Goal: Task Accomplishment & Management: Manage account settings

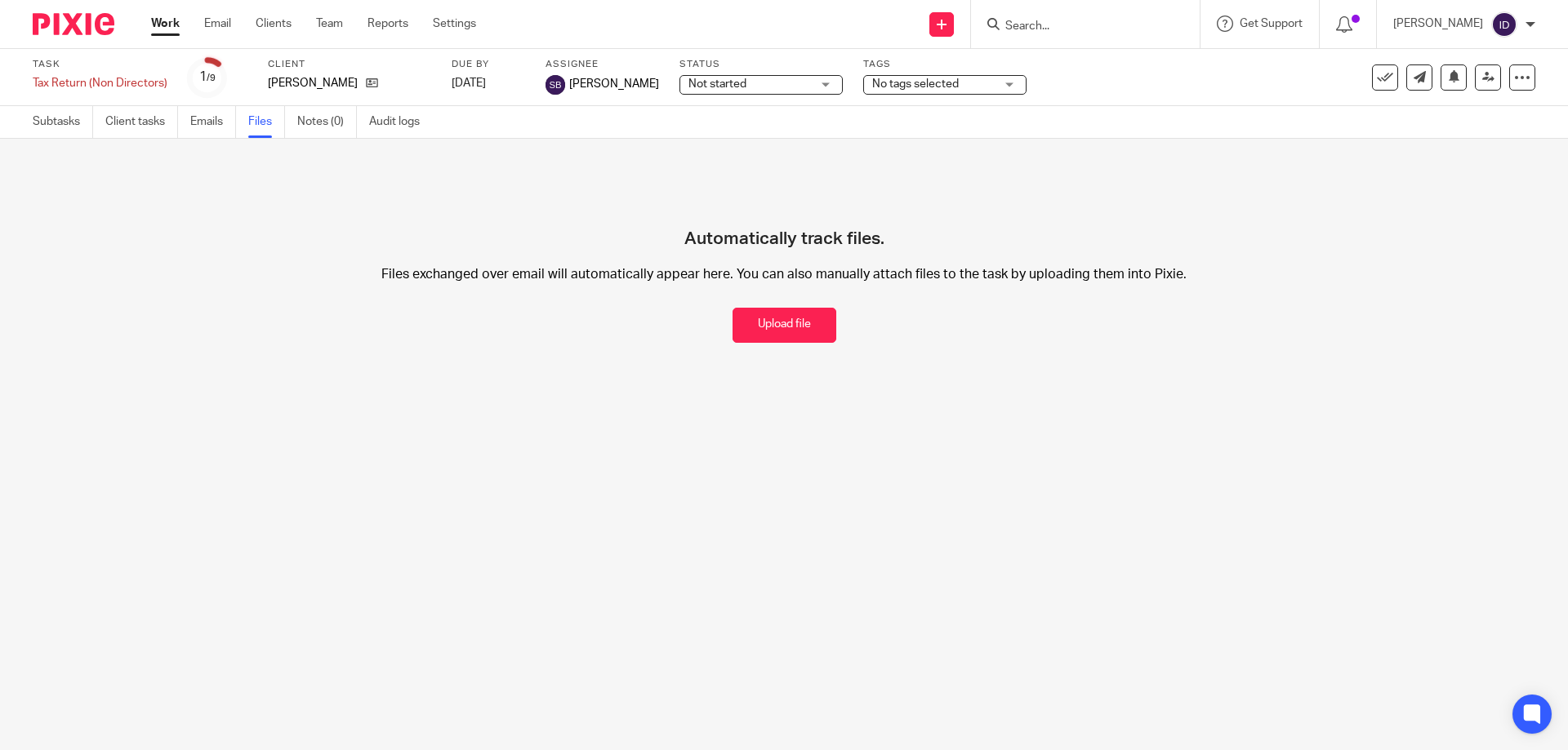
click at [1084, 29] on input "Search" at bounding box center [1076, 27] width 147 height 14
type input "c"
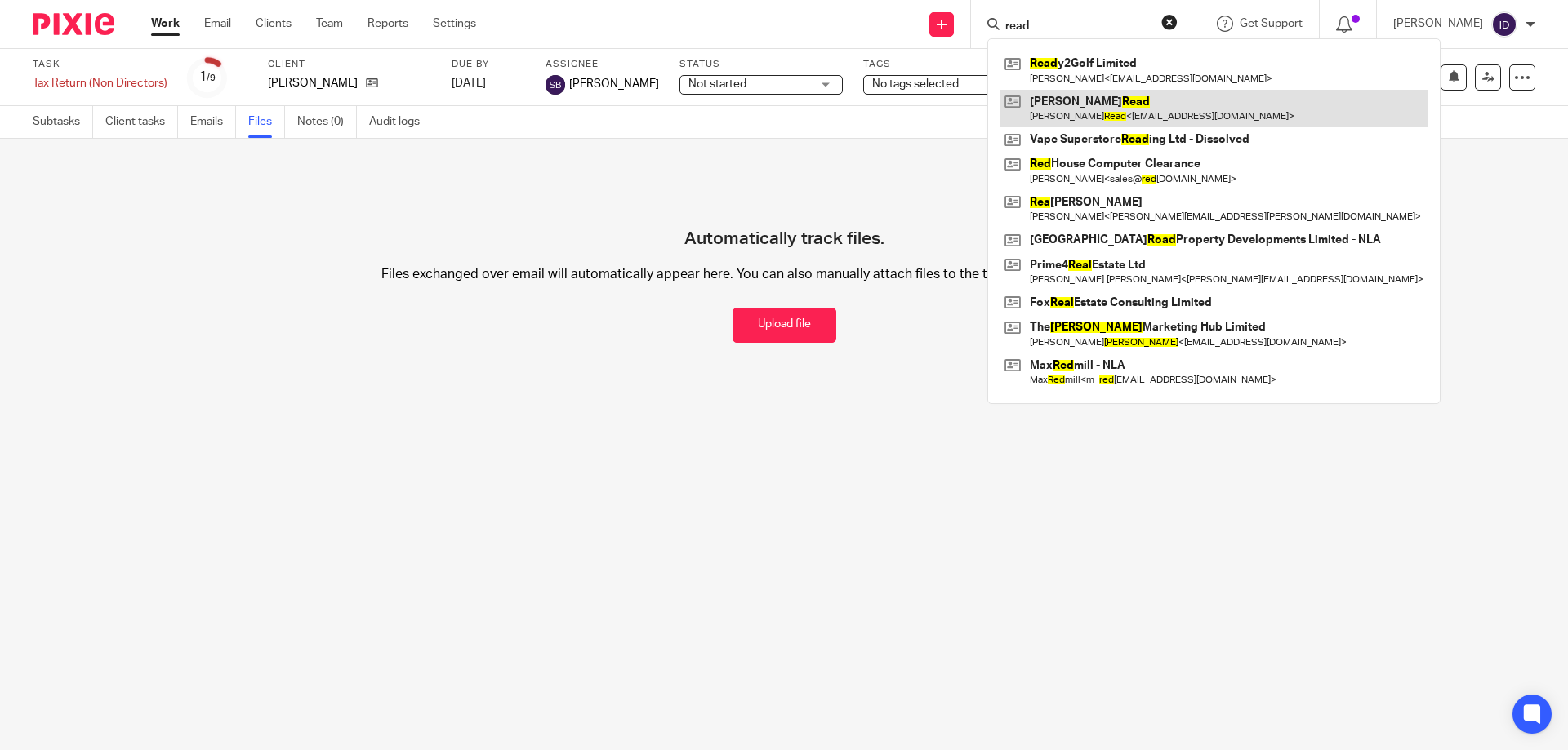
type input "read"
click at [1112, 104] on link at bounding box center [1214, 109] width 427 height 38
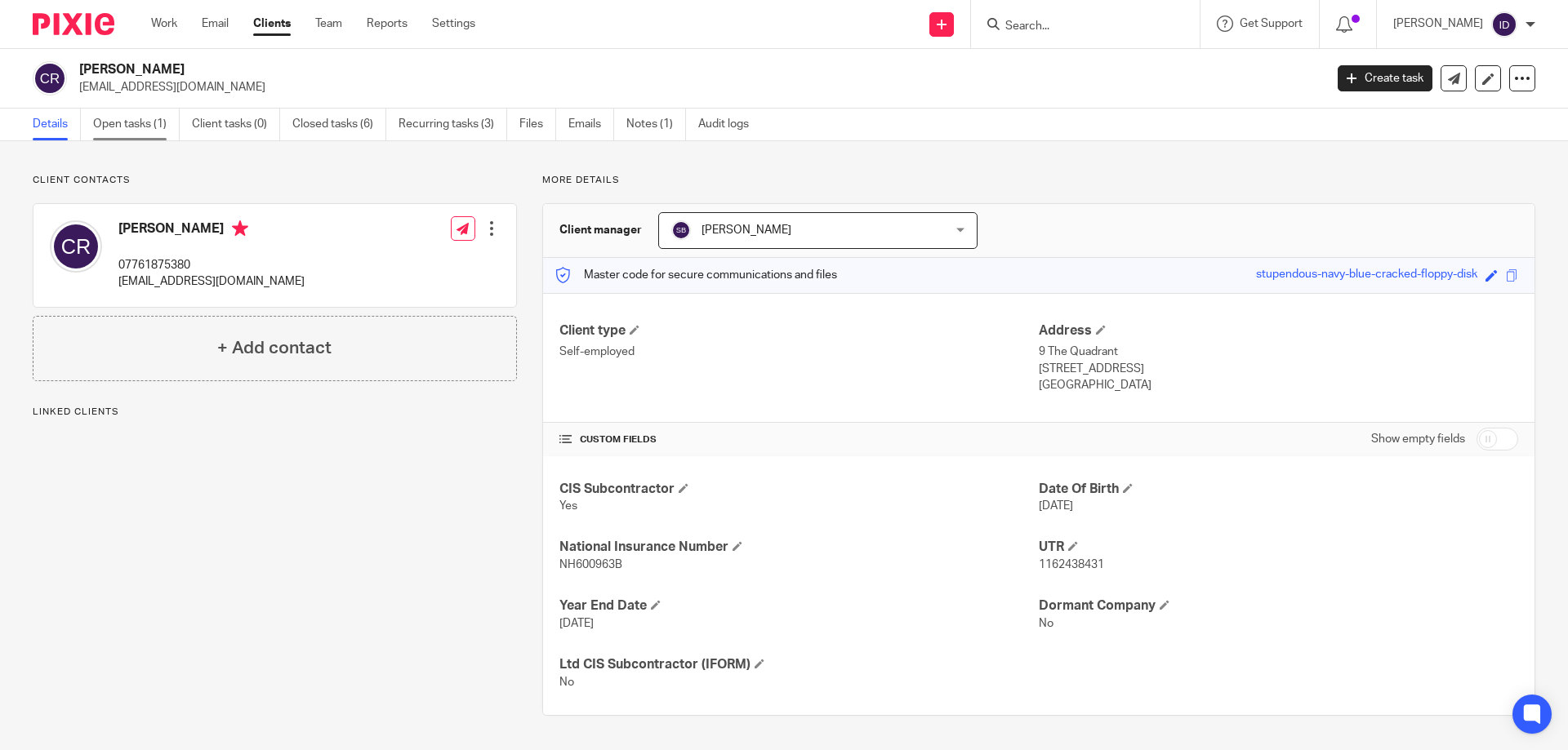
click at [146, 126] on link "Open tasks (1)" at bounding box center [136, 124] width 86 height 32
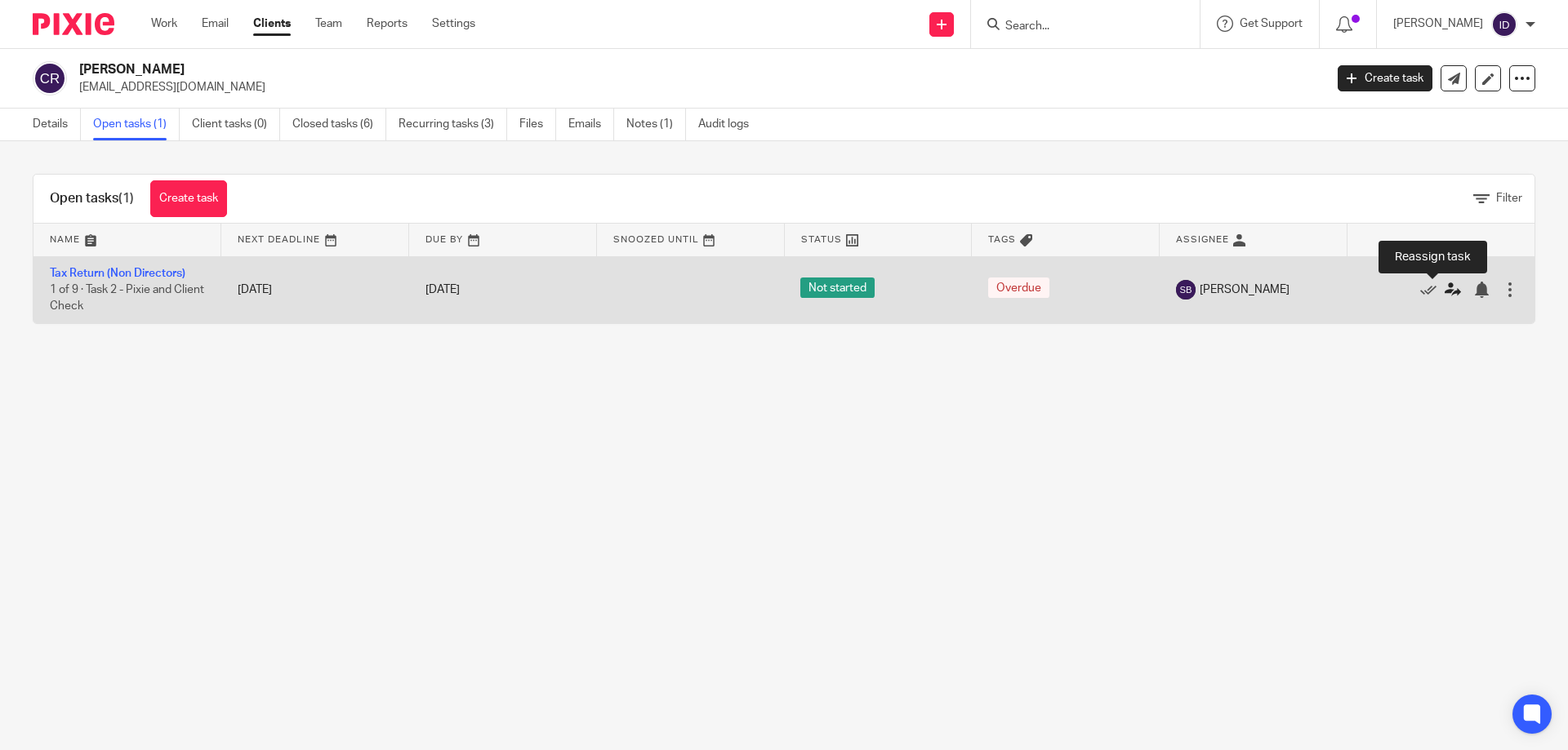
click at [1445, 292] on icon at bounding box center [1453, 290] width 16 height 16
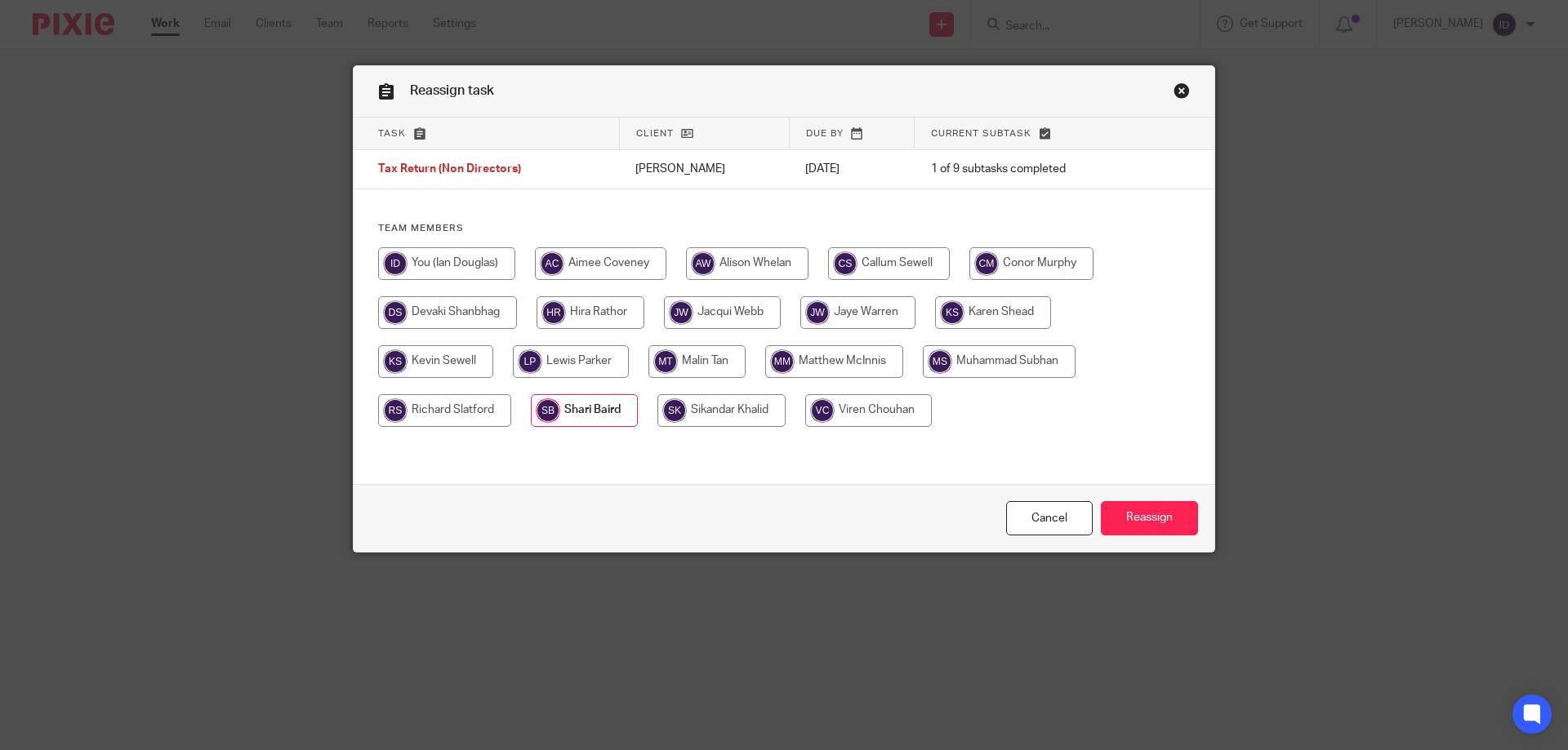
click at [730, 398] on input "radio" at bounding box center [721, 411] width 128 height 32
radio input "true"
click at [1157, 520] on input "Reassign" at bounding box center [1149, 519] width 97 height 35
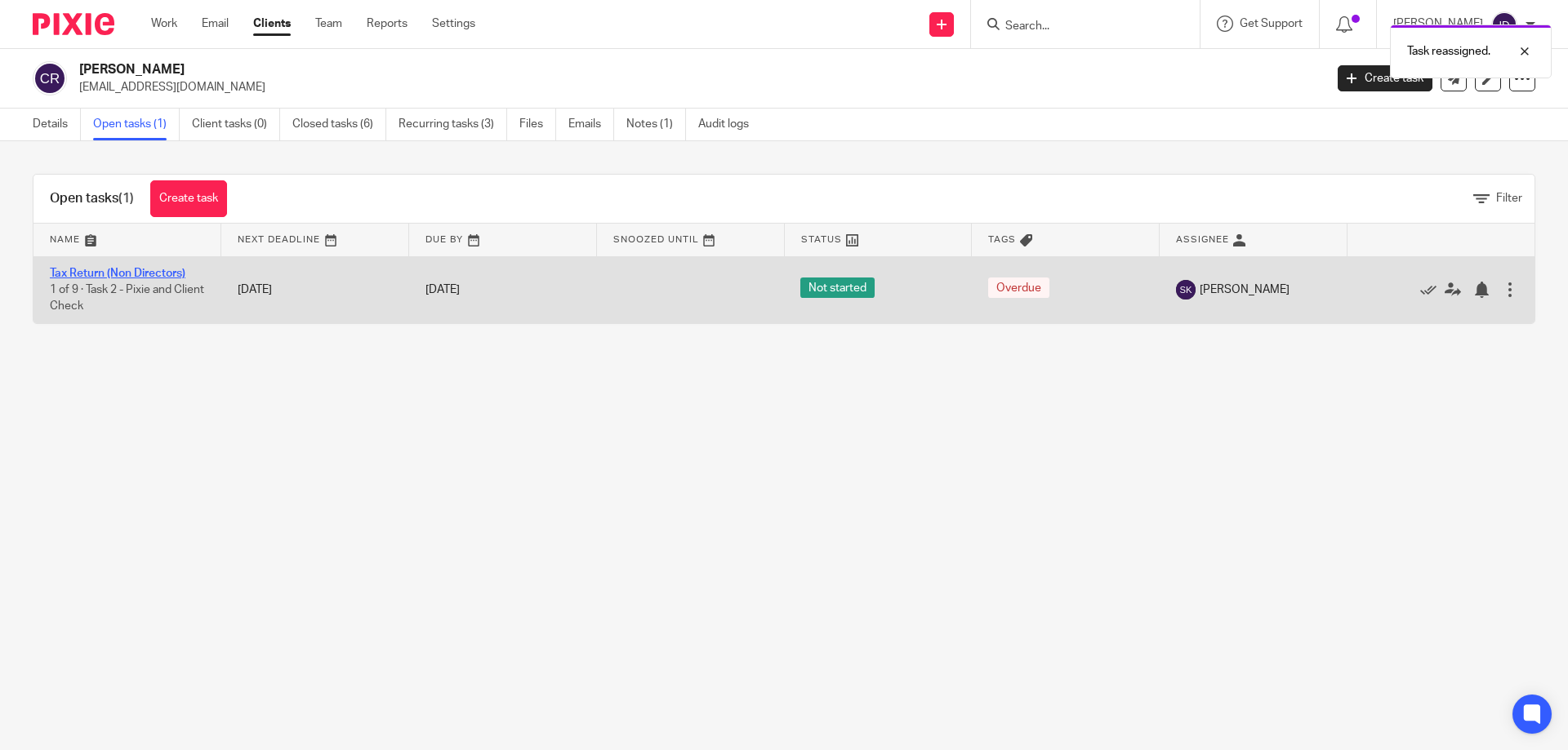
click at [118, 271] on link "Tax Return (Non Directors)" at bounding box center [117, 273] width 136 height 12
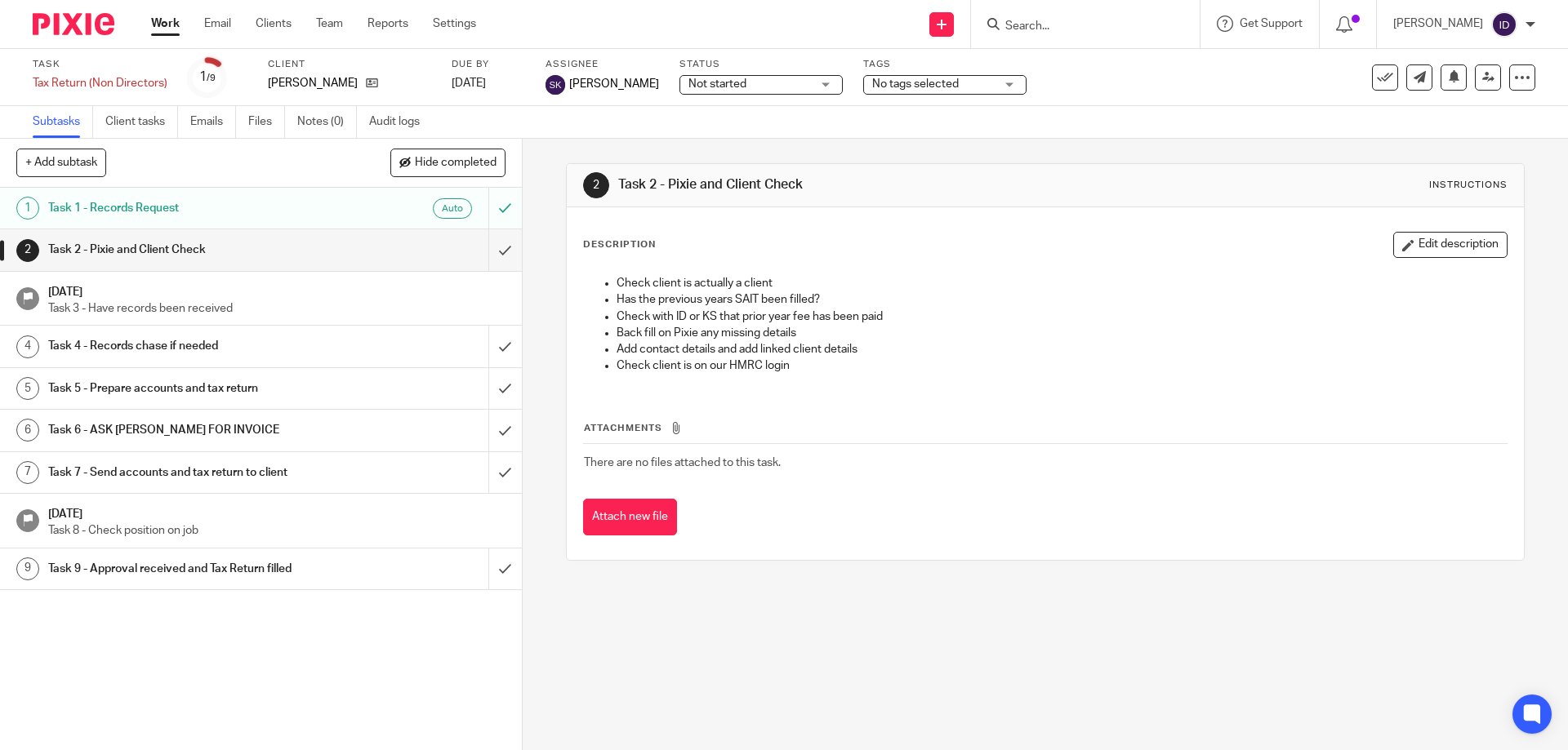
click at [920, 79] on span "No tags selected" at bounding box center [915, 84] width 86 height 12
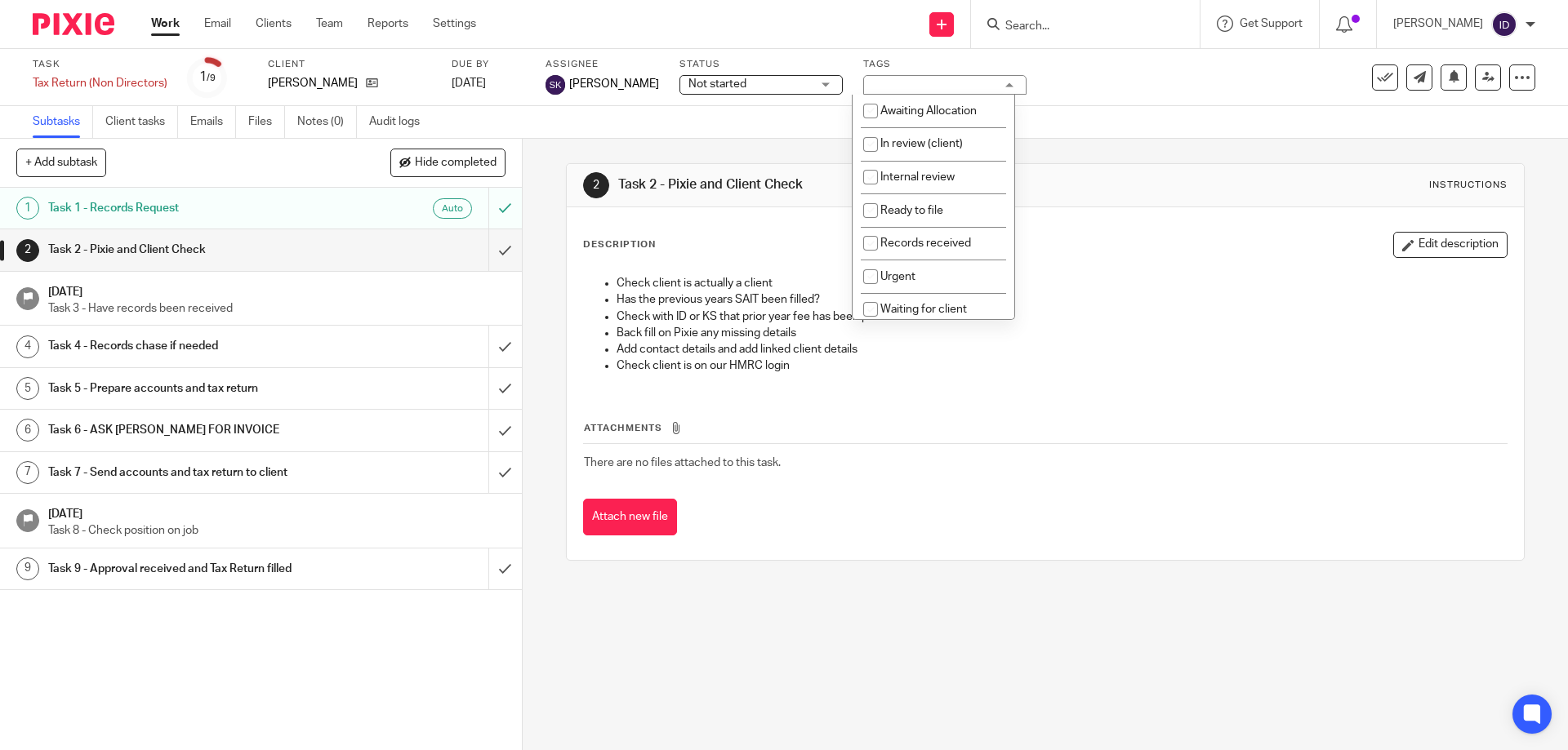
scroll to position [82, 0]
click at [871, 262] on input "checkbox" at bounding box center [870, 261] width 31 height 31
checkbox input "true"
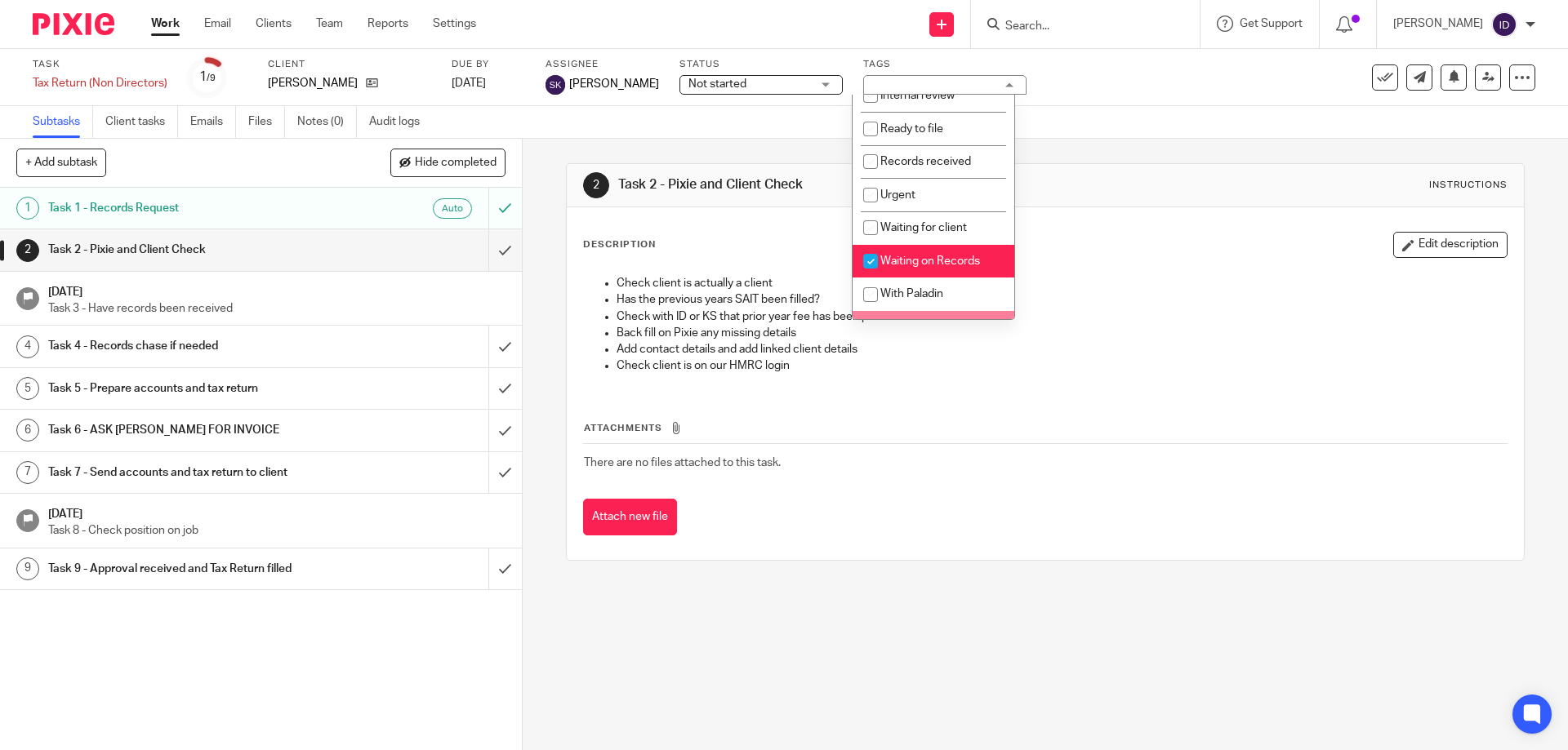
scroll to position [163, 0]
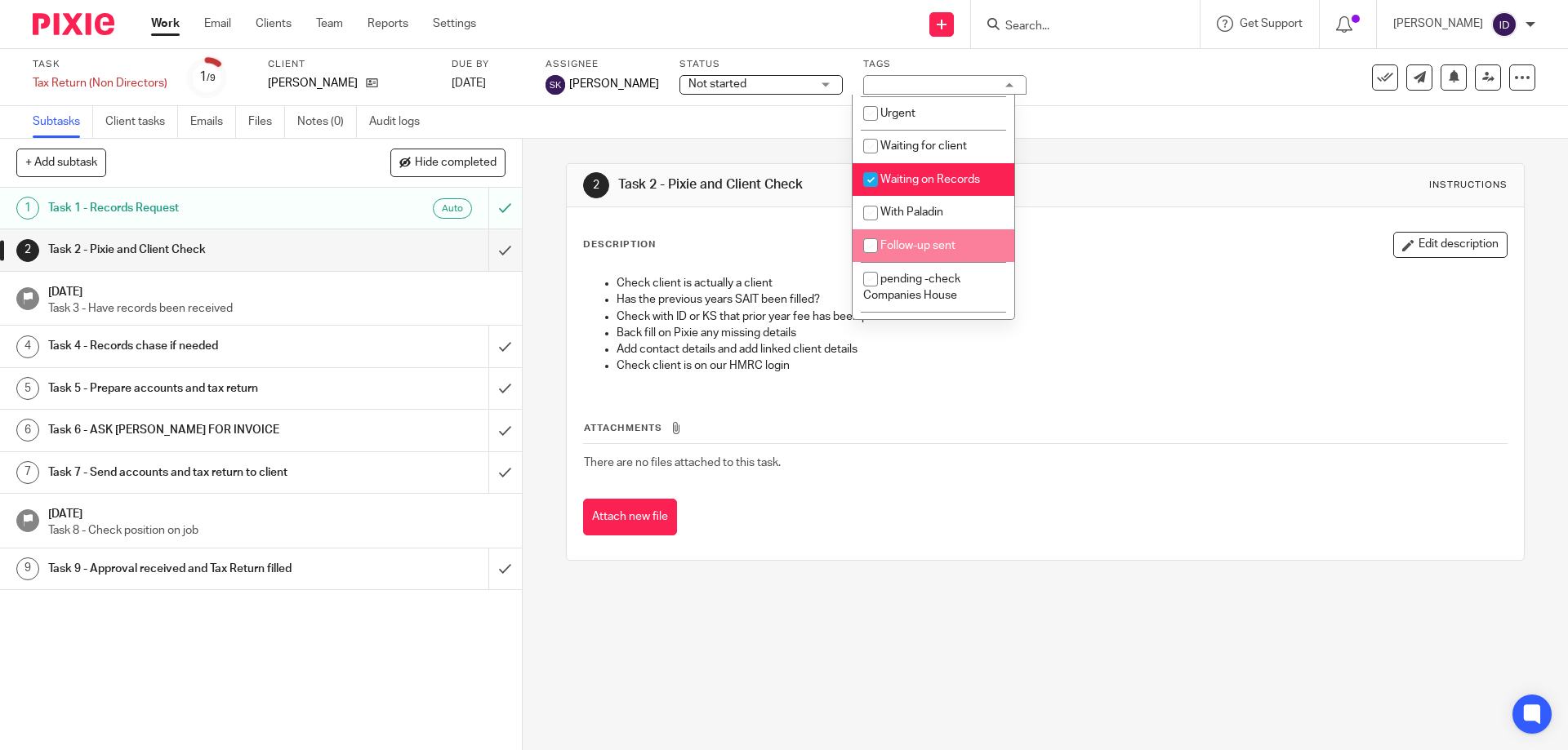
click at [1168, 121] on div "Subtasks Client tasks Emails Files Notes (0) Audit logs" at bounding box center [784, 122] width 1568 height 32
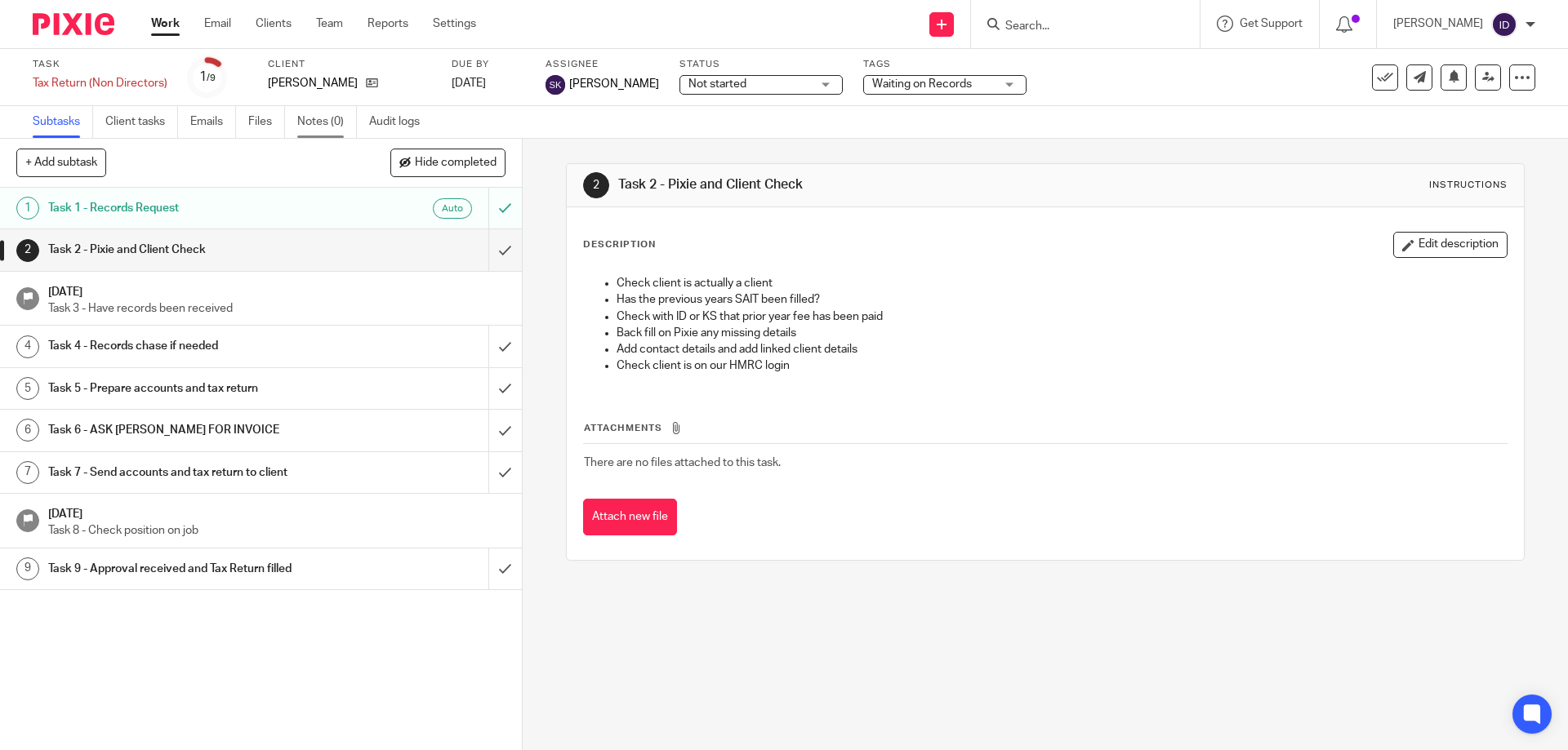
click at [301, 121] on link "Notes (0)" at bounding box center [327, 122] width 59 height 32
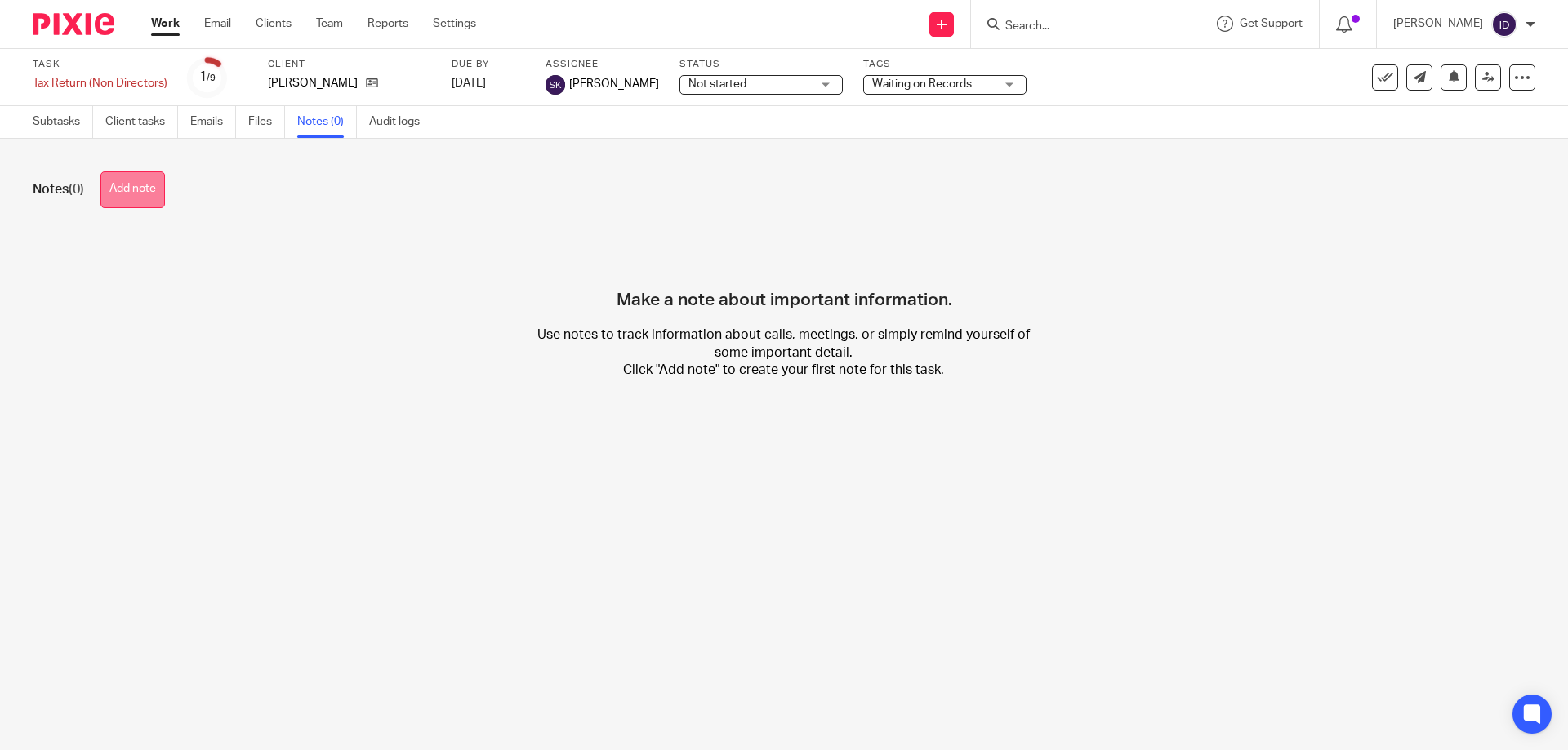
click at [123, 201] on button "Add note" at bounding box center [133, 189] width 65 height 37
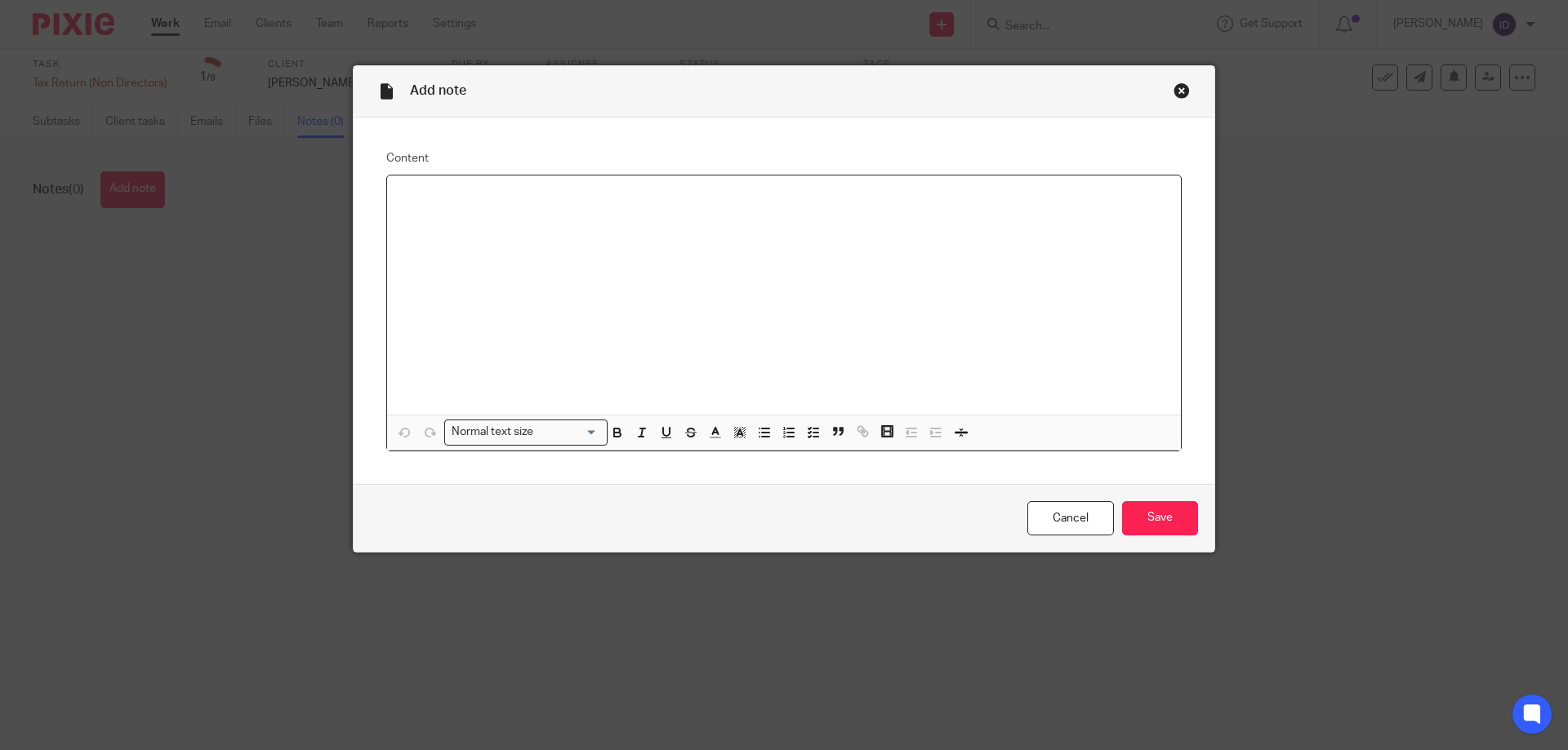
click at [494, 272] on div at bounding box center [784, 295] width 793 height 239
click at [1133, 509] on input "Save" at bounding box center [1160, 519] width 76 height 35
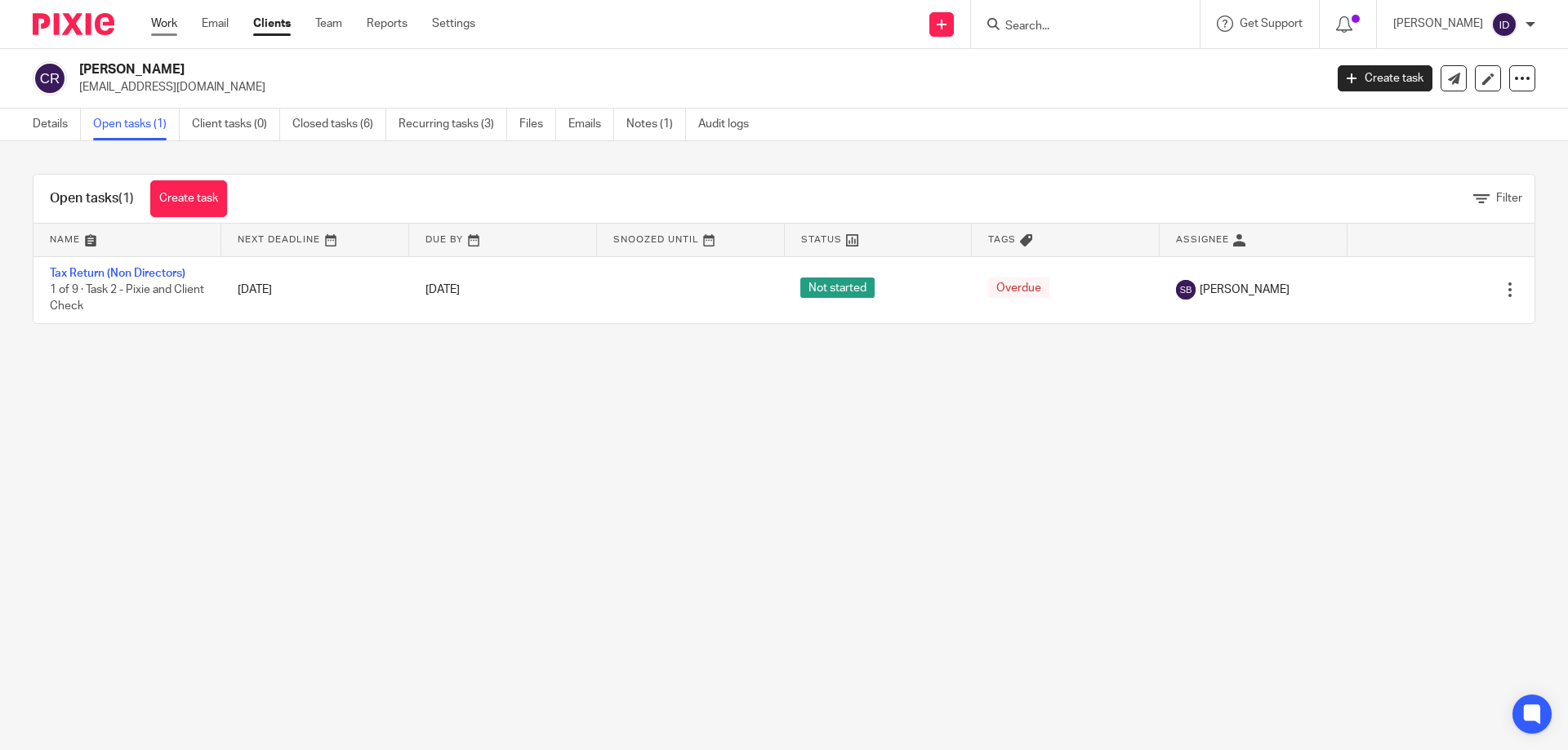
drag, startPoint x: 170, startPoint y: 28, endPoint x: 221, endPoint y: 111, distance: 97.4
click at [169, 28] on link "Work" at bounding box center [164, 23] width 26 height 16
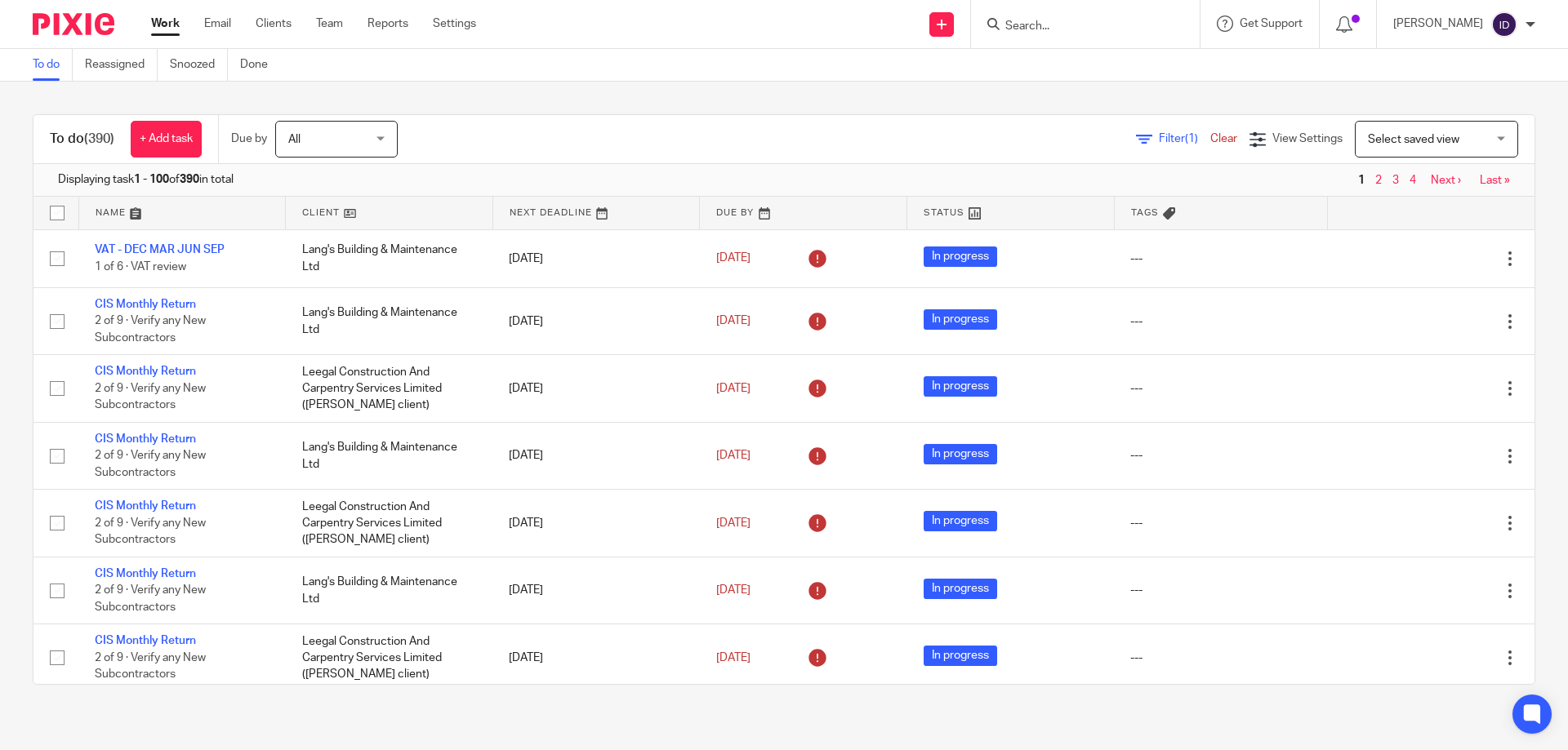
click at [702, 107] on div "To do (390) + Add task Due by All All Today Tomorrow This week Next week This m…" at bounding box center [784, 400] width 1568 height 636
click at [1159, 135] on span "Filter (1)" at bounding box center [1184, 139] width 51 height 12
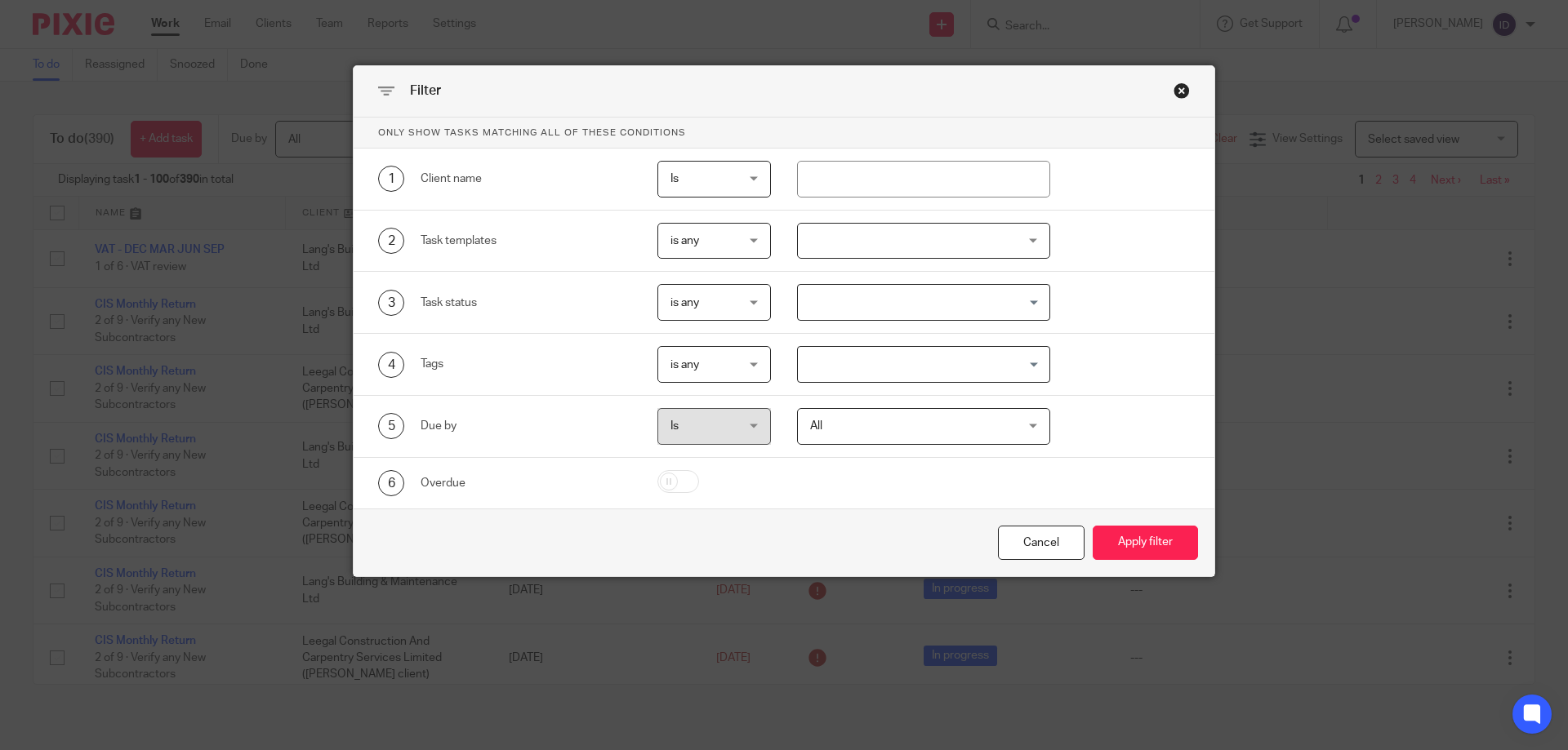
click at [850, 252] on div at bounding box center [924, 241] width 254 height 37
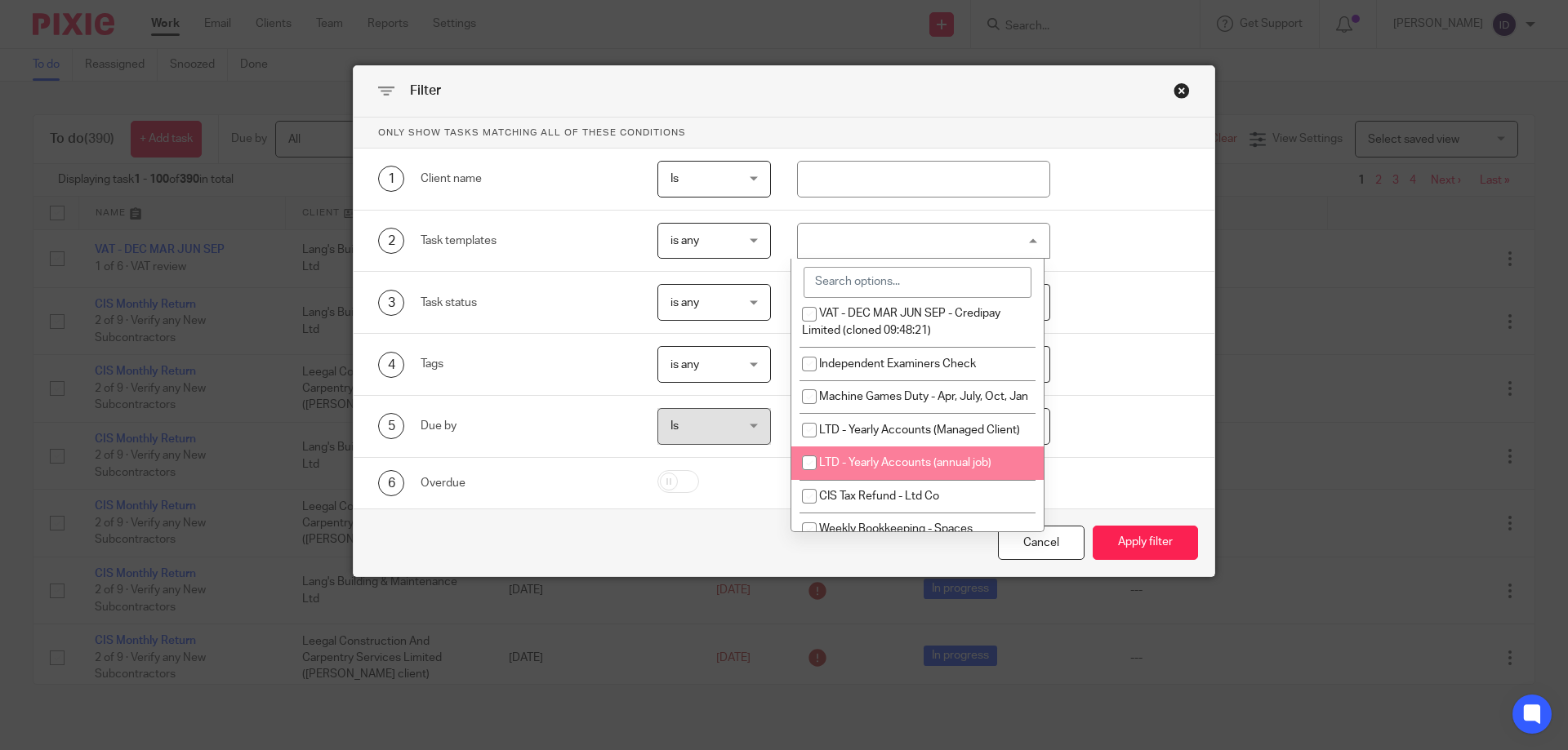
scroll to position [1287, 0]
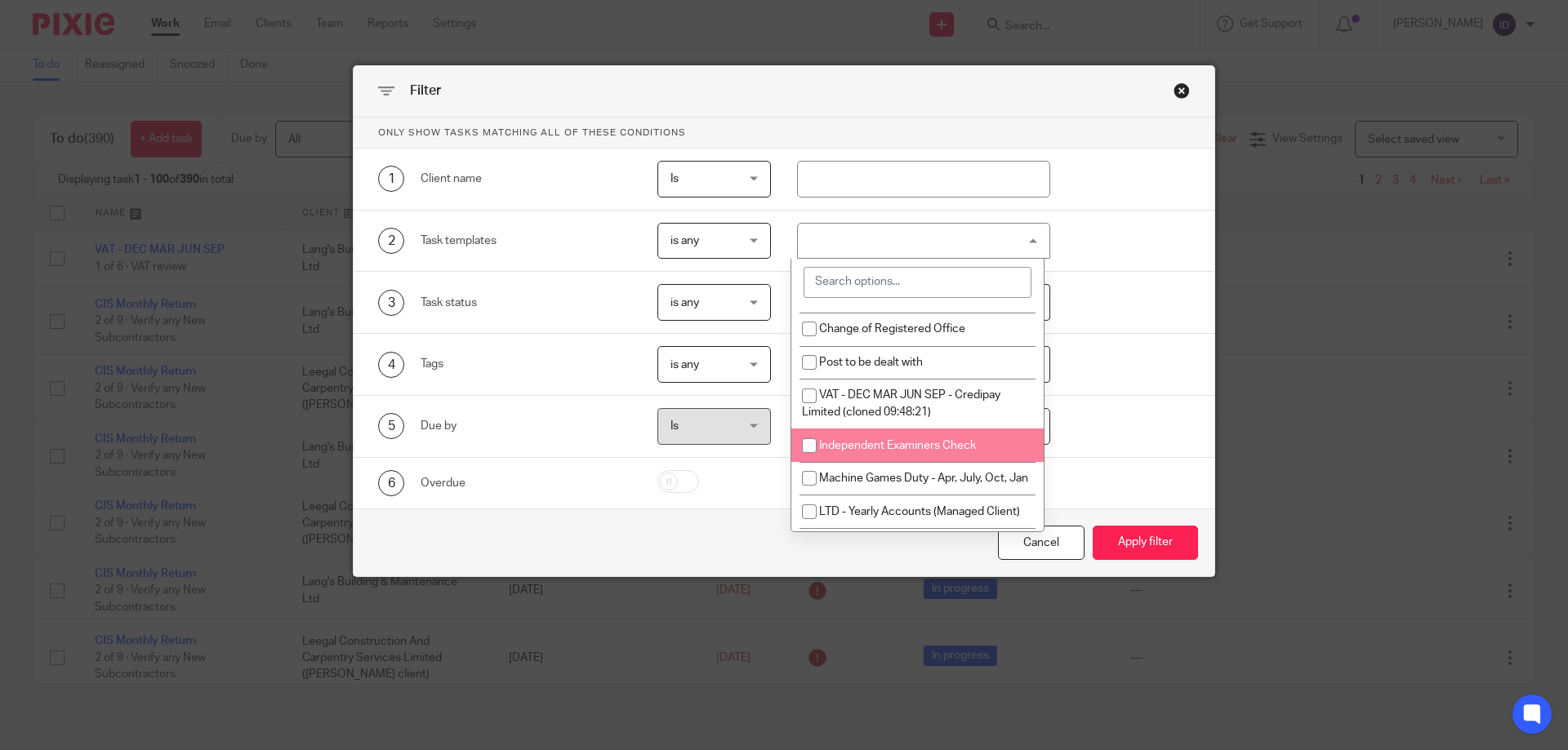
click at [877, 275] on input "search" at bounding box center [917, 282] width 228 height 31
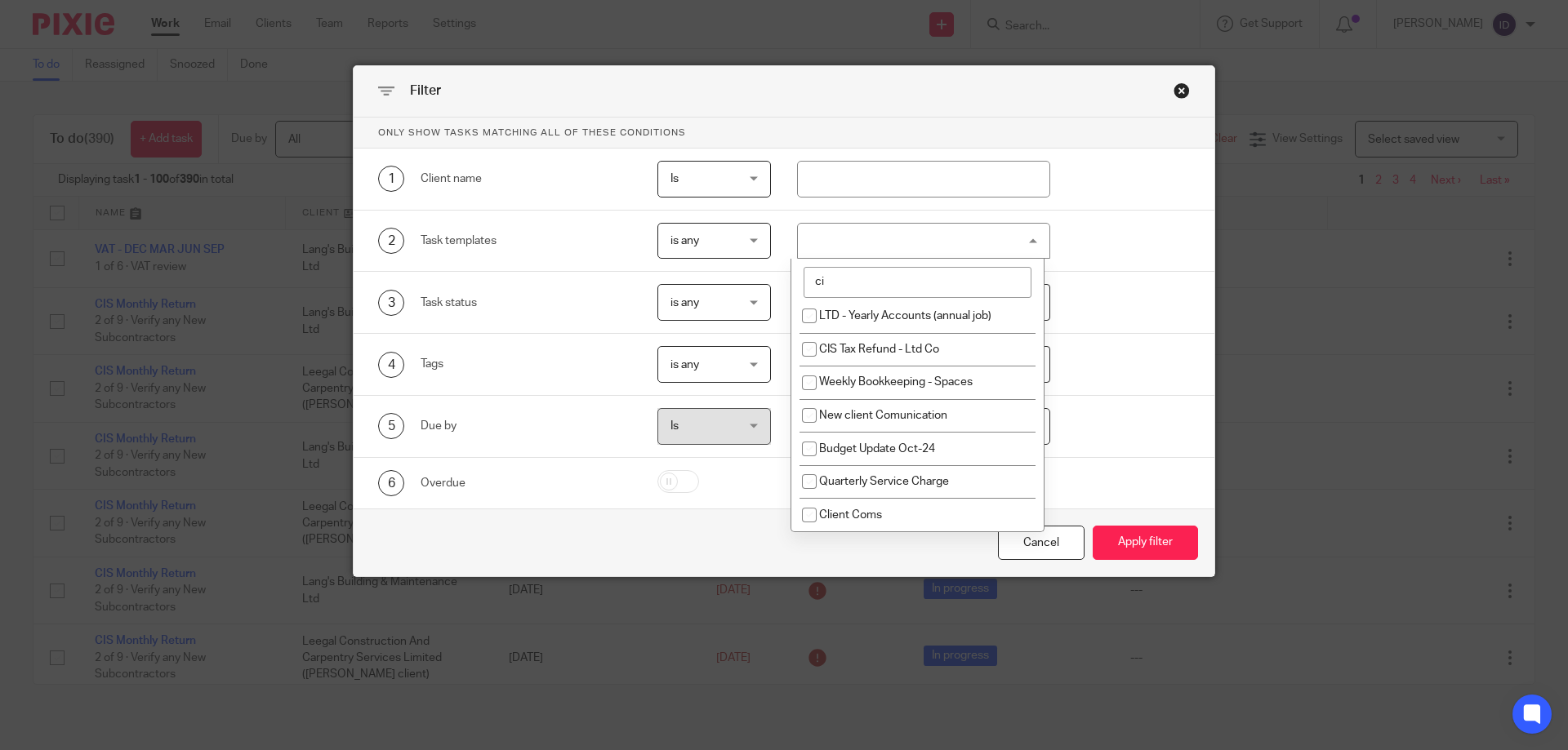
scroll to position [0, 0]
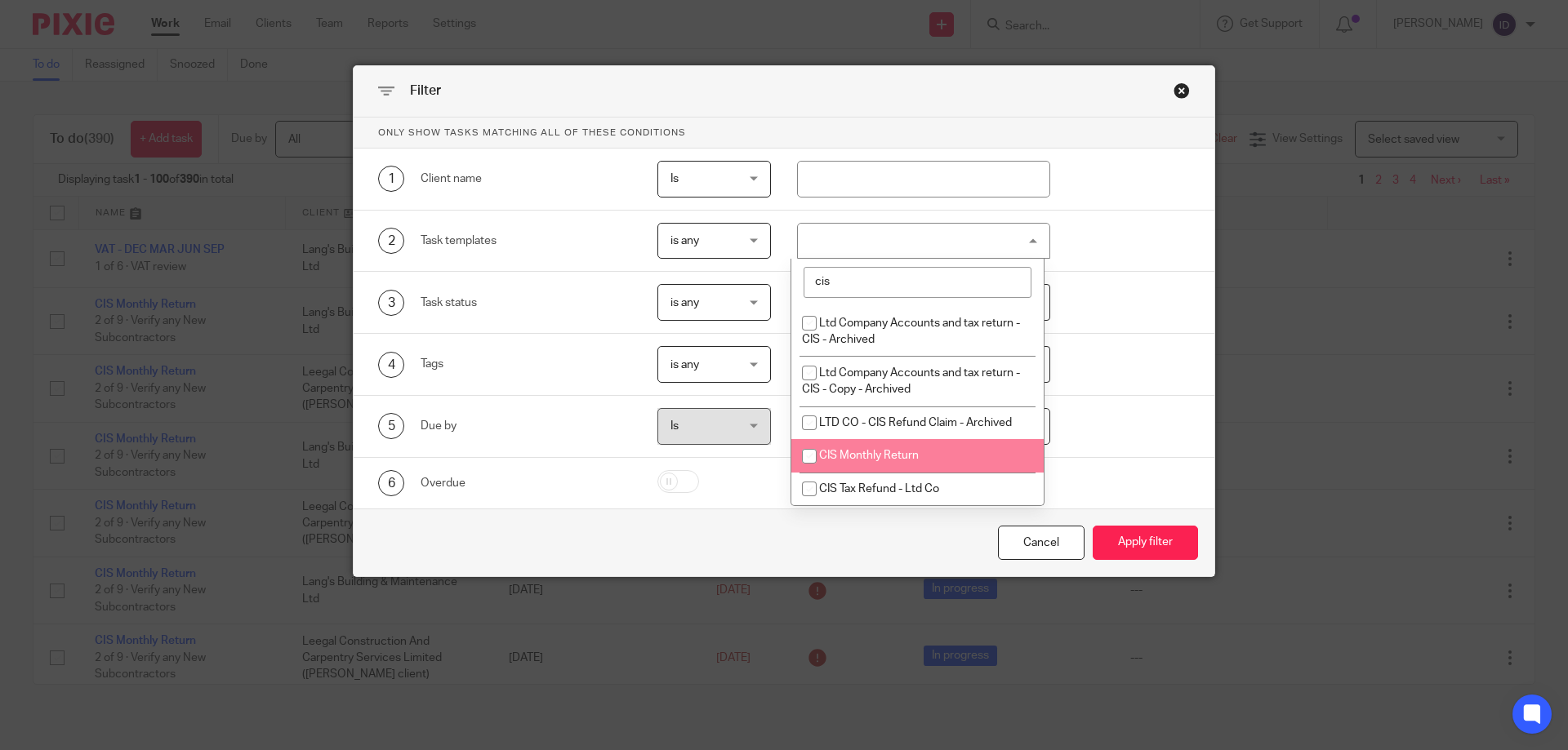
type input "cis"
click at [809, 451] on input "checkbox" at bounding box center [809, 456] width 31 height 31
checkbox input "true"
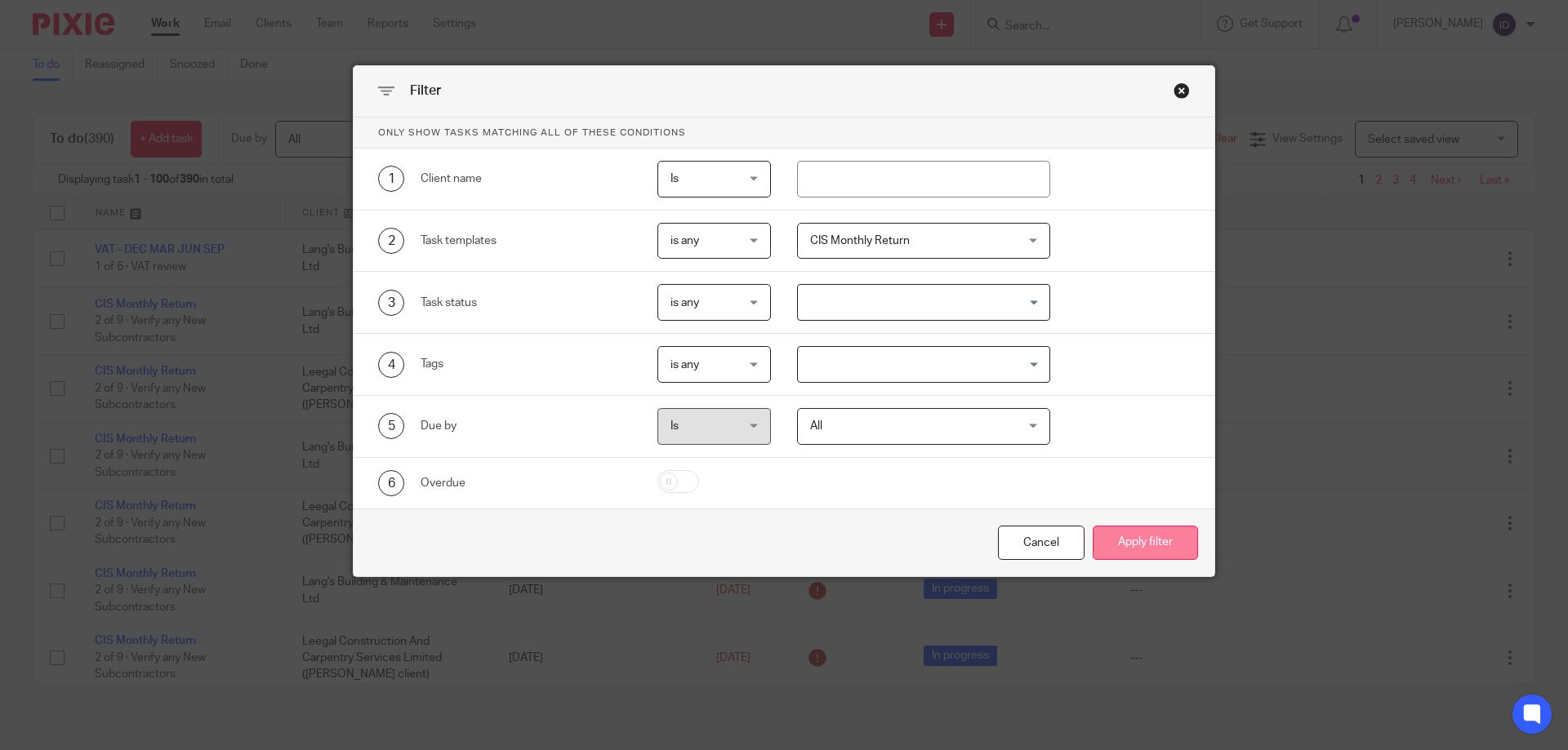
click at [1153, 547] on button "Apply filter" at bounding box center [1145, 543] width 105 height 35
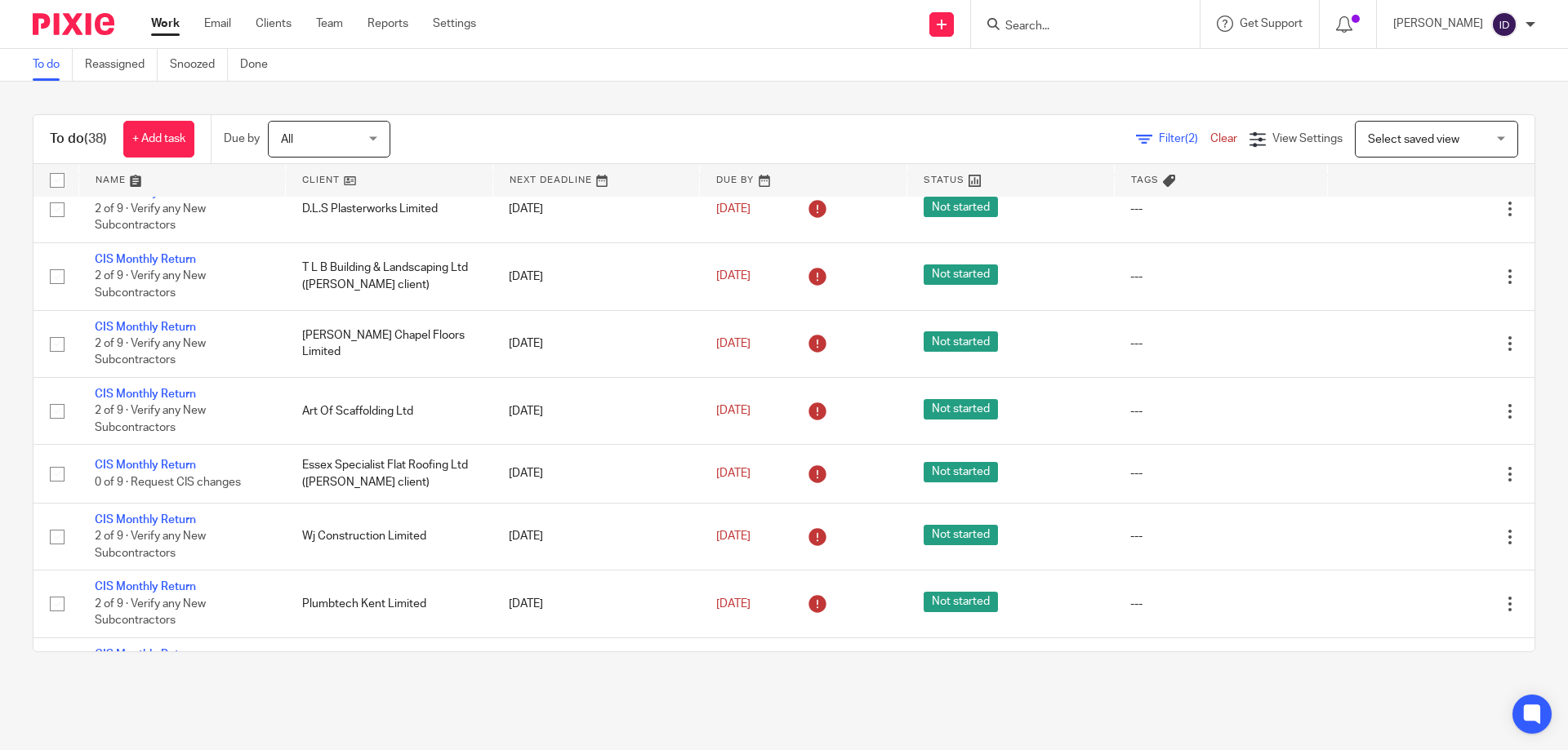
scroll to position [2094, 0]
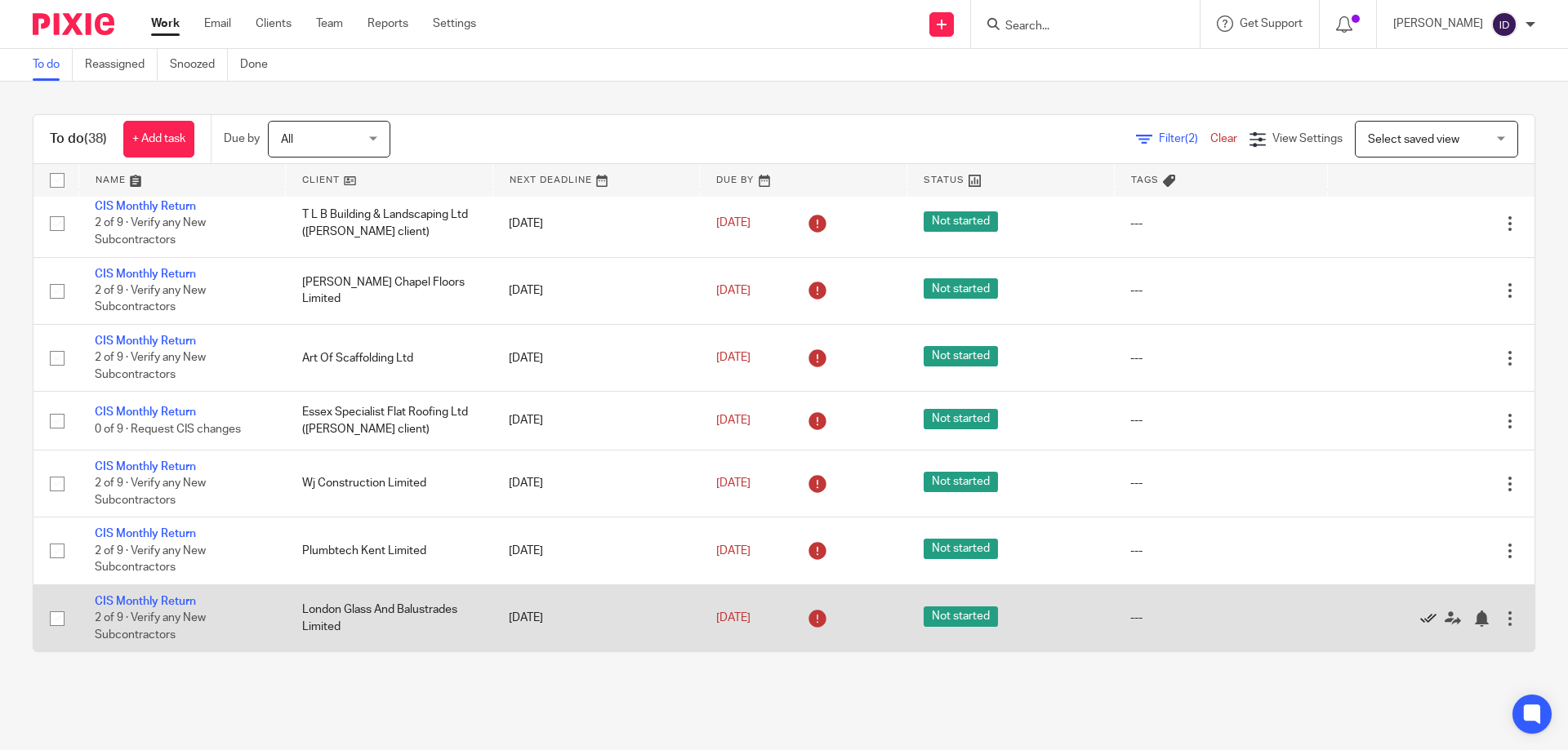
click at [1420, 619] on icon at bounding box center [1428, 619] width 16 height 16
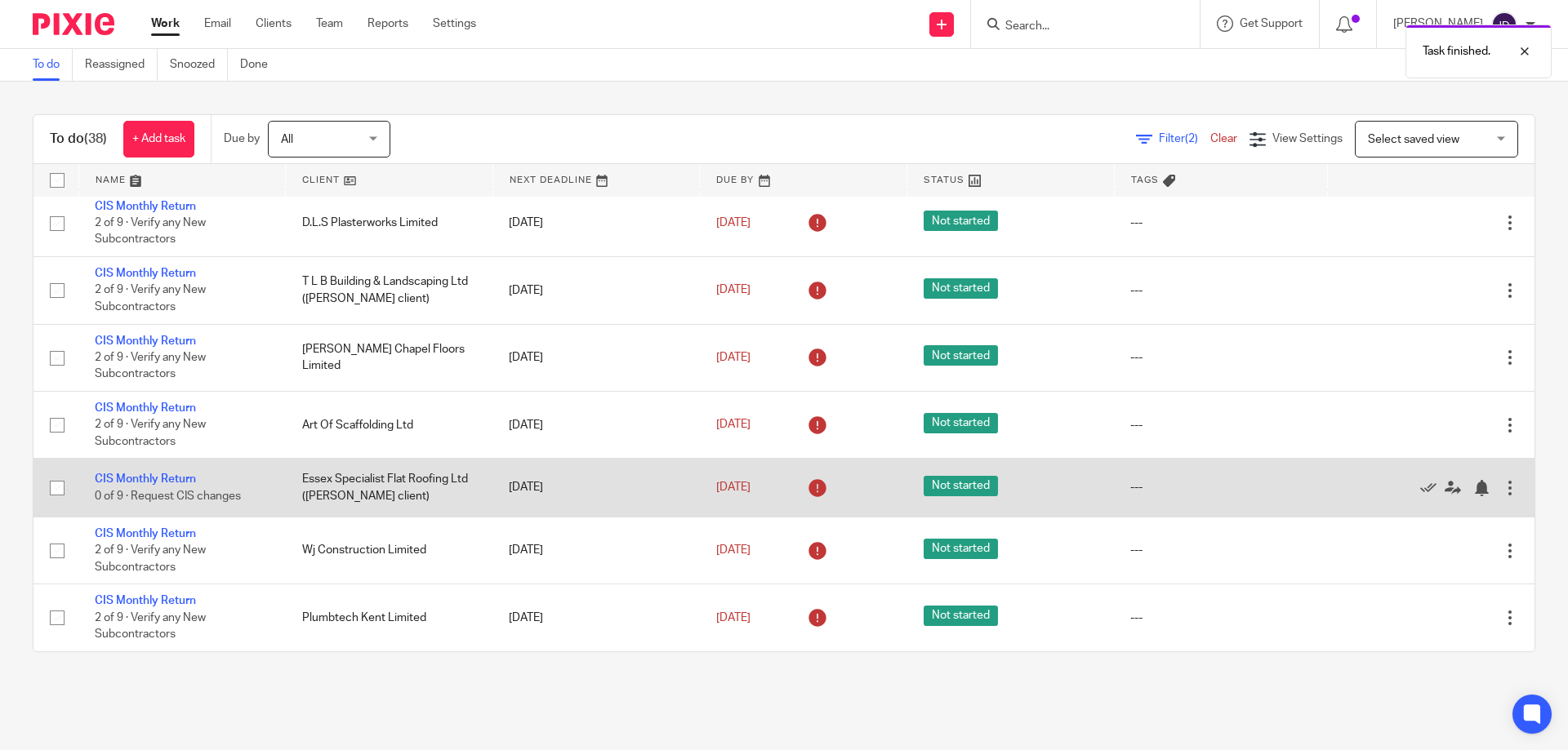
scroll to position [2027, 0]
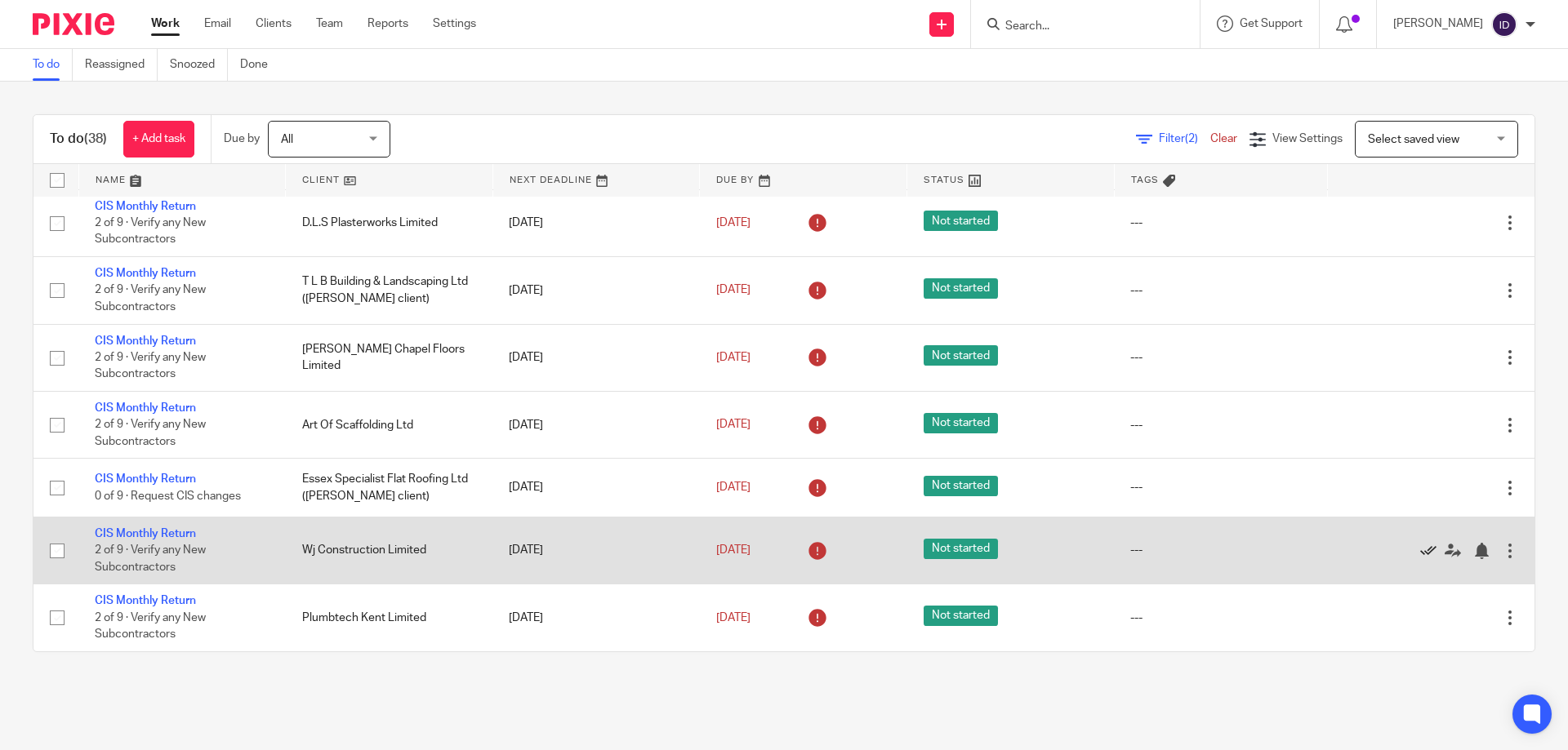
click at [1420, 547] on icon at bounding box center [1428, 551] width 16 height 16
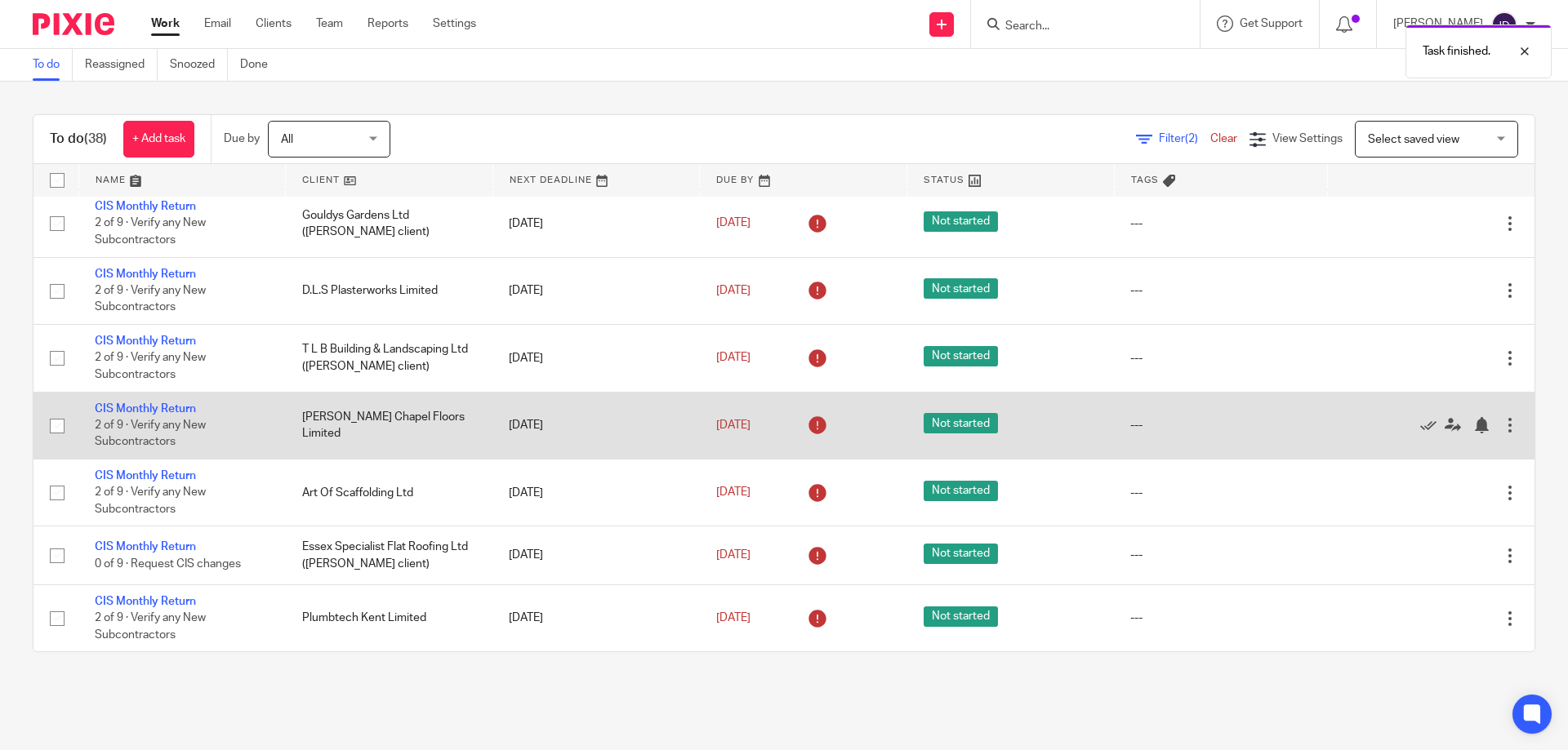
scroll to position [1877, 0]
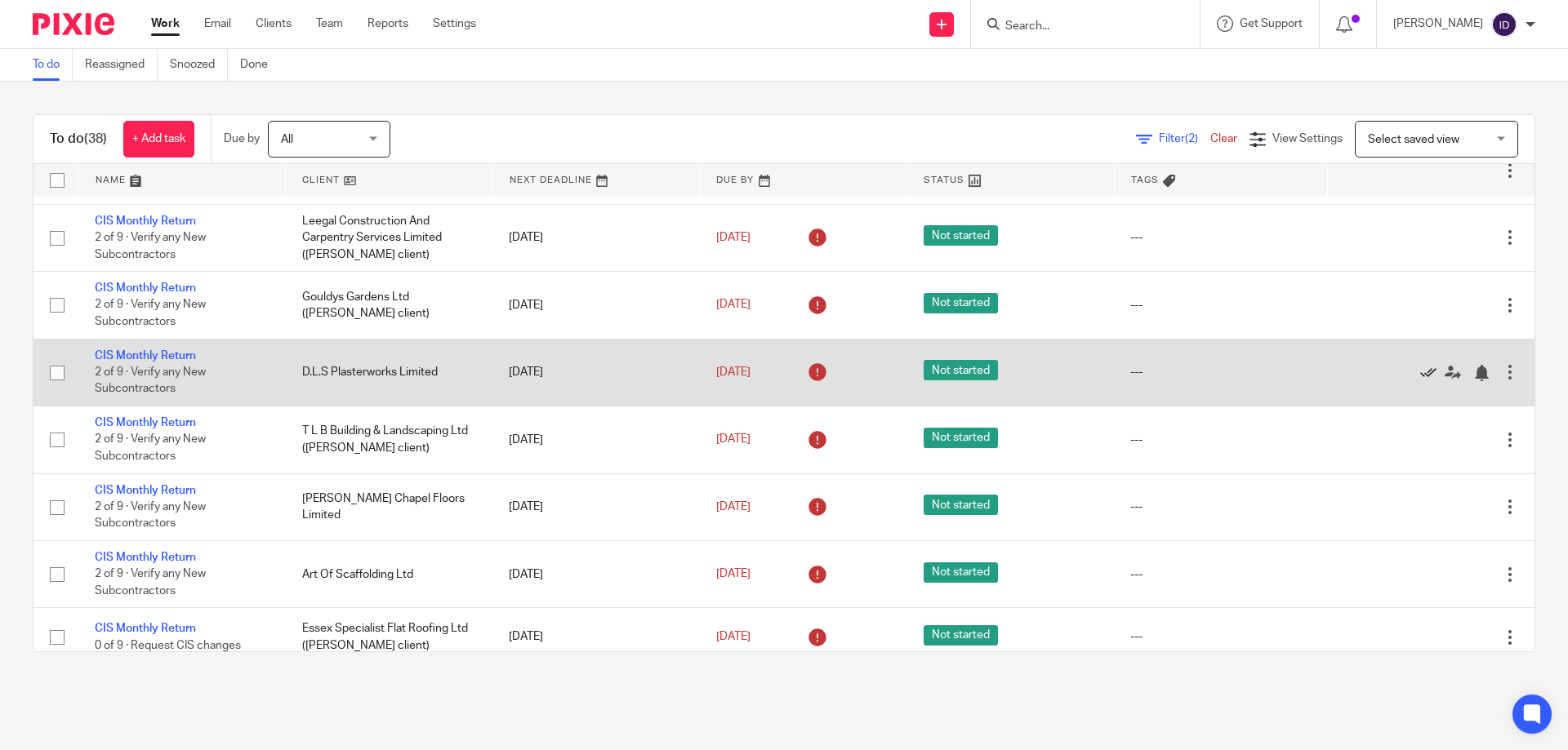
click at [1420, 374] on icon at bounding box center [1428, 373] width 16 height 16
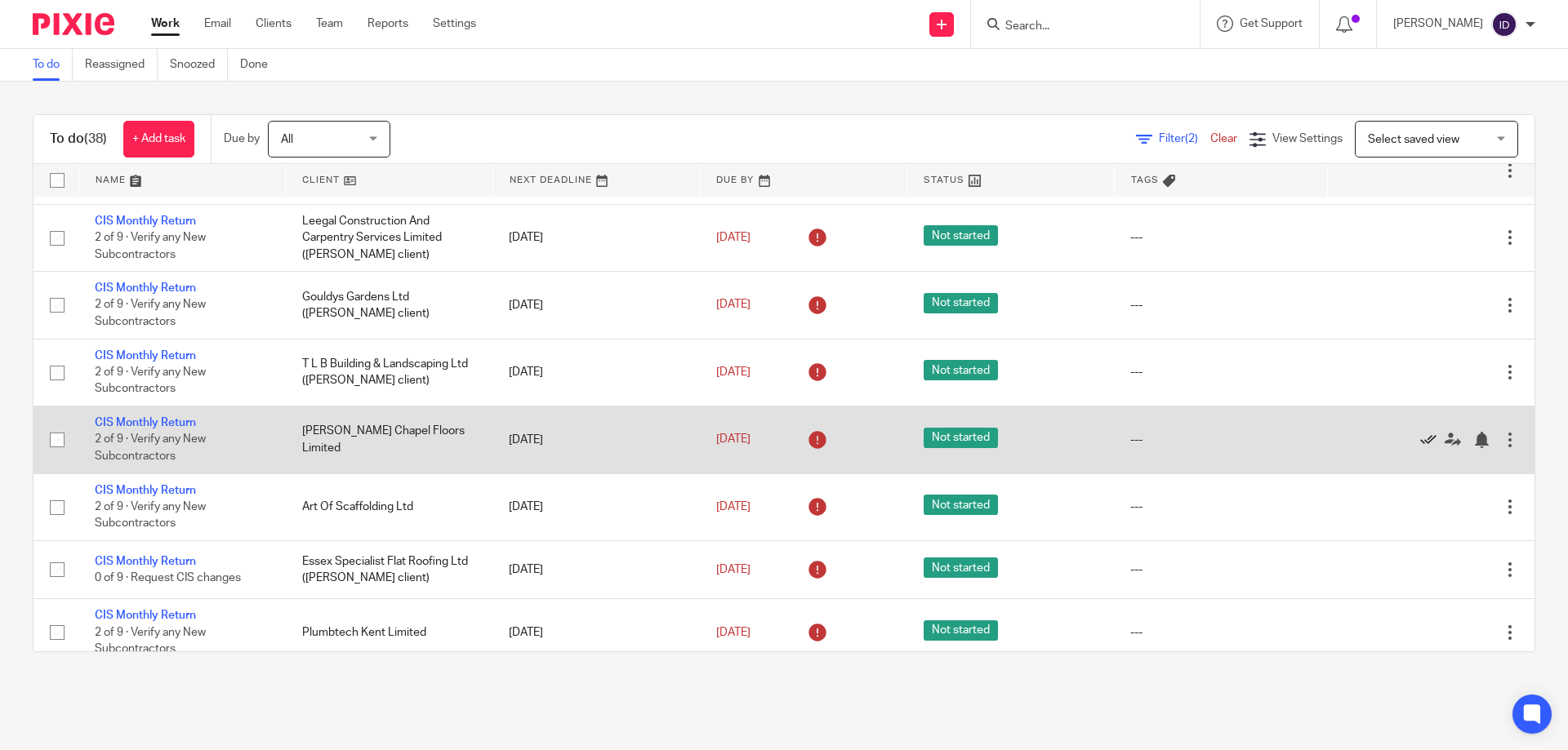
click at [1420, 439] on icon at bounding box center [1428, 440] width 16 height 16
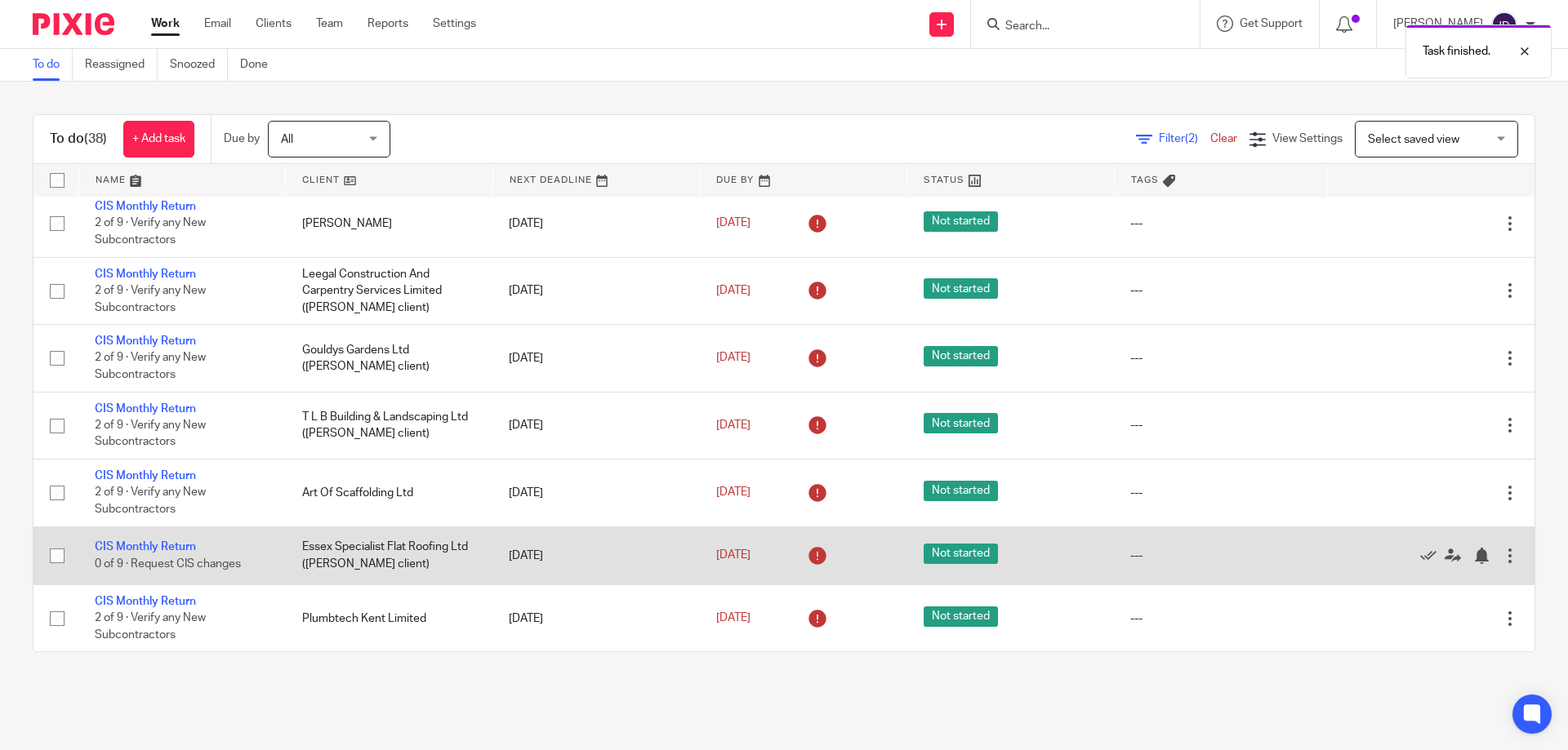
scroll to position [1743, 0]
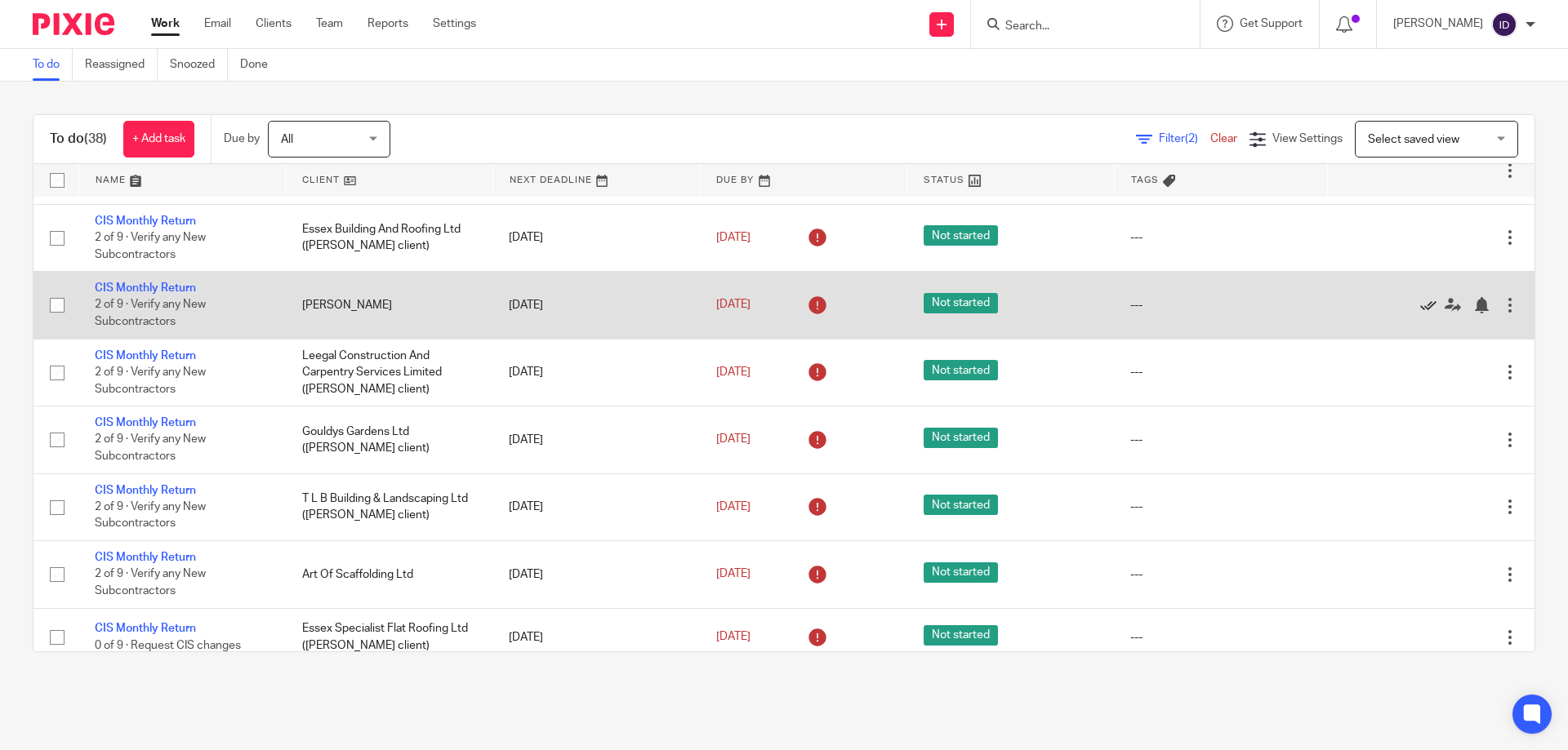
click at [1420, 304] on icon at bounding box center [1428, 305] width 16 height 16
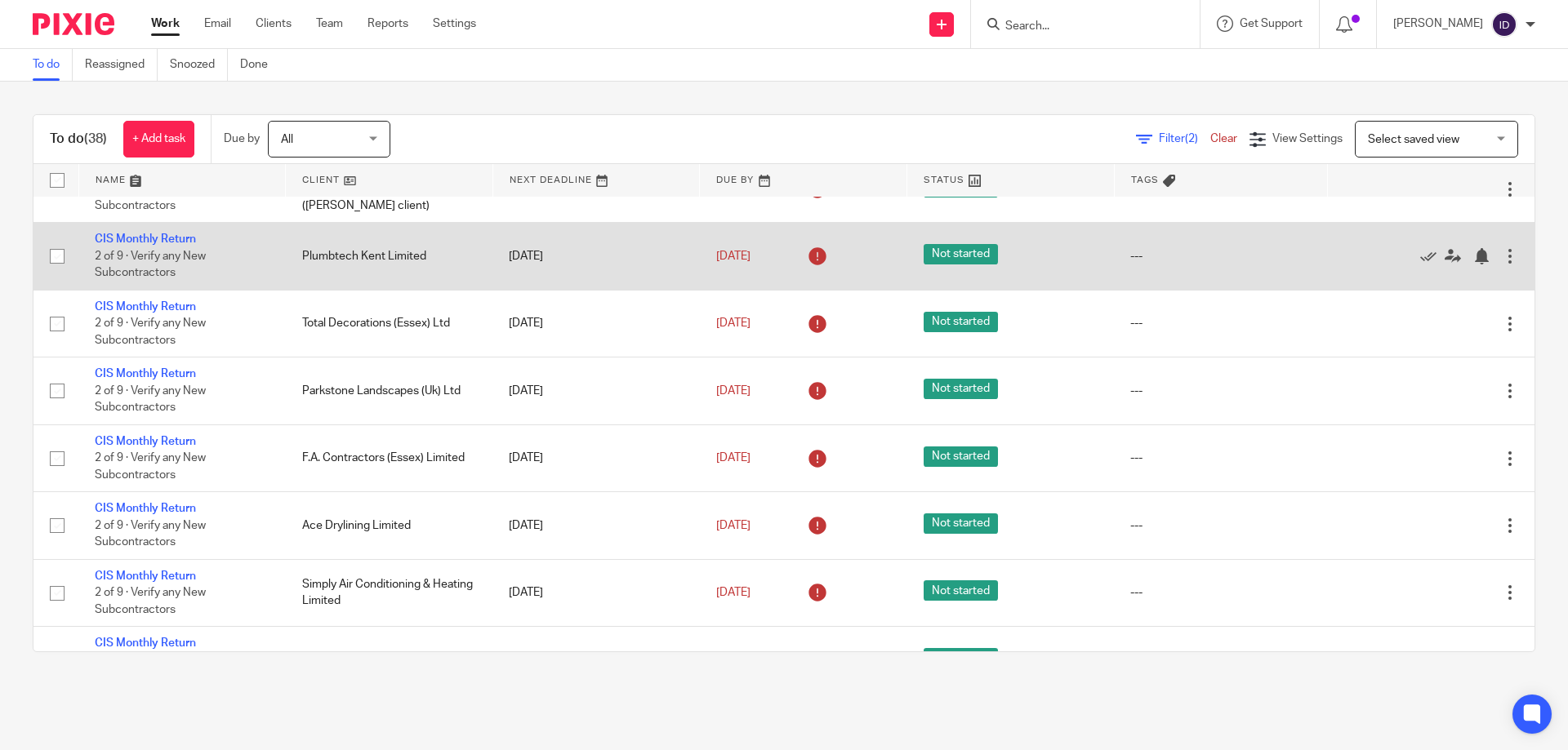
scroll to position [1334, 0]
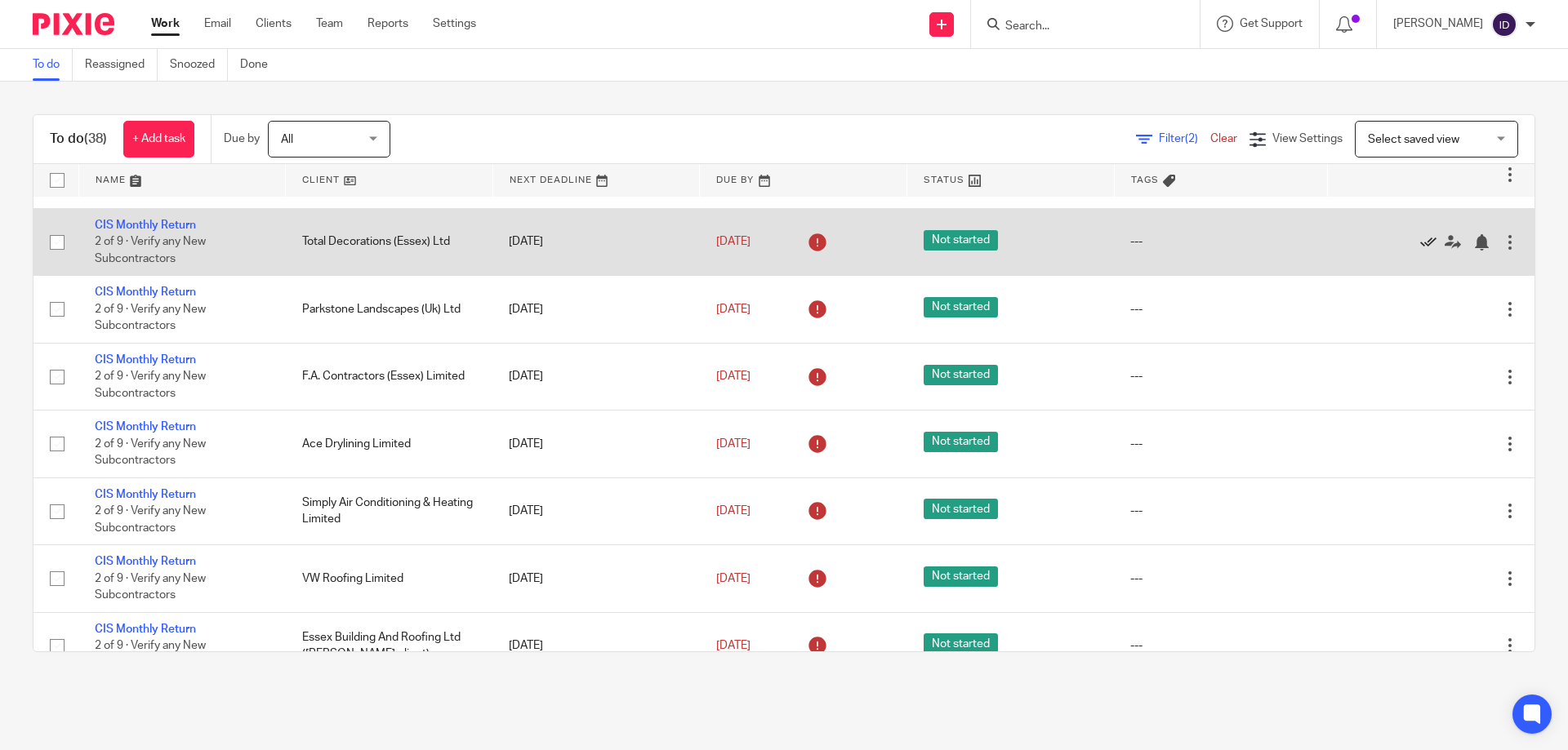
click at [1420, 240] on icon at bounding box center [1428, 242] width 16 height 16
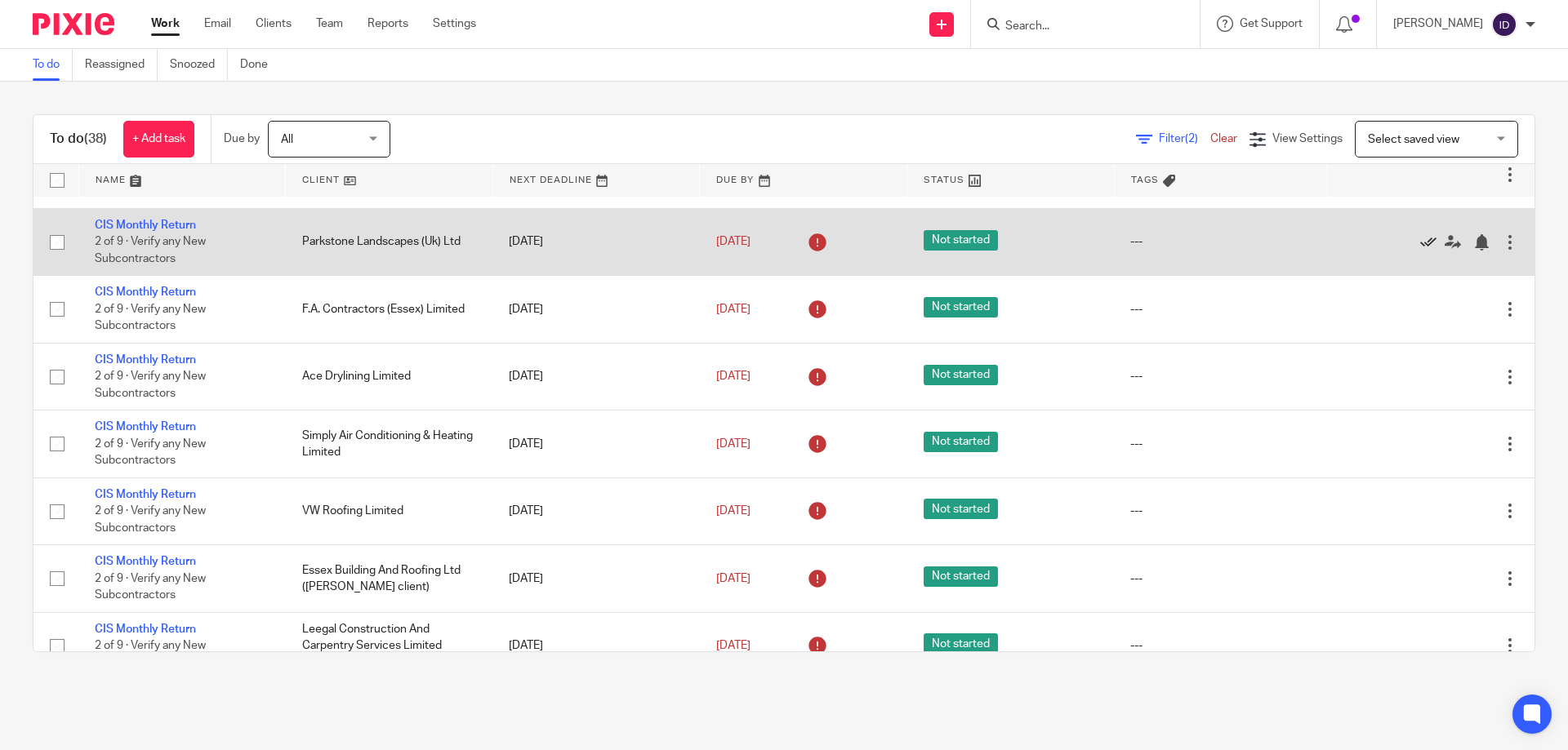
click at [1420, 243] on icon at bounding box center [1428, 242] width 16 height 16
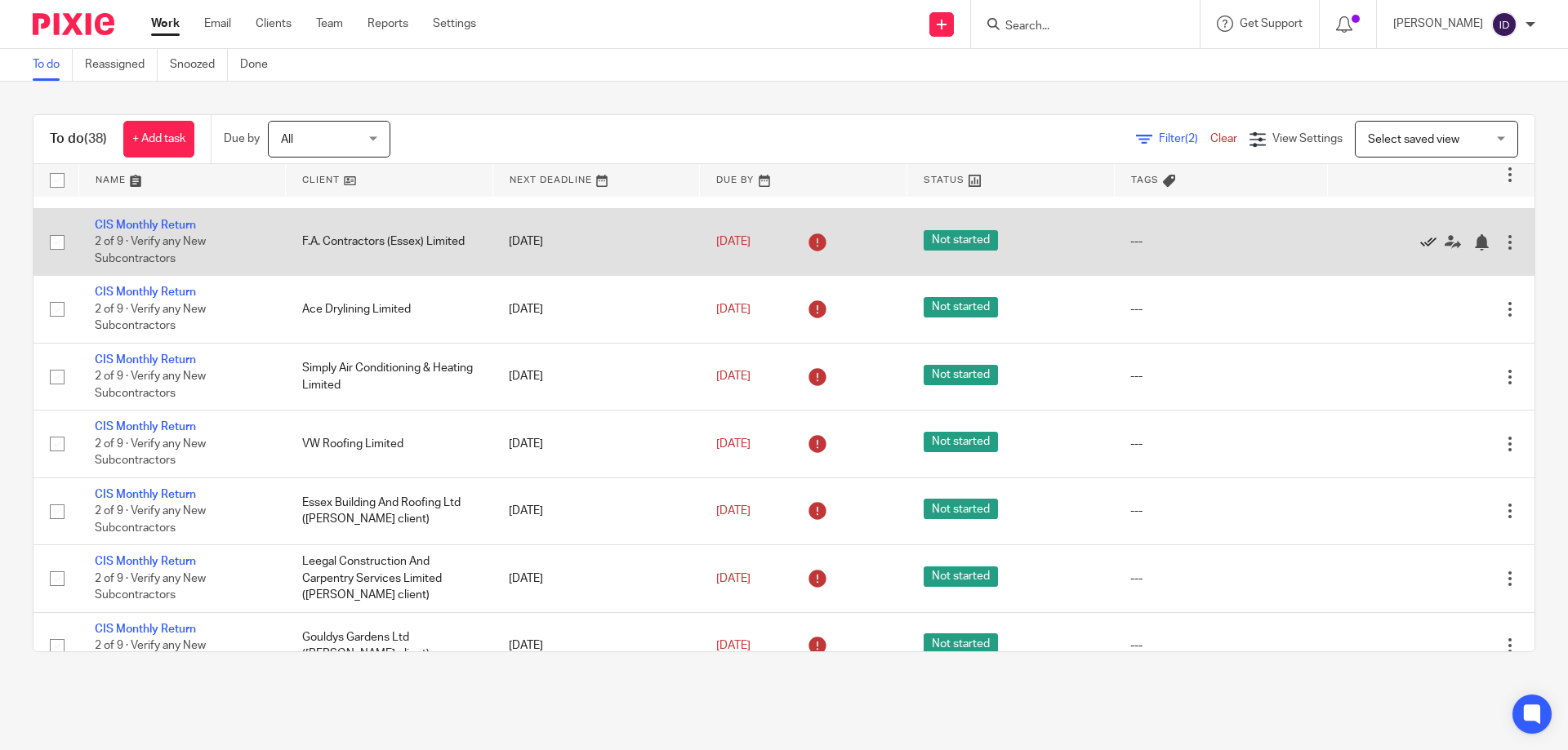
click at [1420, 237] on icon at bounding box center [1428, 242] width 16 height 16
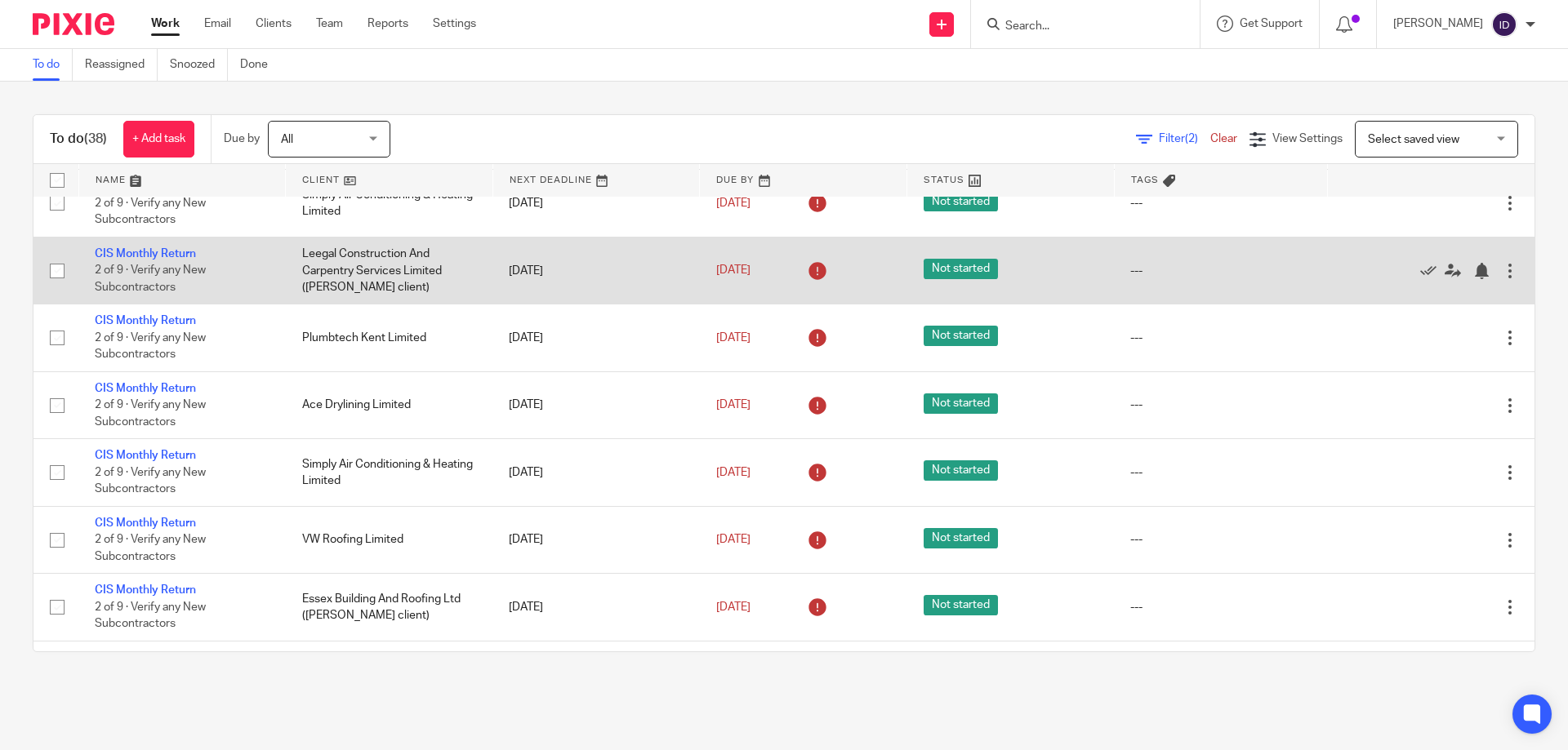
scroll to position [1253, 0]
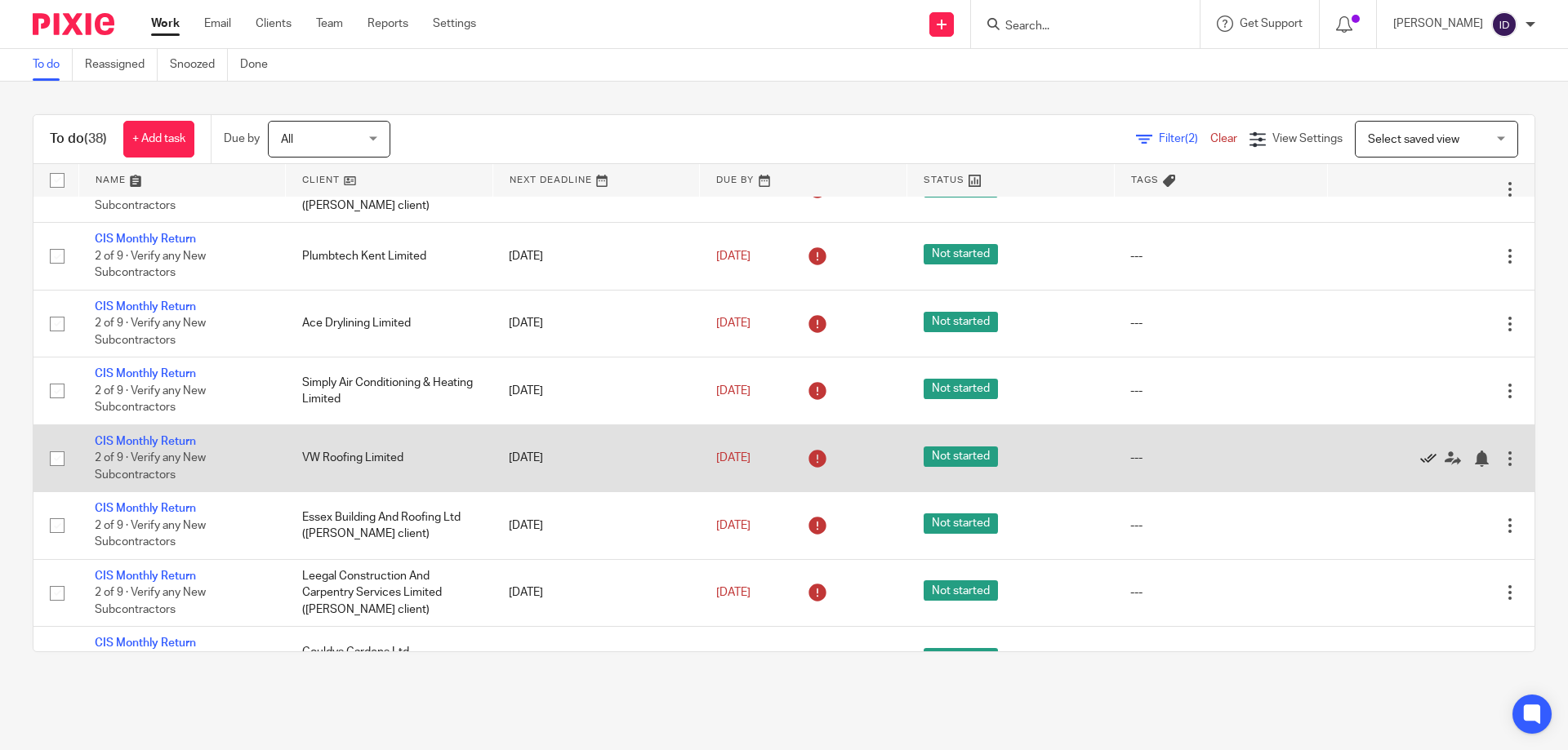
click at [1420, 459] on icon at bounding box center [1428, 458] width 16 height 16
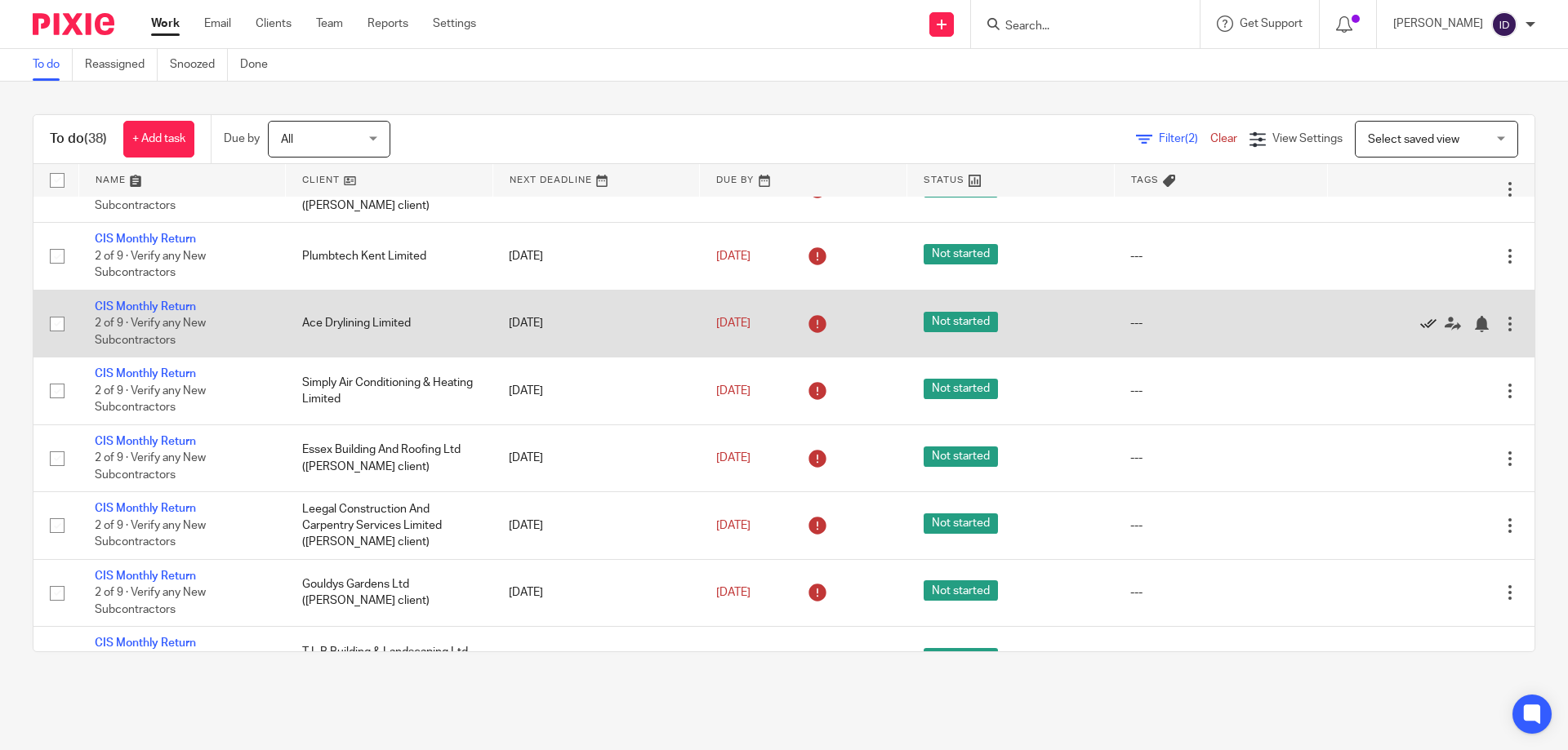
click at [1420, 320] on icon at bounding box center [1428, 324] width 16 height 16
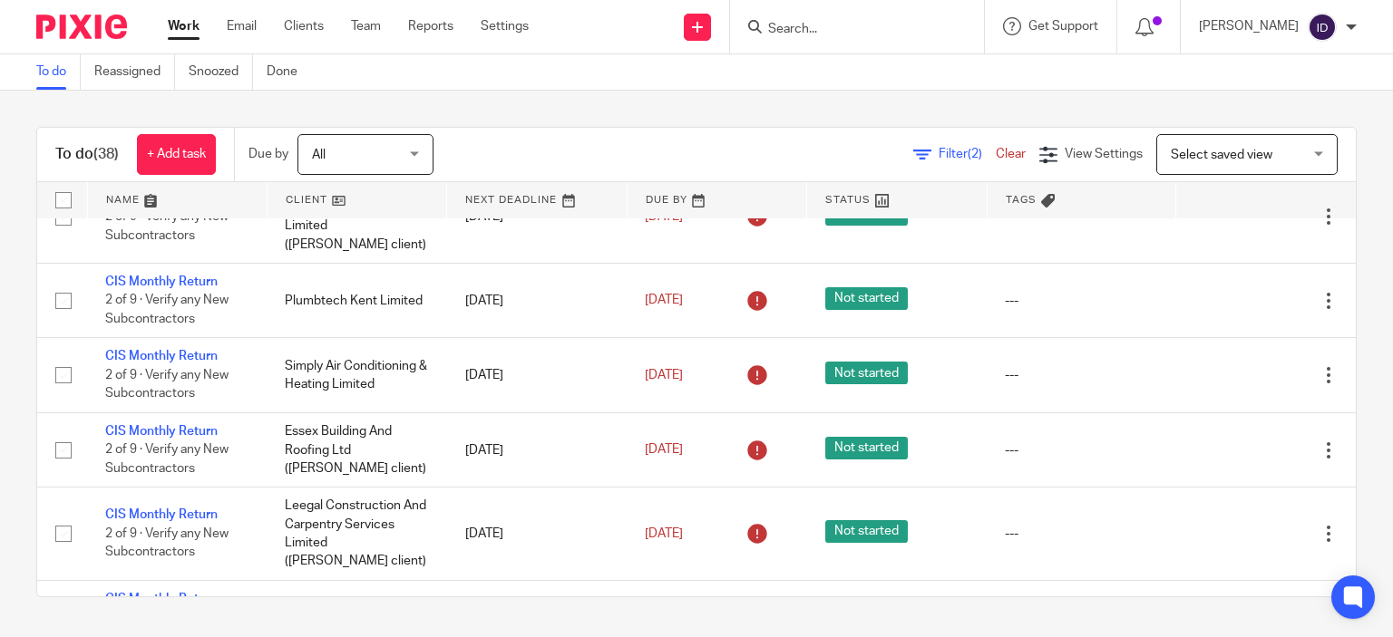
scroll to position [1573, 0]
click at [856, 27] on input "Search" at bounding box center [847, 30] width 163 height 16
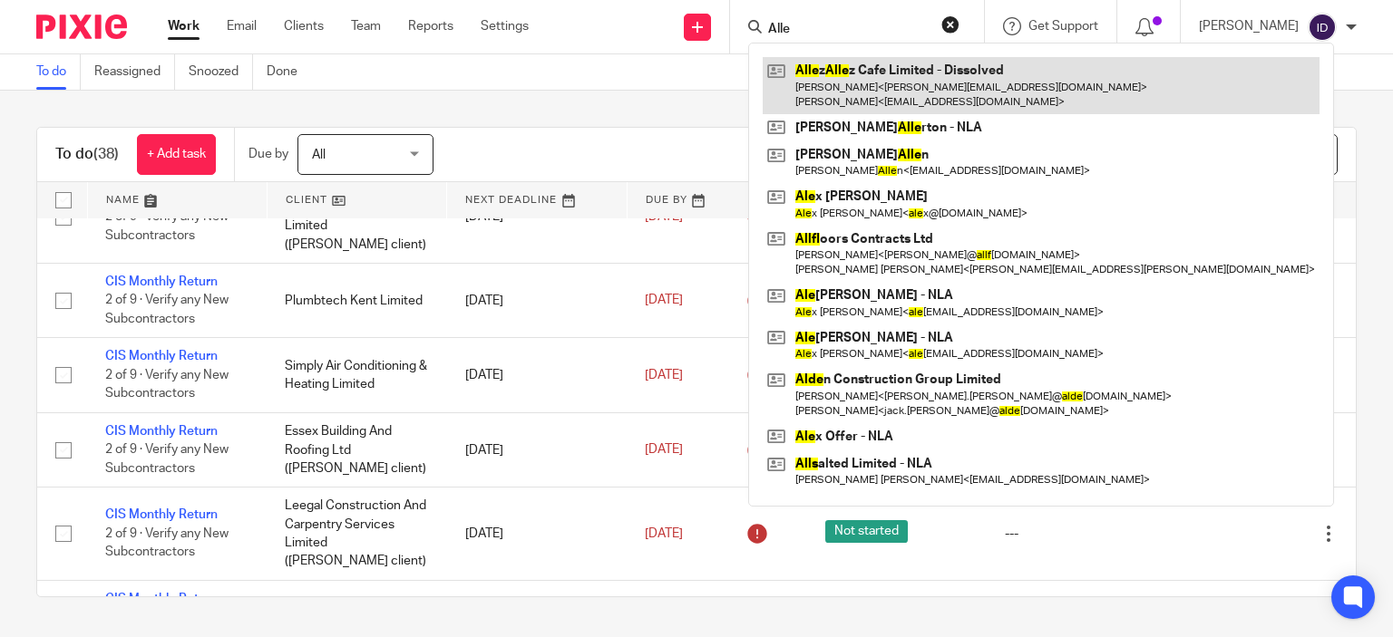
type input "Alle"
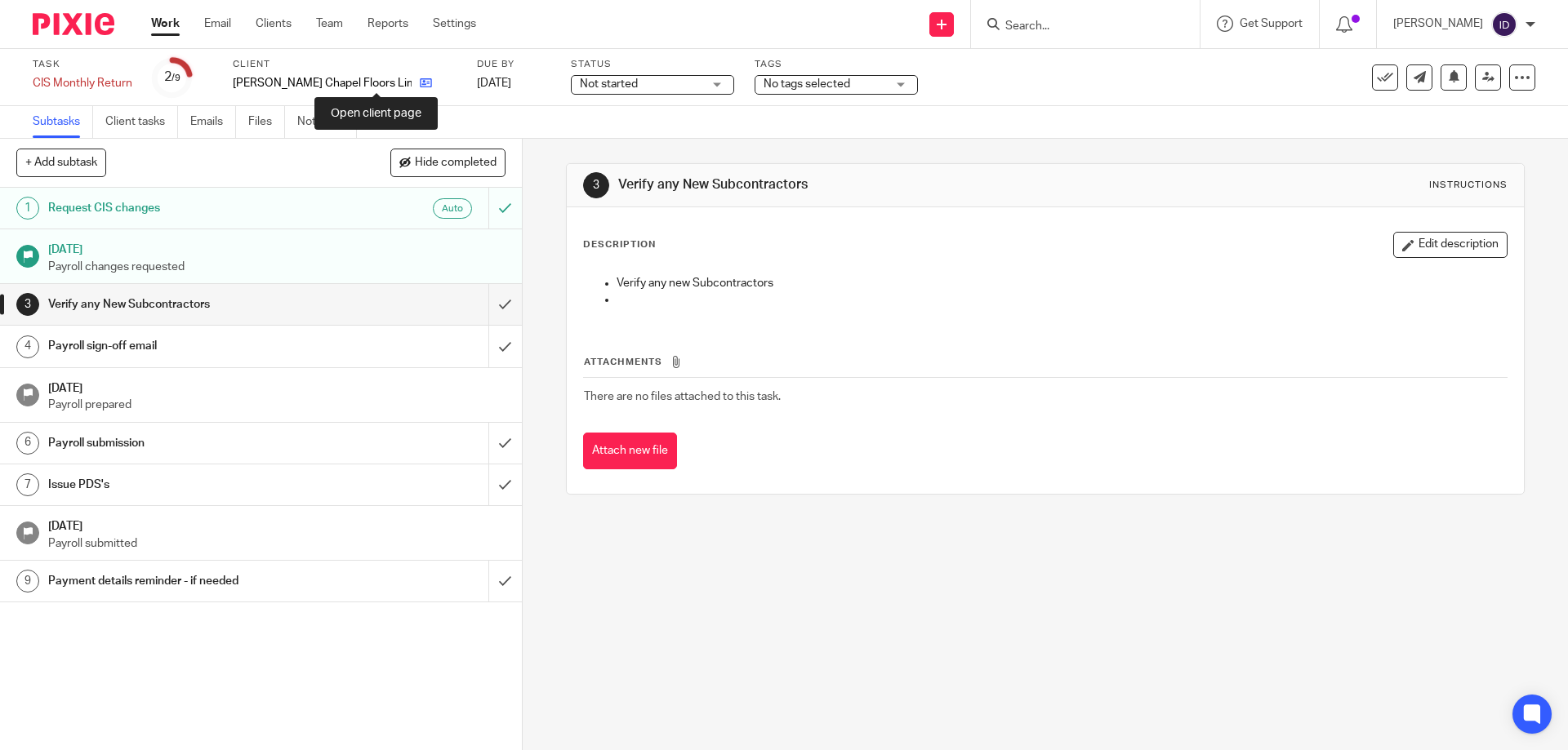
click at [420, 87] on icon at bounding box center [426, 83] width 13 height 13
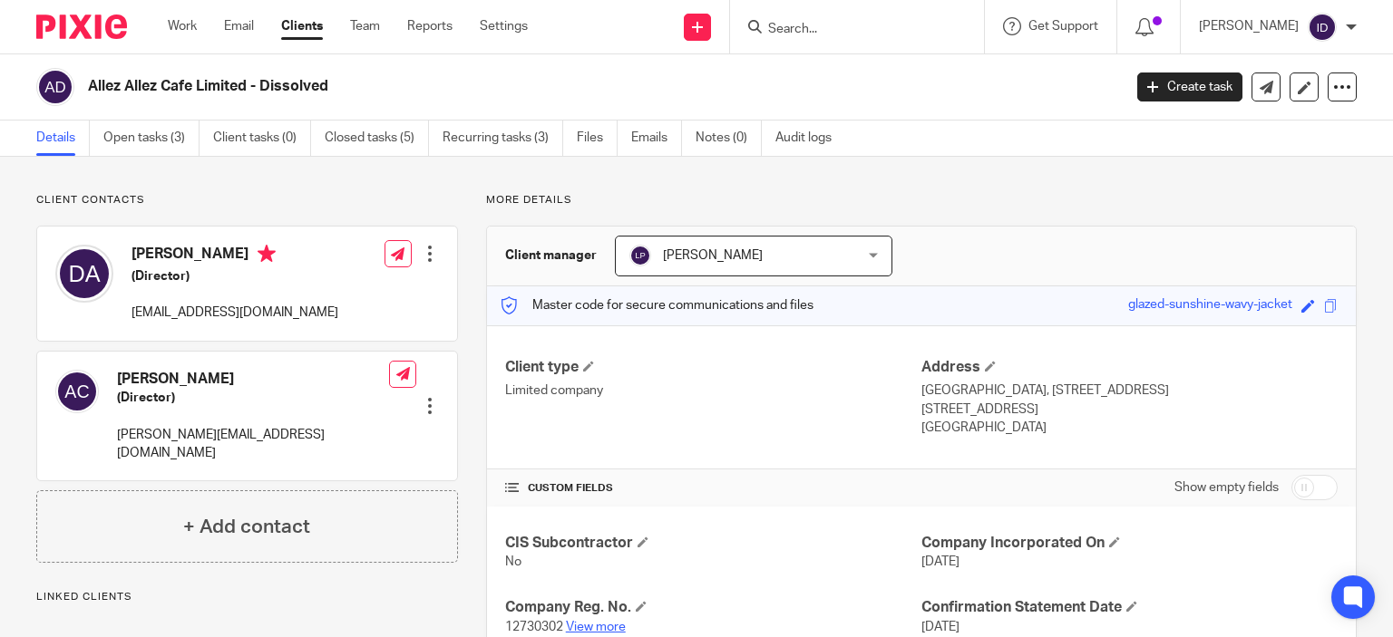
click at [578, 623] on link "View more" at bounding box center [596, 627] width 60 height 13
click at [838, 29] on input "Search" at bounding box center [847, 30] width 163 height 16
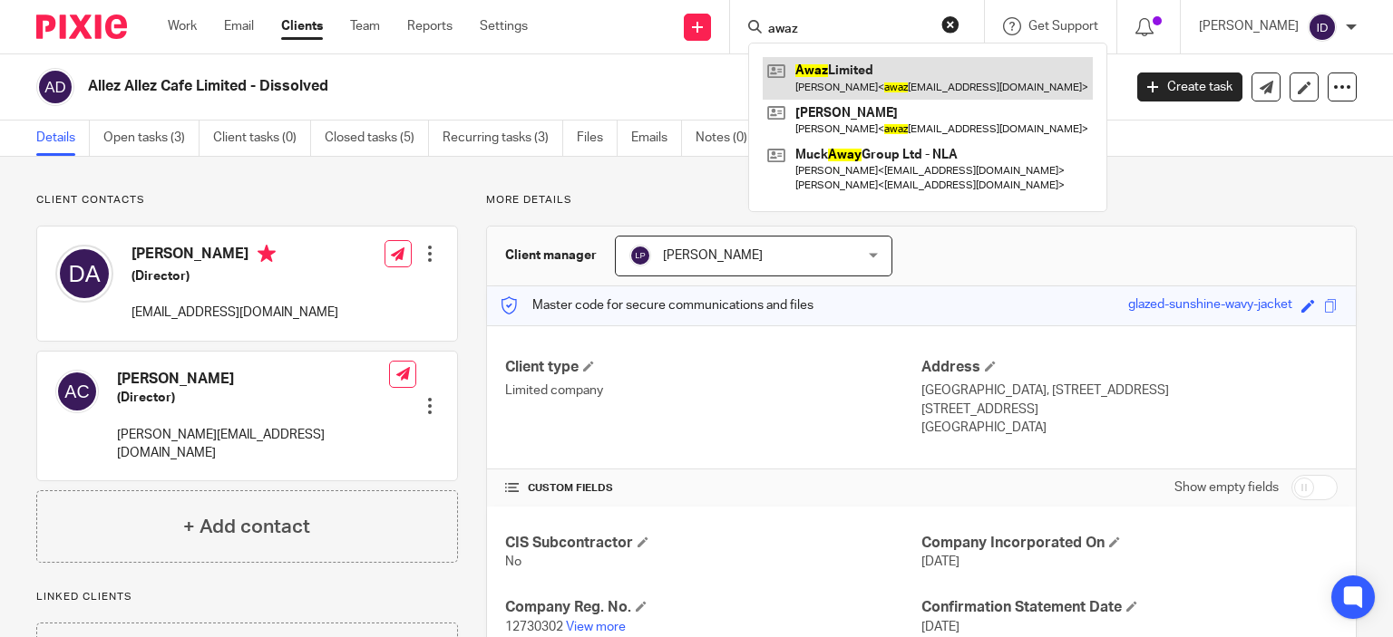
type input "awaz"
click at [855, 79] on link at bounding box center [928, 78] width 330 height 42
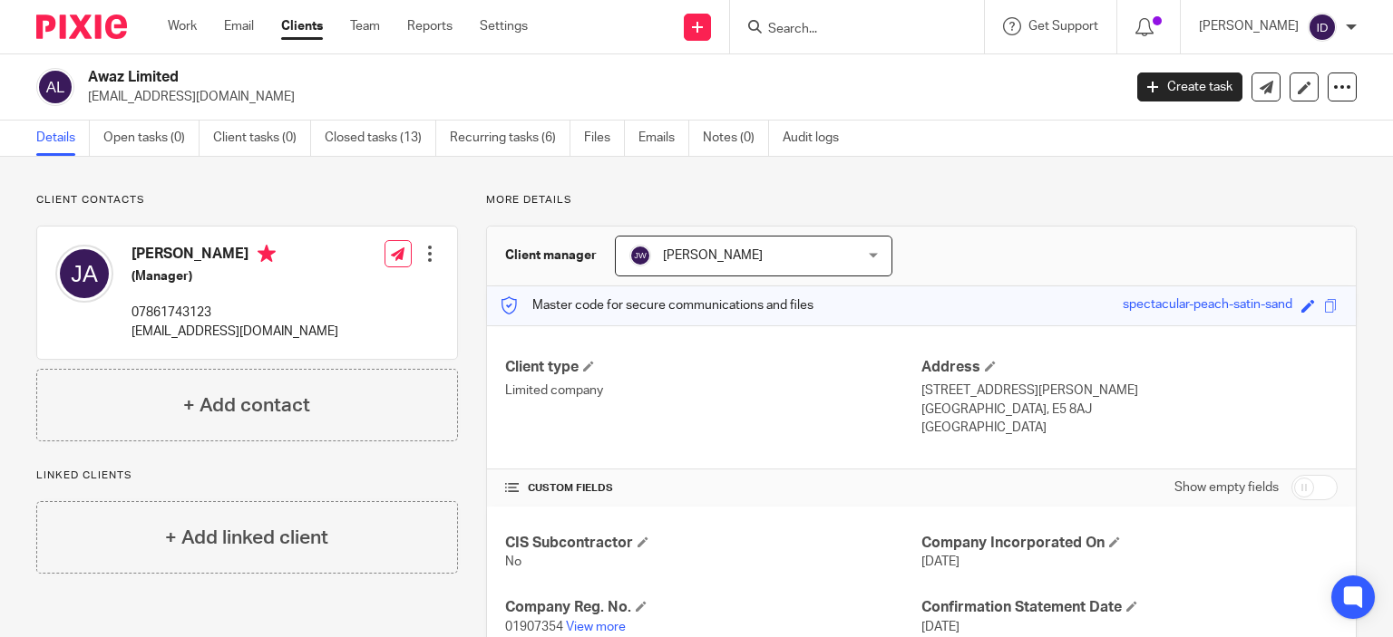
click at [831, 30] on input "Search" at bounding box center [847, 30] width 163 height 16
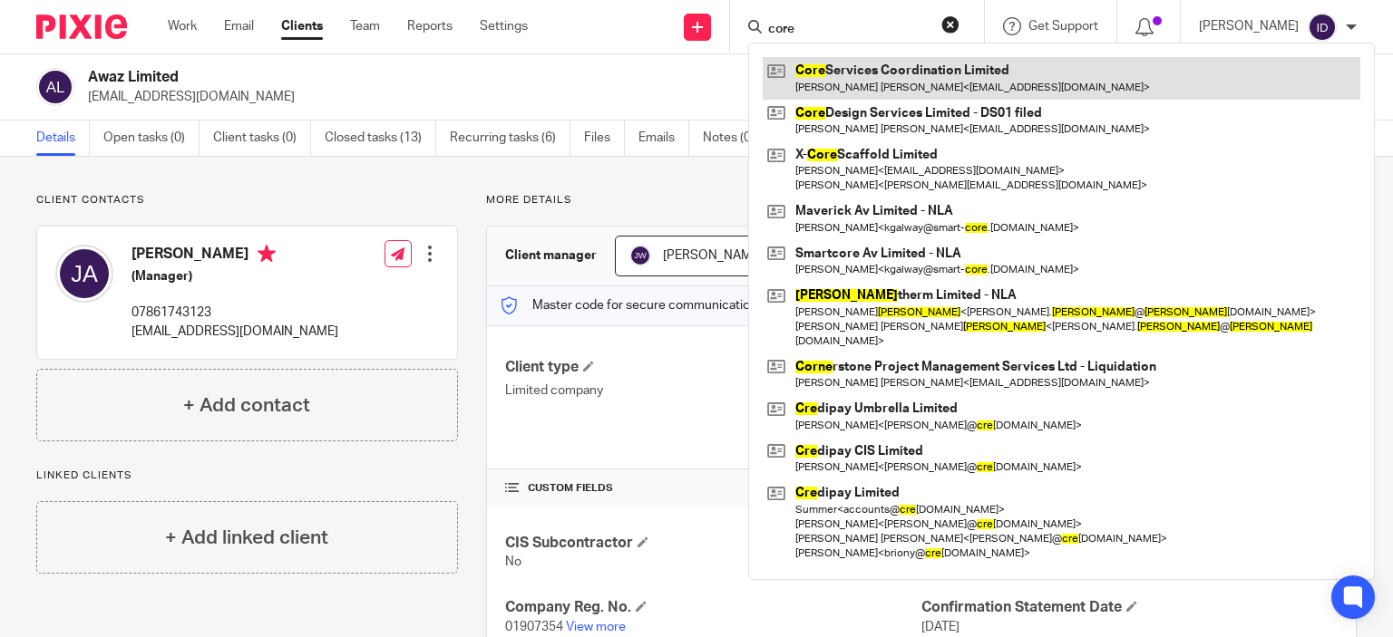
type input "core"
click at [881, 66] on link at bounding box center [1062, 78] width 598 height 42
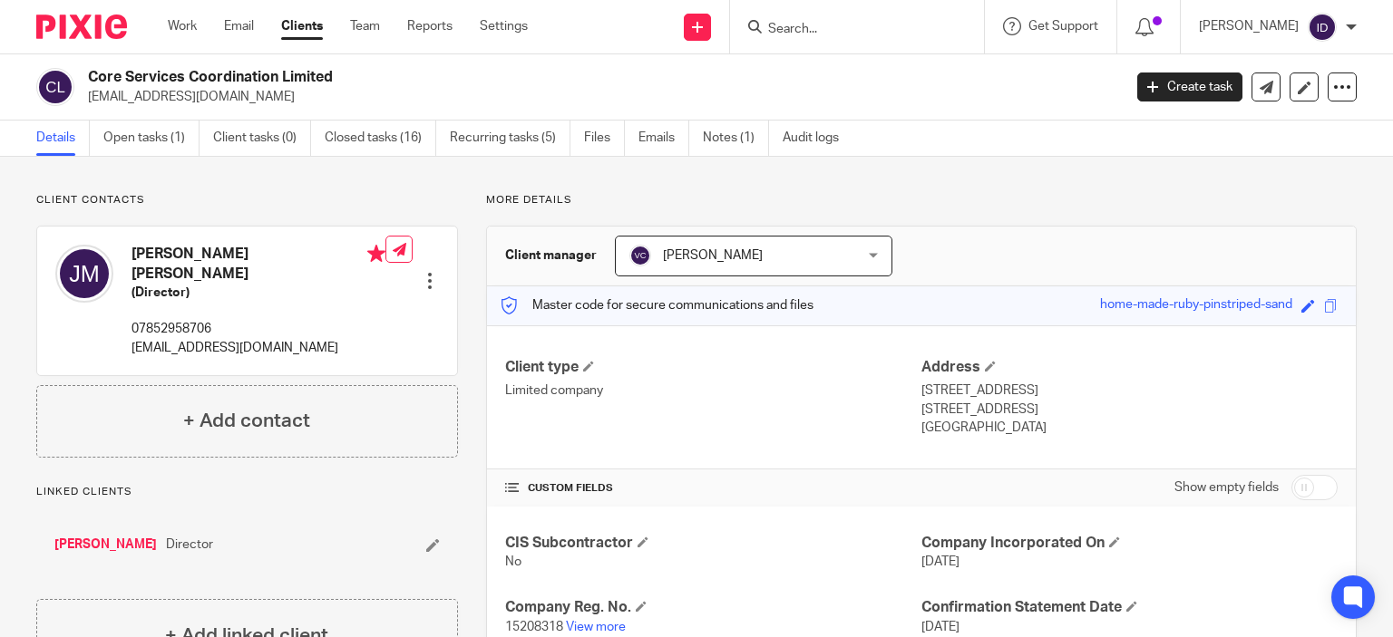
click at [816, 28] on input "Search" at bounding box center [847, 30] width 163 height 16
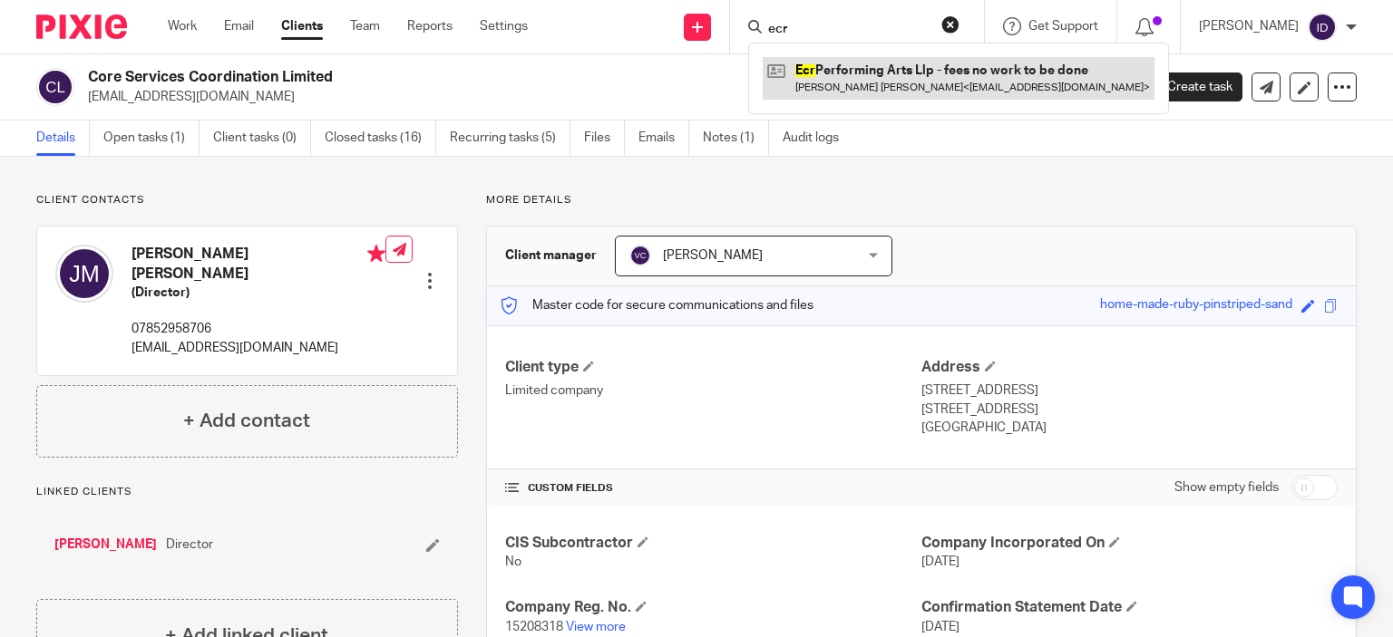
type input "ecr"
click at [904, 75] on link at bounding box center [959, 78] width 392 height 42
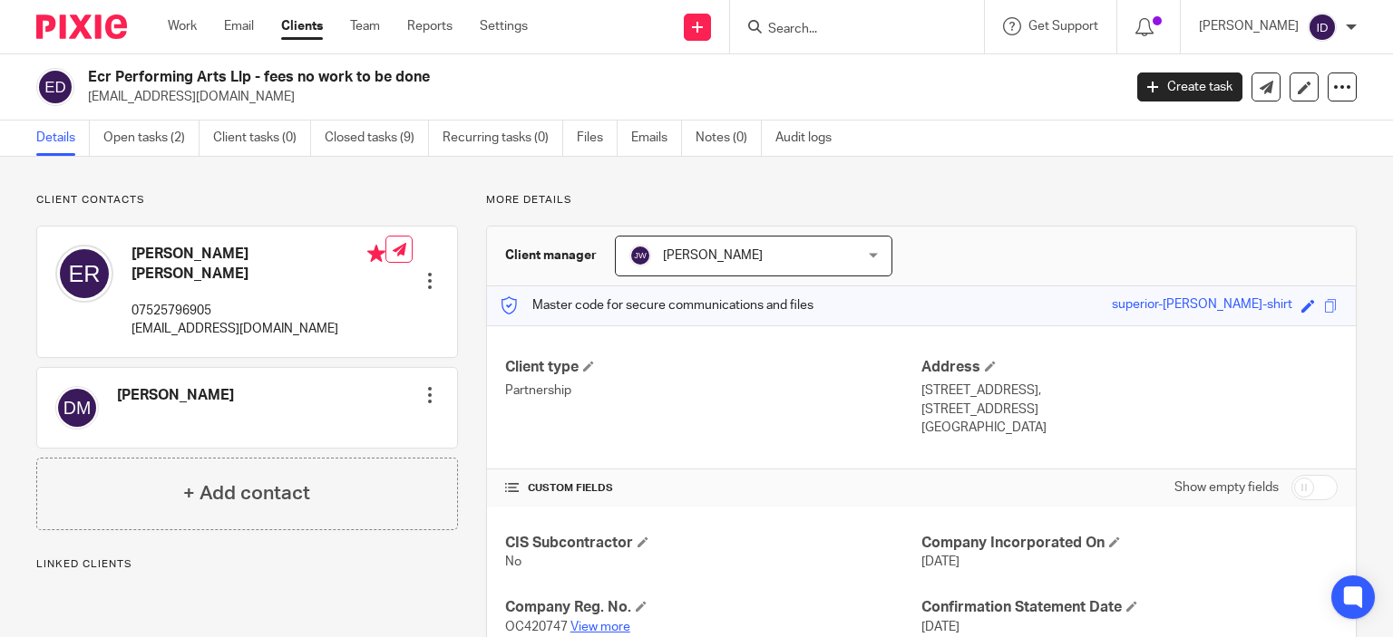
click at [604, 628] on link "View more" at bounding box center [600, 627] width 60 height 13
click at [879, 24] on input "Search" at bounding box center [847, 30] width 163 height 16
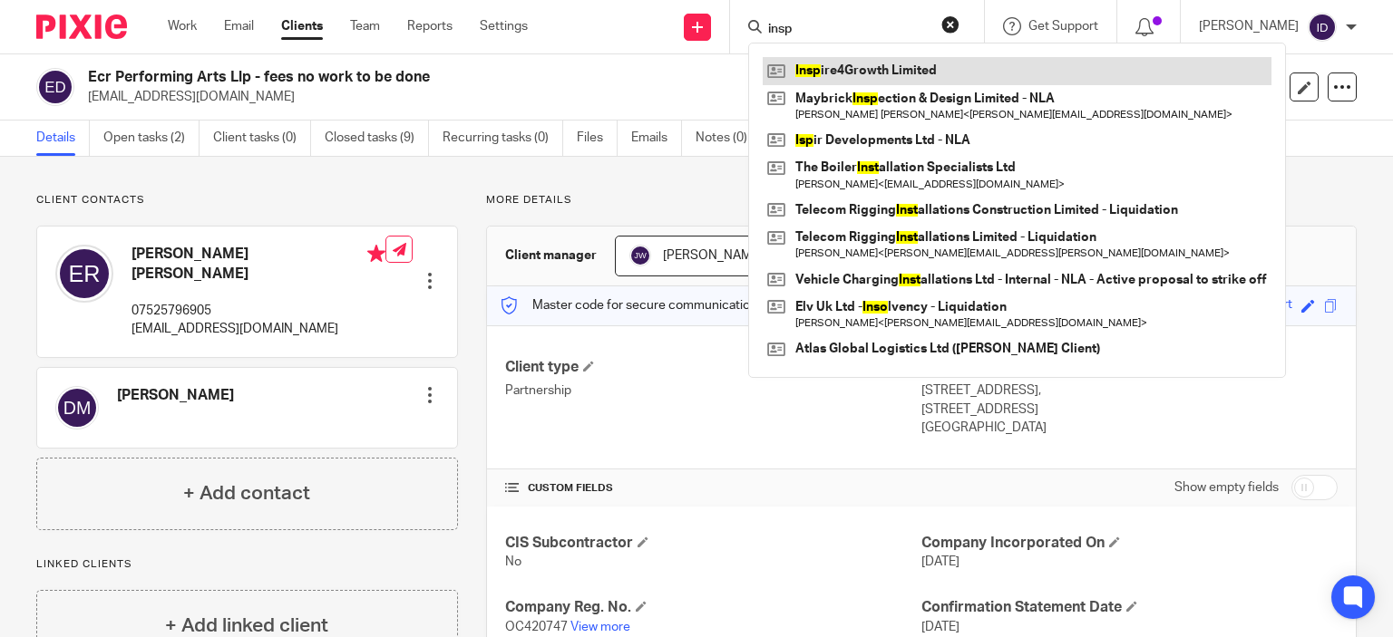
type input "insp"
click at [856, 68] on link at bounding box center [1017, 70] width 509 height 27
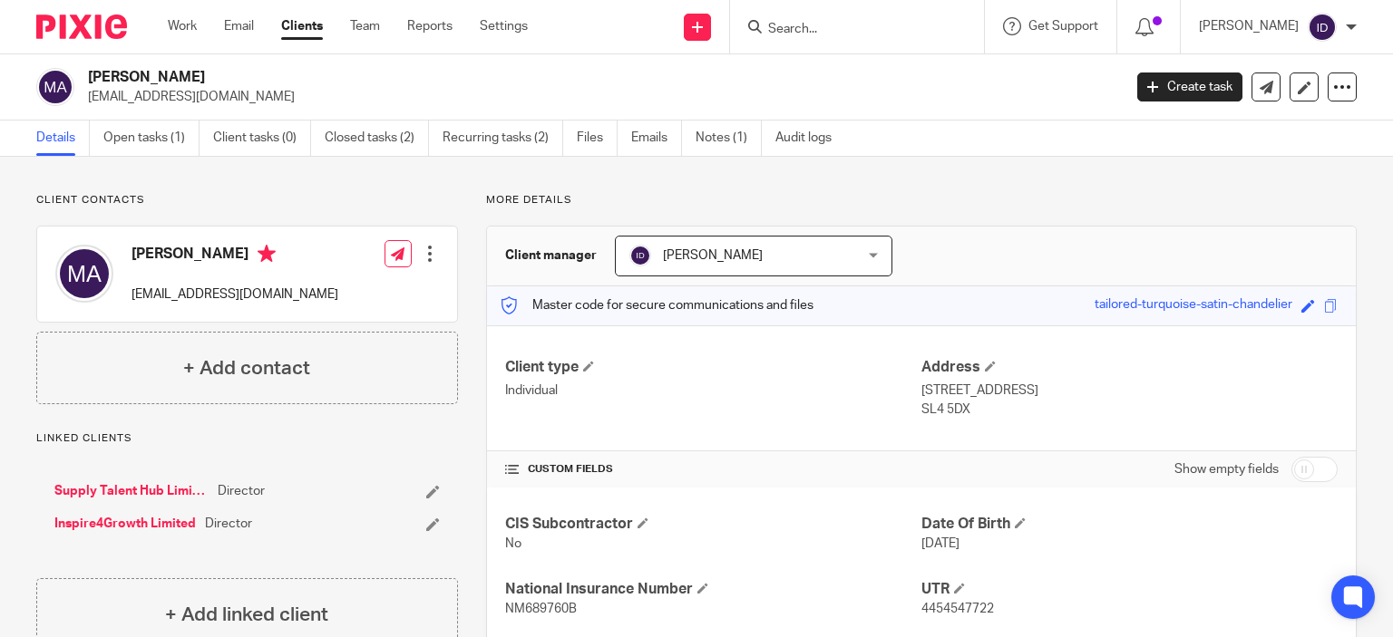
click at [126, 518] on link "Inspire4Growth Limited" at bounding box center [124, 524] width 141 height 18
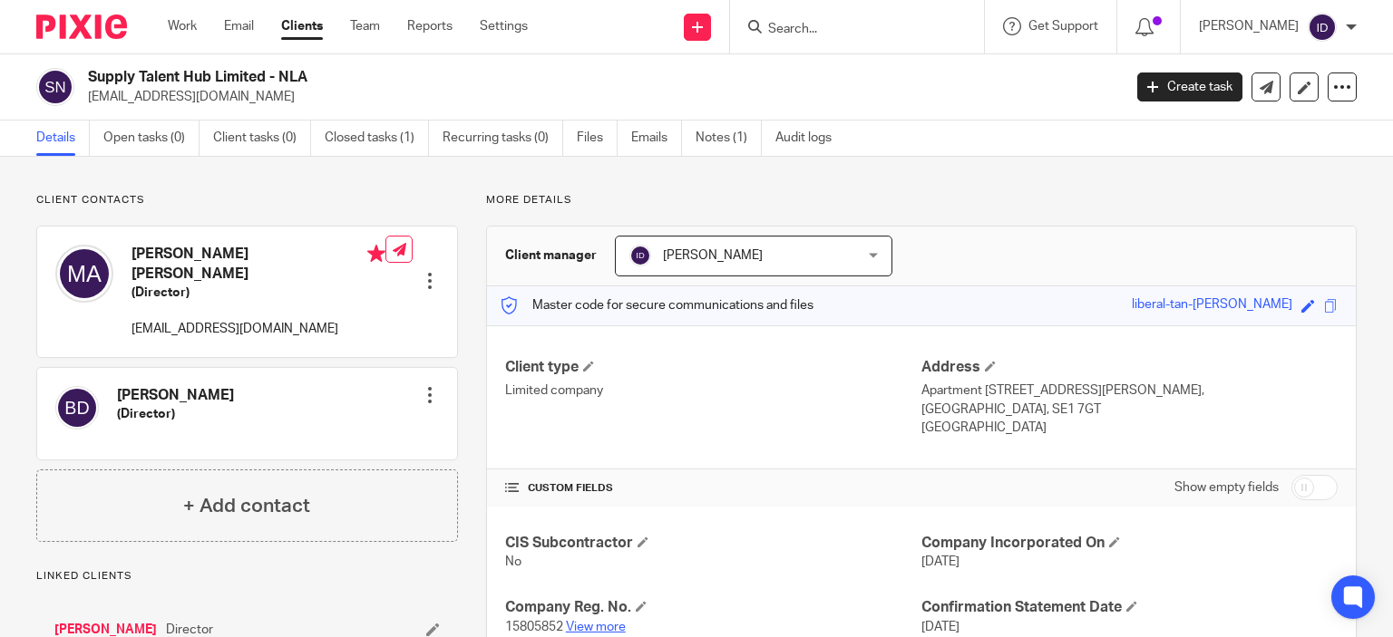
click at [588, 626] on link "View more" at bounding box center [596, 627] width 60 height 13
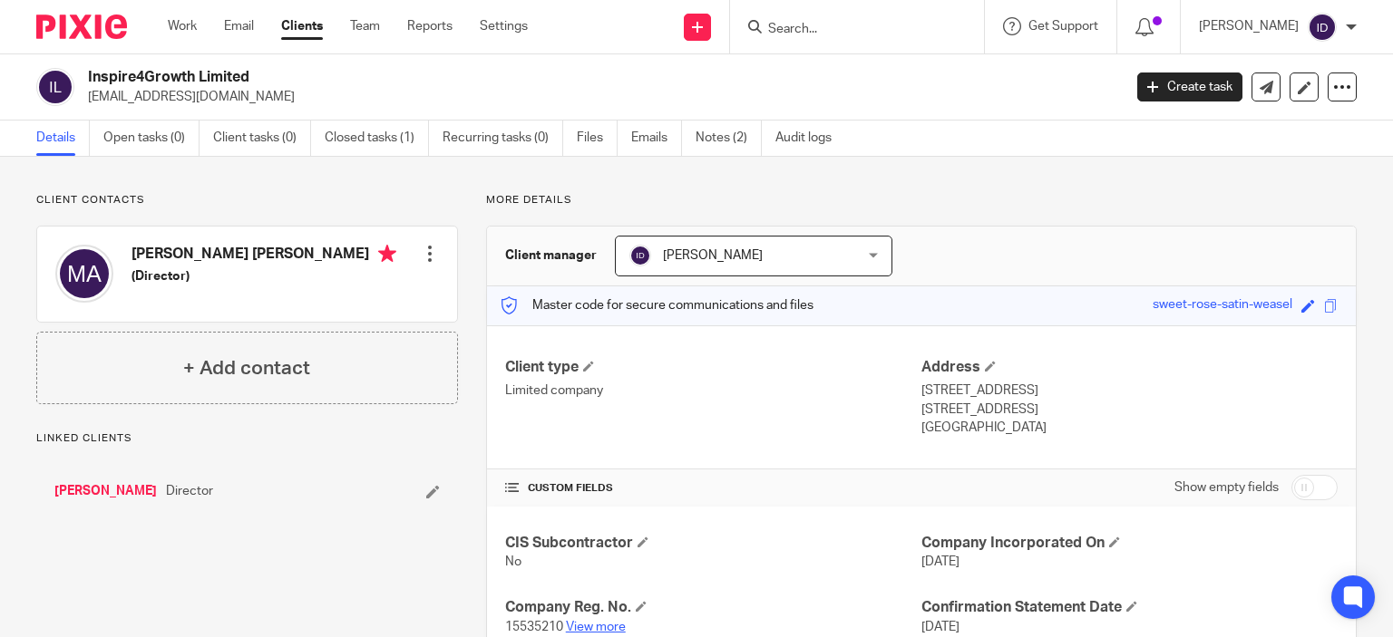
click at [592, 627] on link "View more" at bounding box center [596, 627] width 60 height 13
click at [825, 33] on input "Search" at bounding box center [847, 30] width 163 height 16
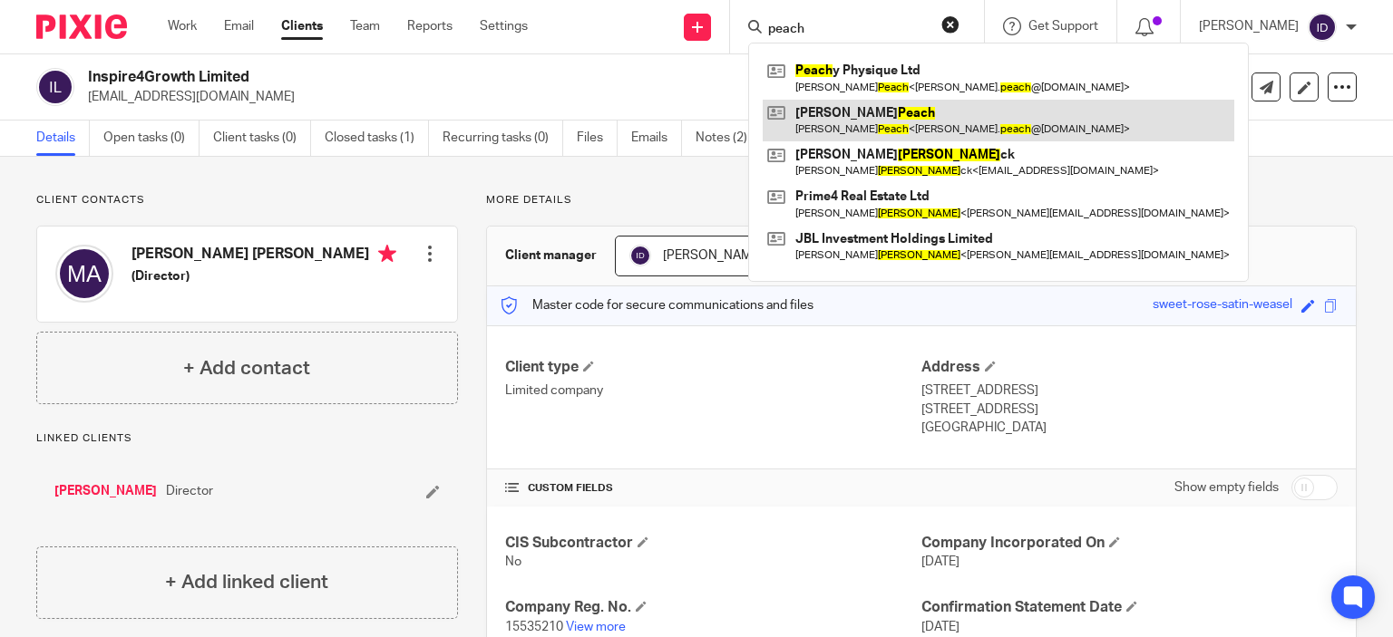
type input "peach"
click at [844, 128] on link at bounding box center [998, 121] width 471 height 42
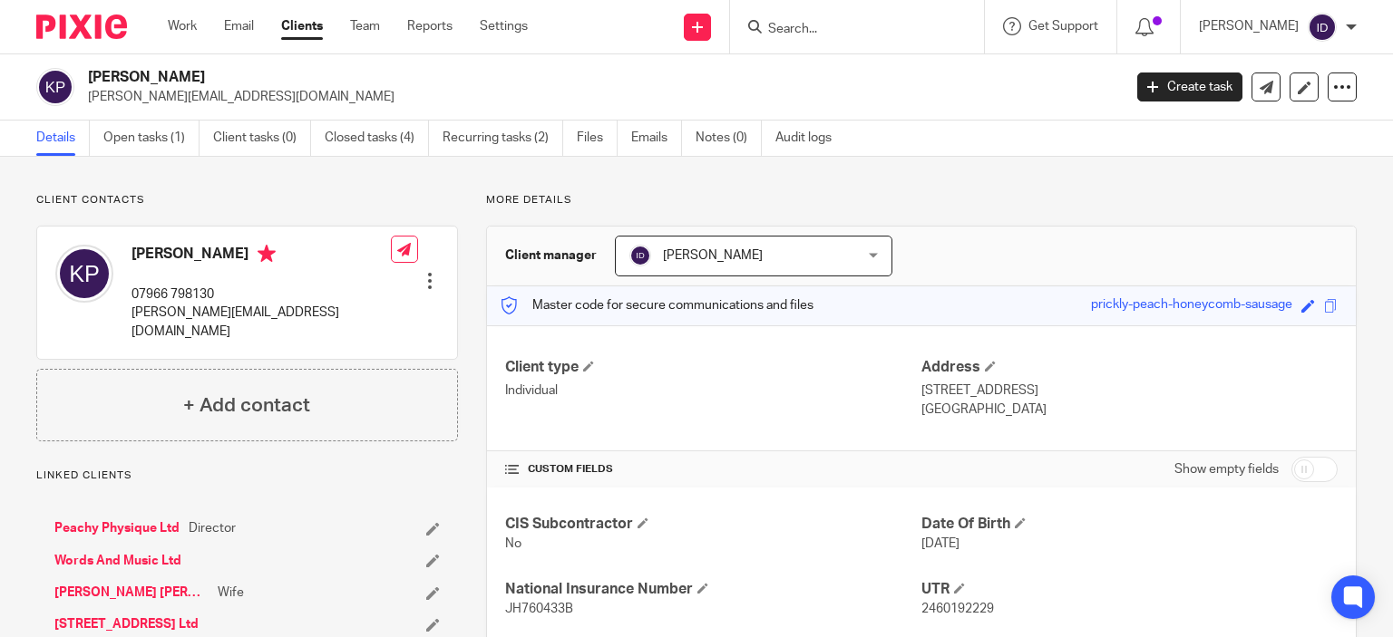
click at [729, 471] on h4 "CUSTOM FIELDS" at bounding box center [713, 469] width 416 height 15
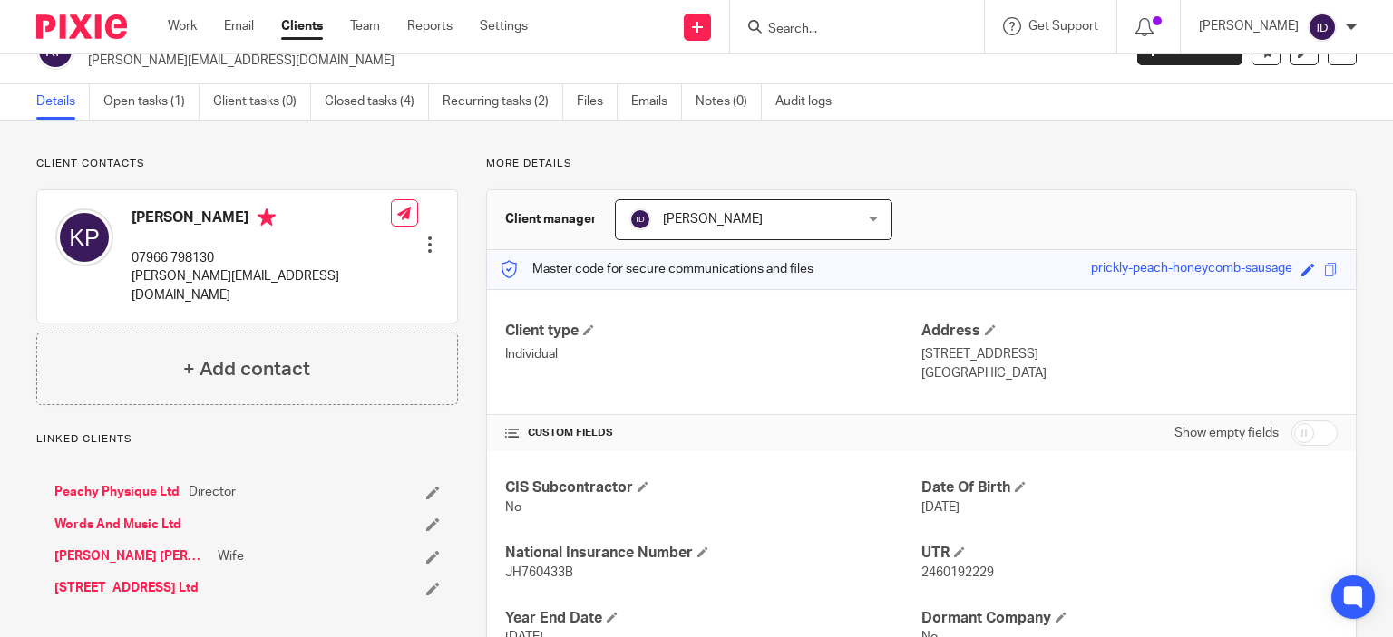
scroll to position [73, 0]
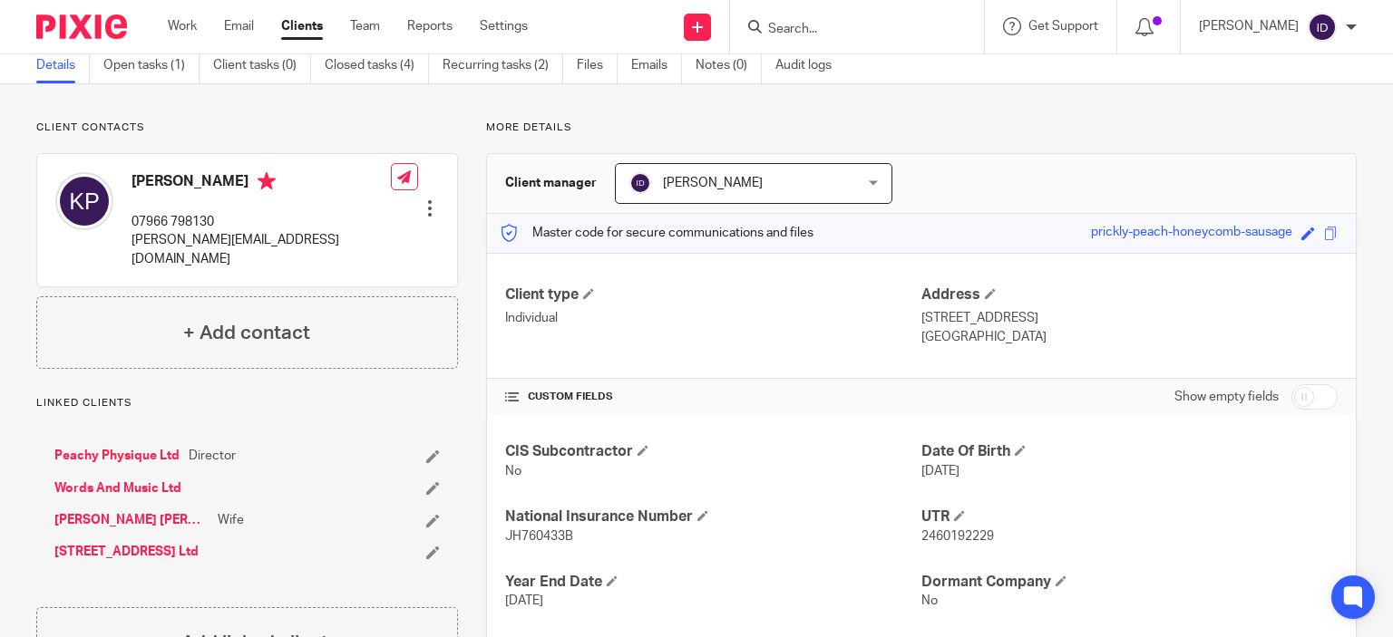
click at [957, 534] on span "2460192229" at bounding box center [957, 536] width 73 height 13
copy span "2460192229"
drag, startPoint x: 965, startPoint y: 335, endPoint x: 1012, endPoint y: 338, distance: 47.3
click at [1012, 338] on p "London, NW3 1RY" at bounding box center [1129, 337] width 416 height 18
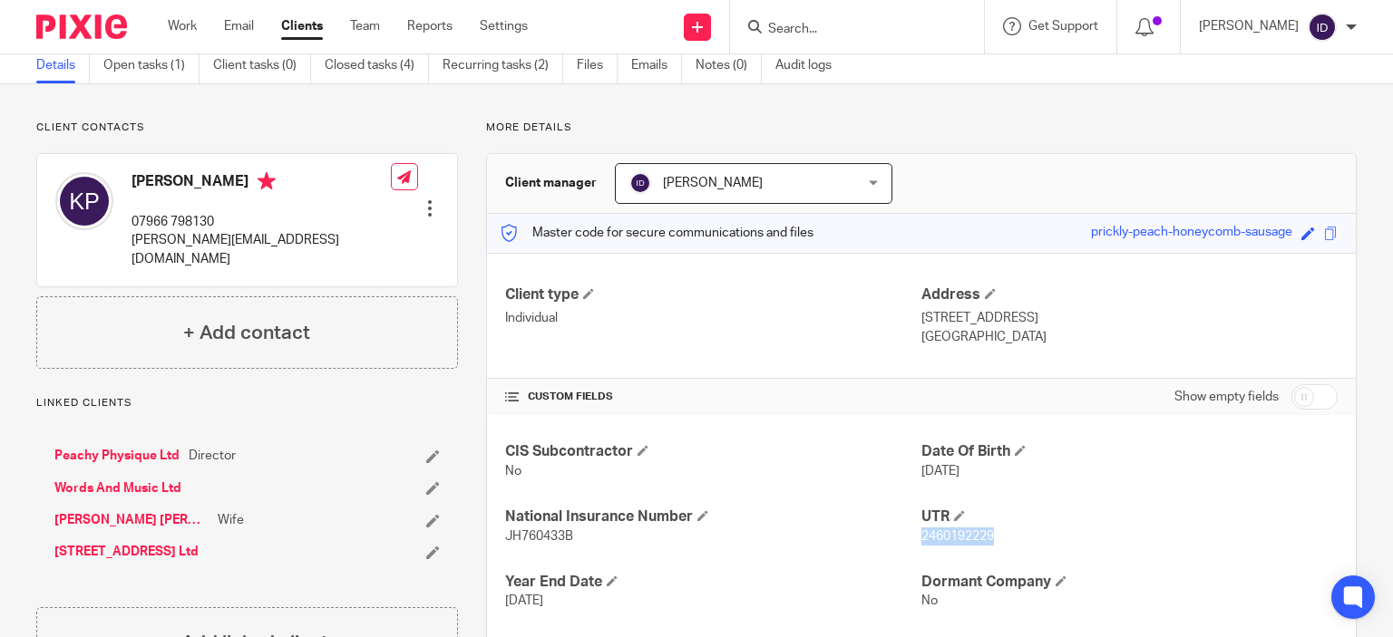
copy p "NW3 1RY"
click at [837, 26] on input "Search" at bounding box center [847, 30] width 163 height 16
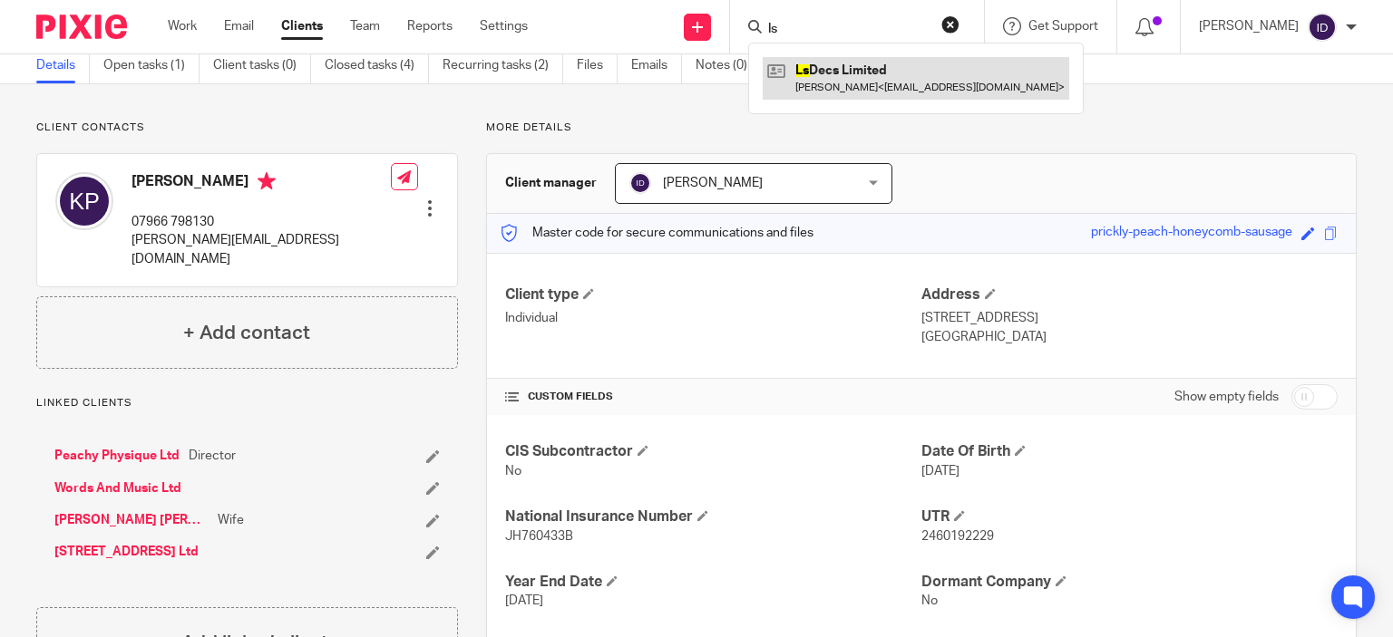
type input "ls"
click at [862, 81] on link at bounding box center [916, 78] width 306 height 42
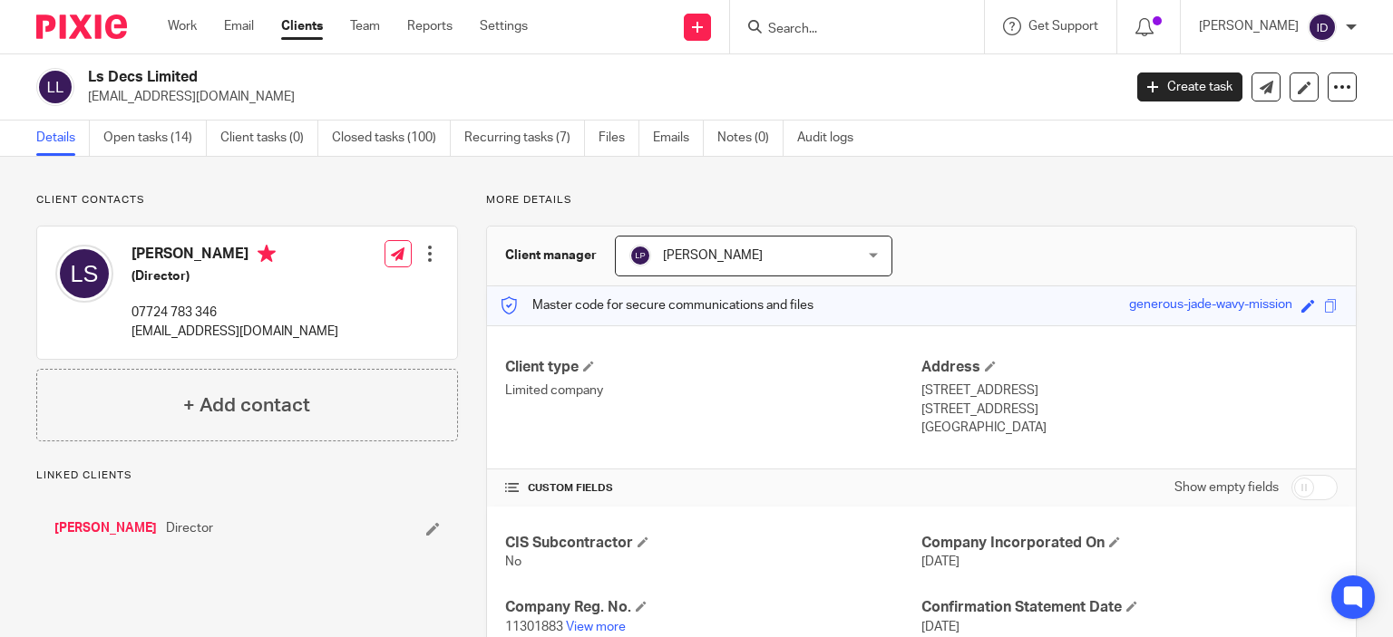
click at [466, 413] on div "More details Client manager Lewis Parker Lewis Parker Aimee Coveney Alison Whel…" at bounding box center [907, 559] width 899 height 732
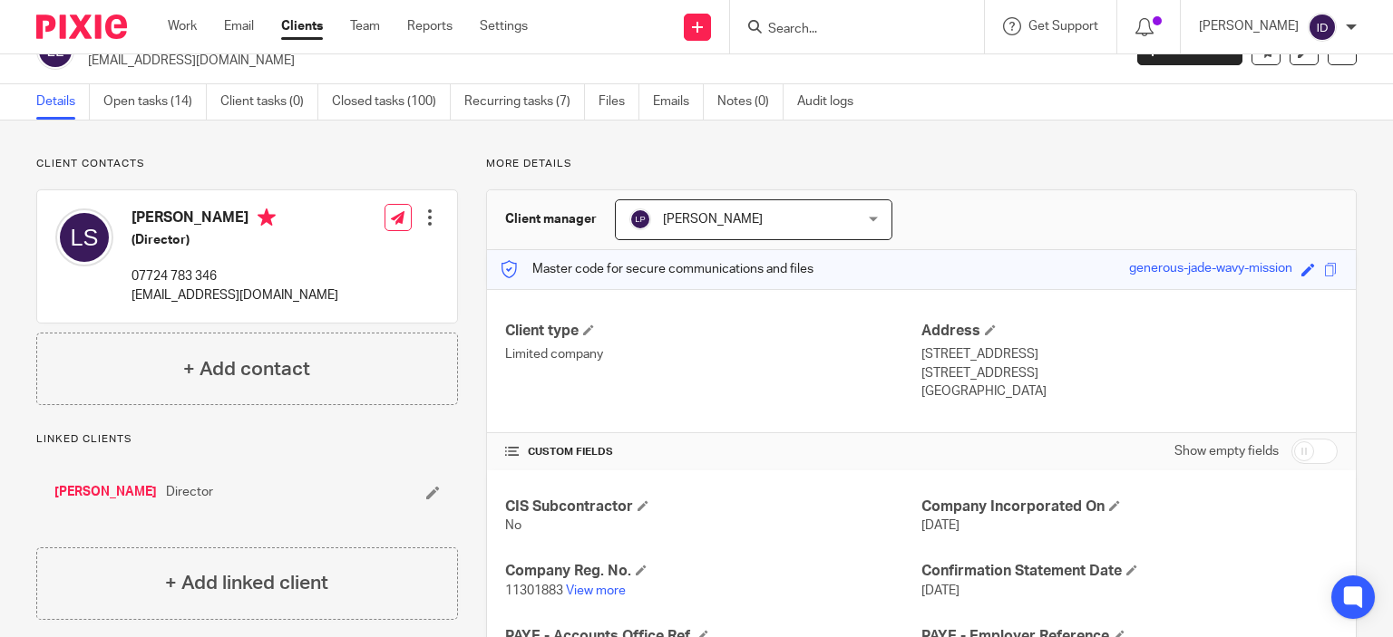
scroll to position [73, 0]
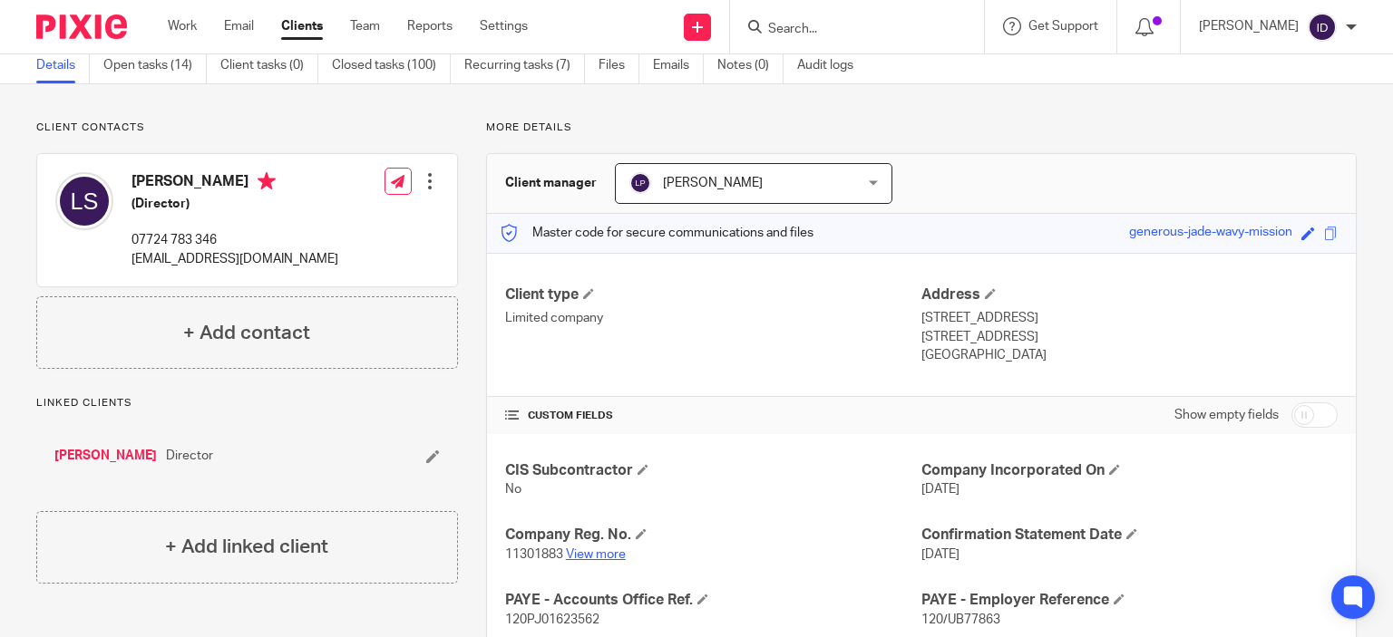
click at [589, 549] on link "View more" at bounding box center [596, 555] width 60 height 13
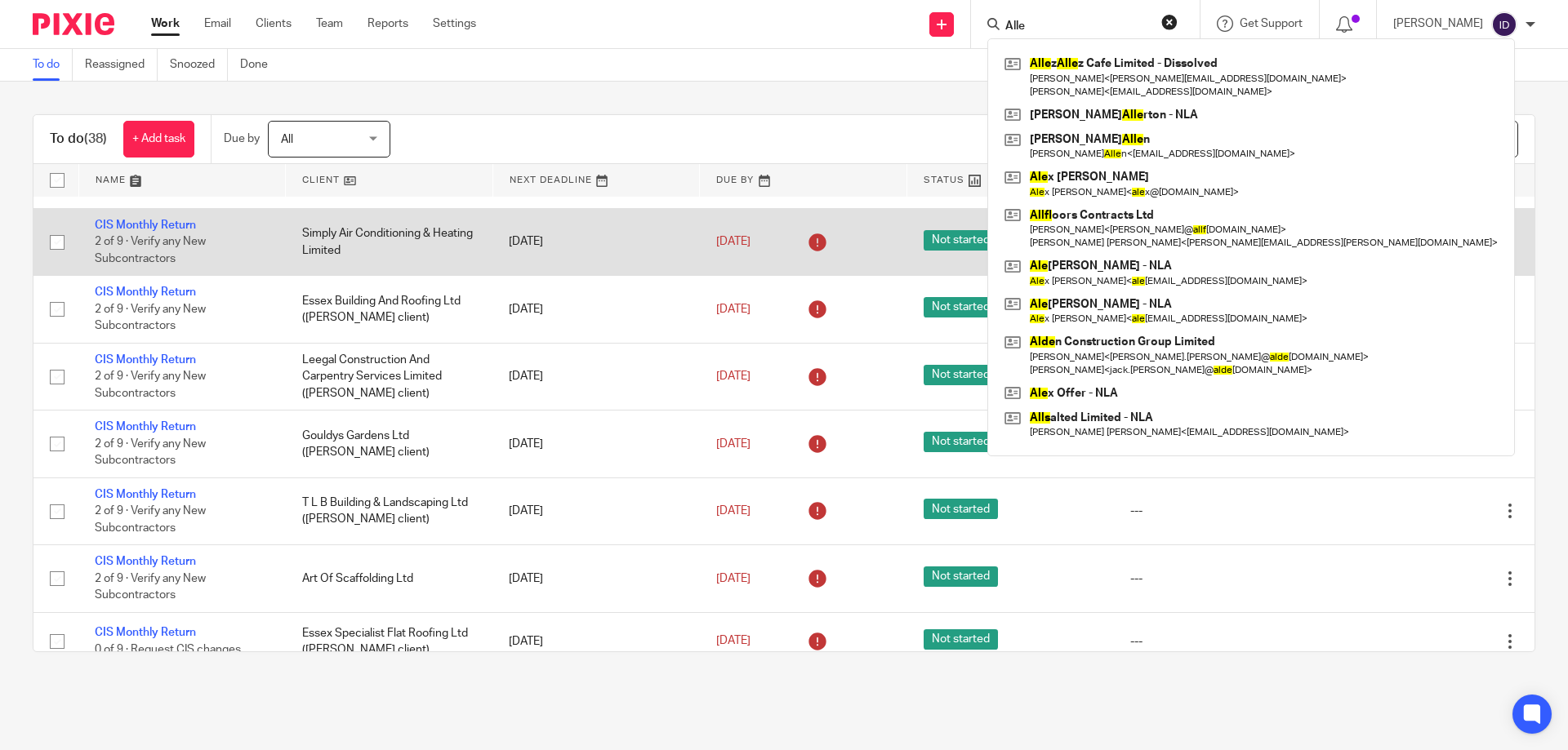
scroll to position [1416, 0]
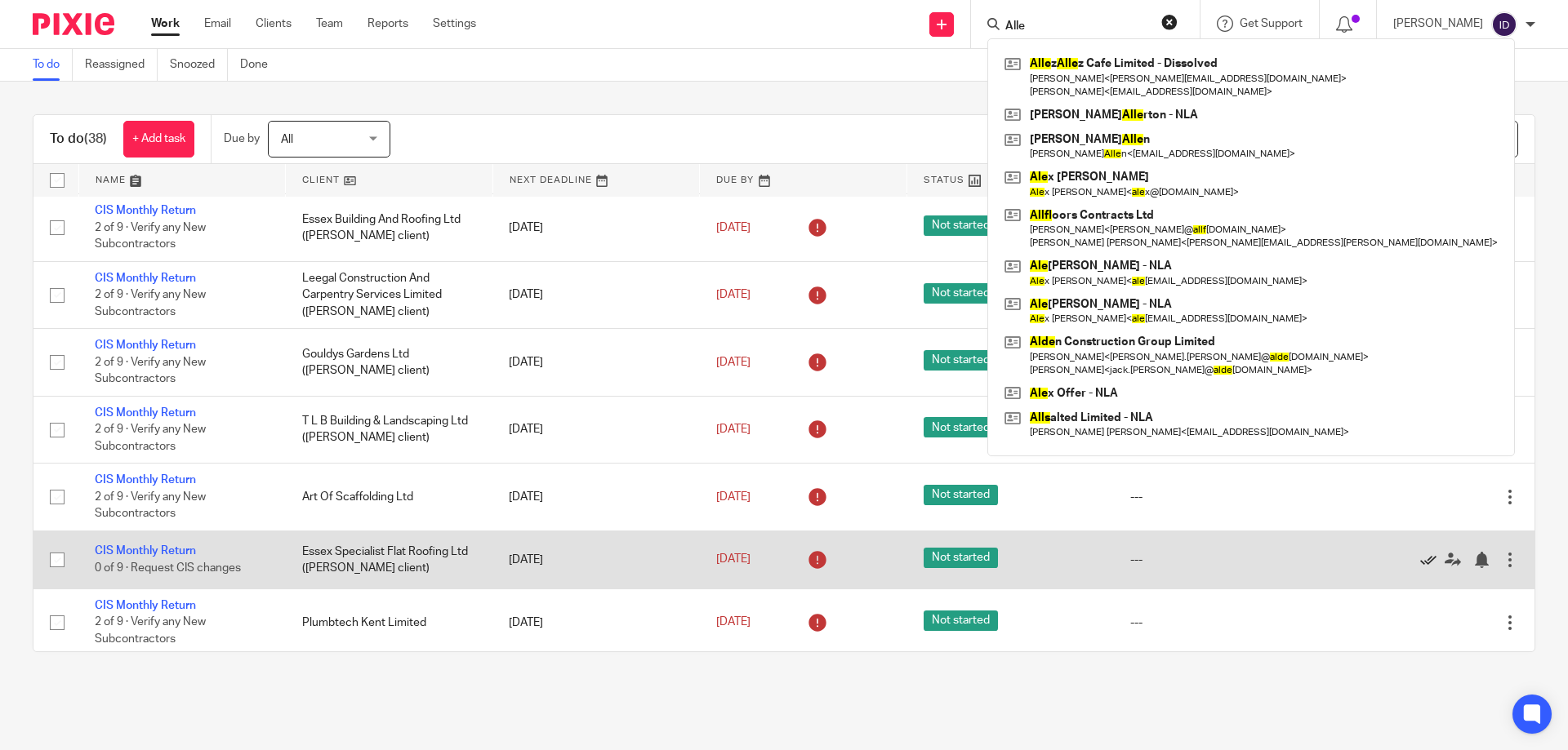
click at [1420, 563] on icon at bounding box center [1428, 560] width 16 height 16
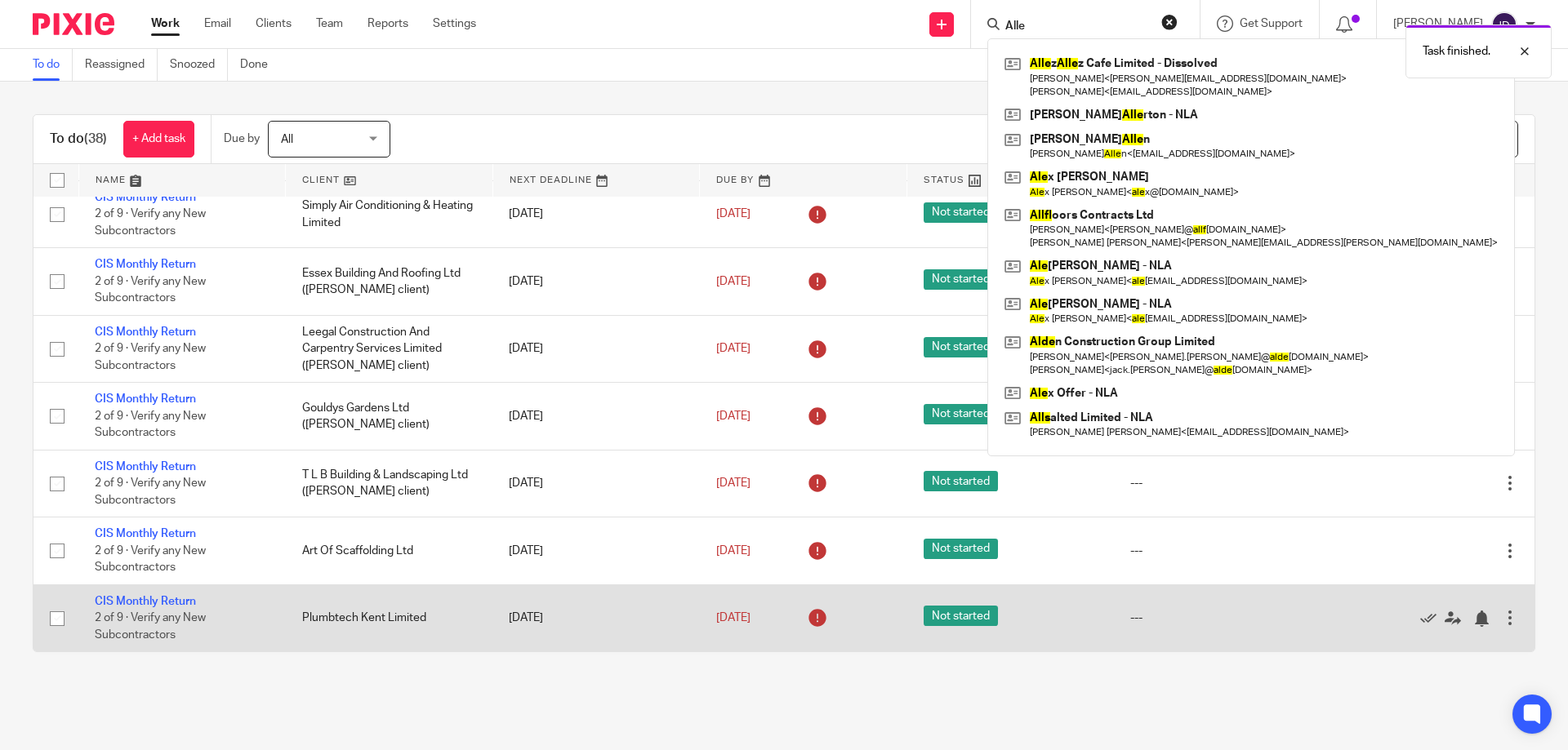
scroll to position [1362, 0]
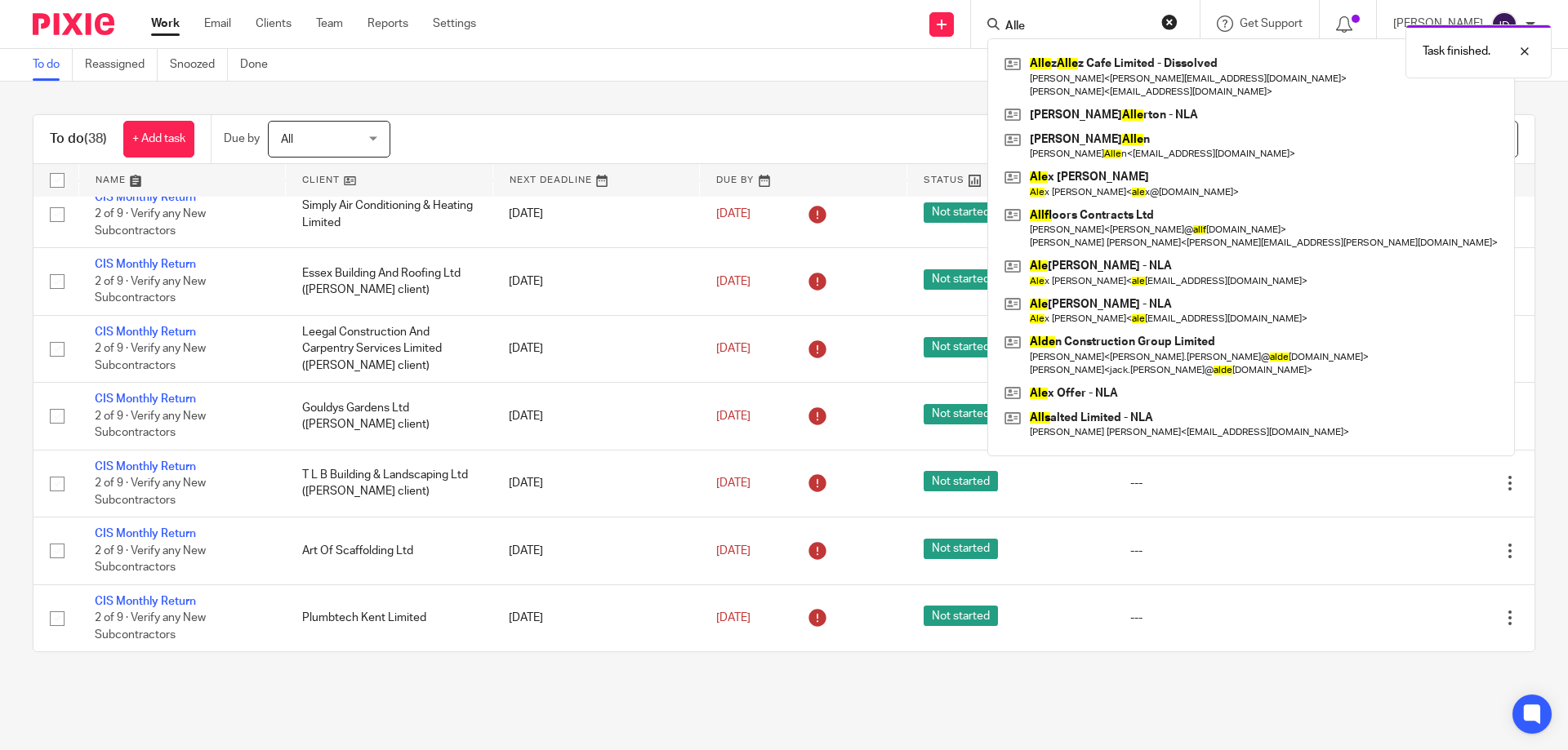
click at [563, 95] on div "To do (38) + Add task Due by All All Today Tomorrow This week Next week This mo…" at bounding box center [784, 384] width 1568 height 603
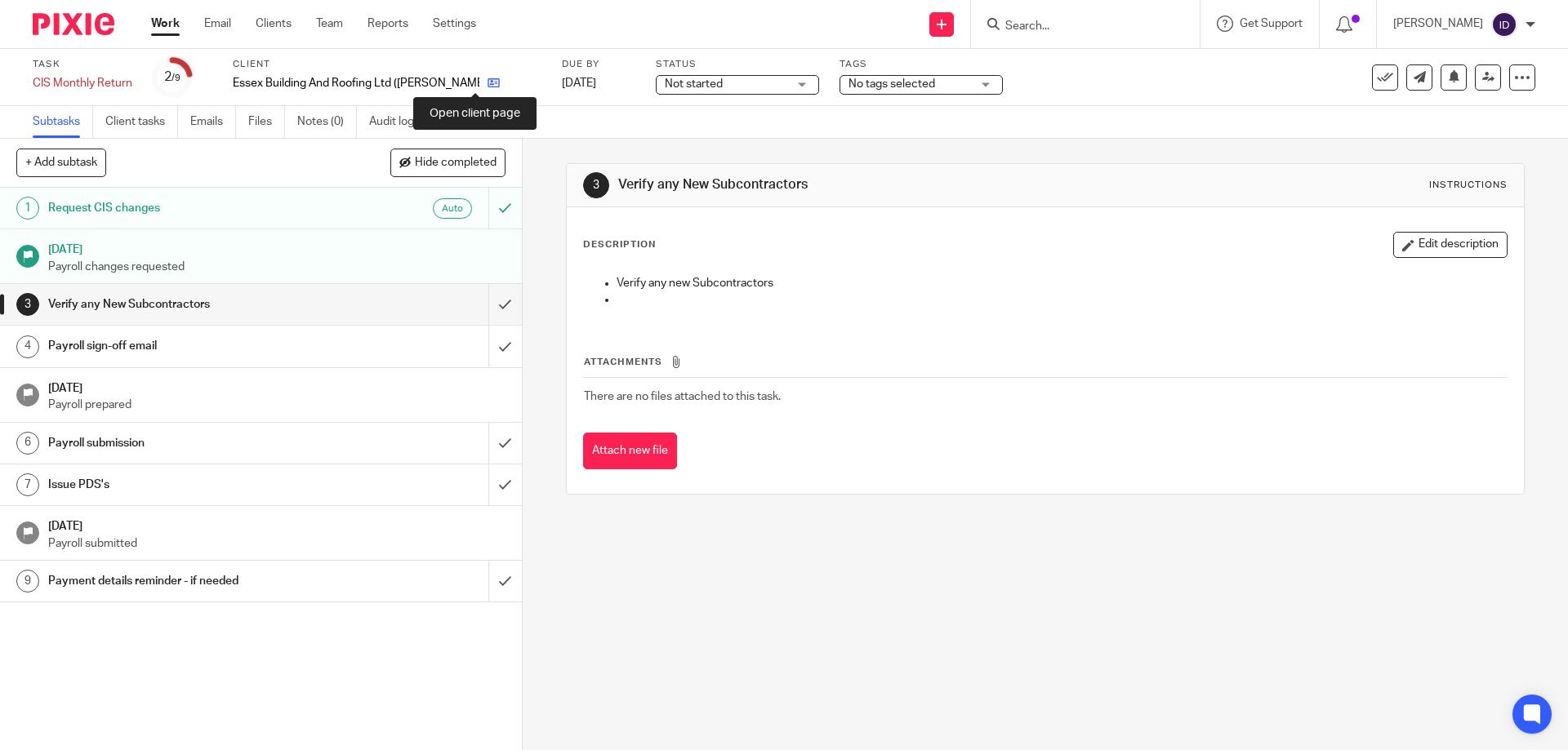
click at [487, 84] on icon at bounding box center [494, 83] width 13 height 13
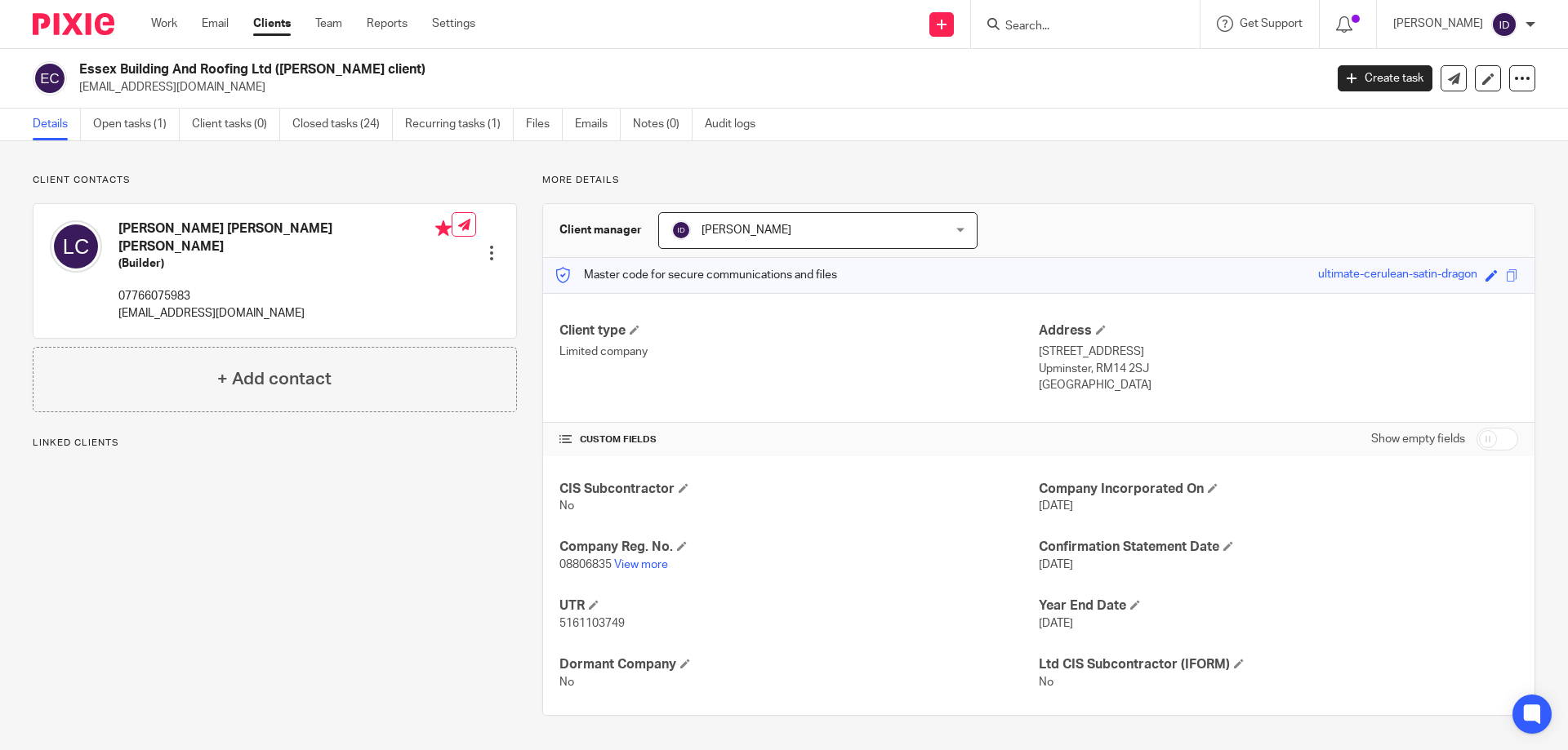
drag, startPoint x: 119, startPoint y: 299, endPoint x: 306, endPoint y: 303, distance: 187.0
click at [308, 305] on p "[EMAIL_ADDRESS][DOMAIN_NAME]" at bounding box center [285, 313] width 333 height 16
copy p "[EMAIL_ADDRESS][DOMAIN_NAME]"
